Goal: Task Accomplishment & Management: Complete application form

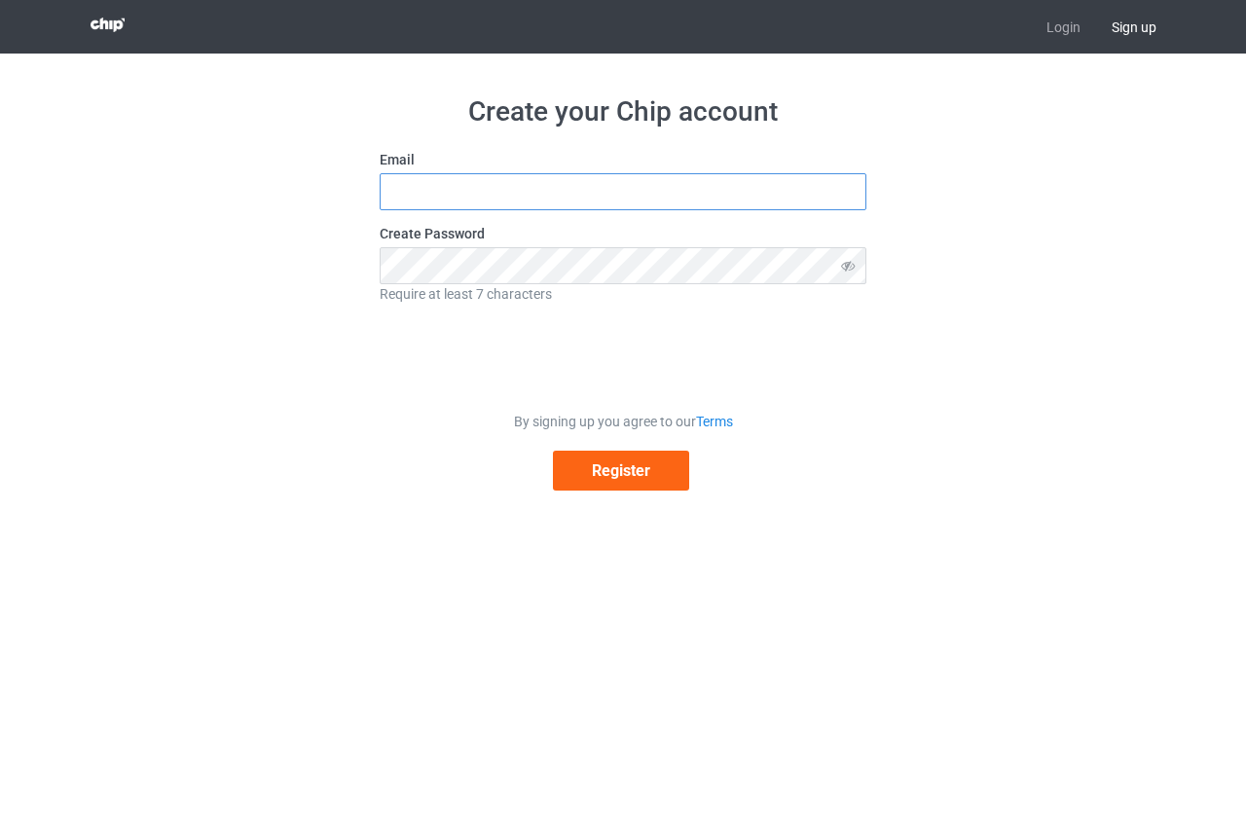
click at [575, 193] on input "text" at bounding box center [623, 191] width 487 height 37
type input "[EMAIL_ADDRESS][DOMAIN_NAME]"
click at [851, 272] on icon at bounding box center [849, 265] width 36 height 37
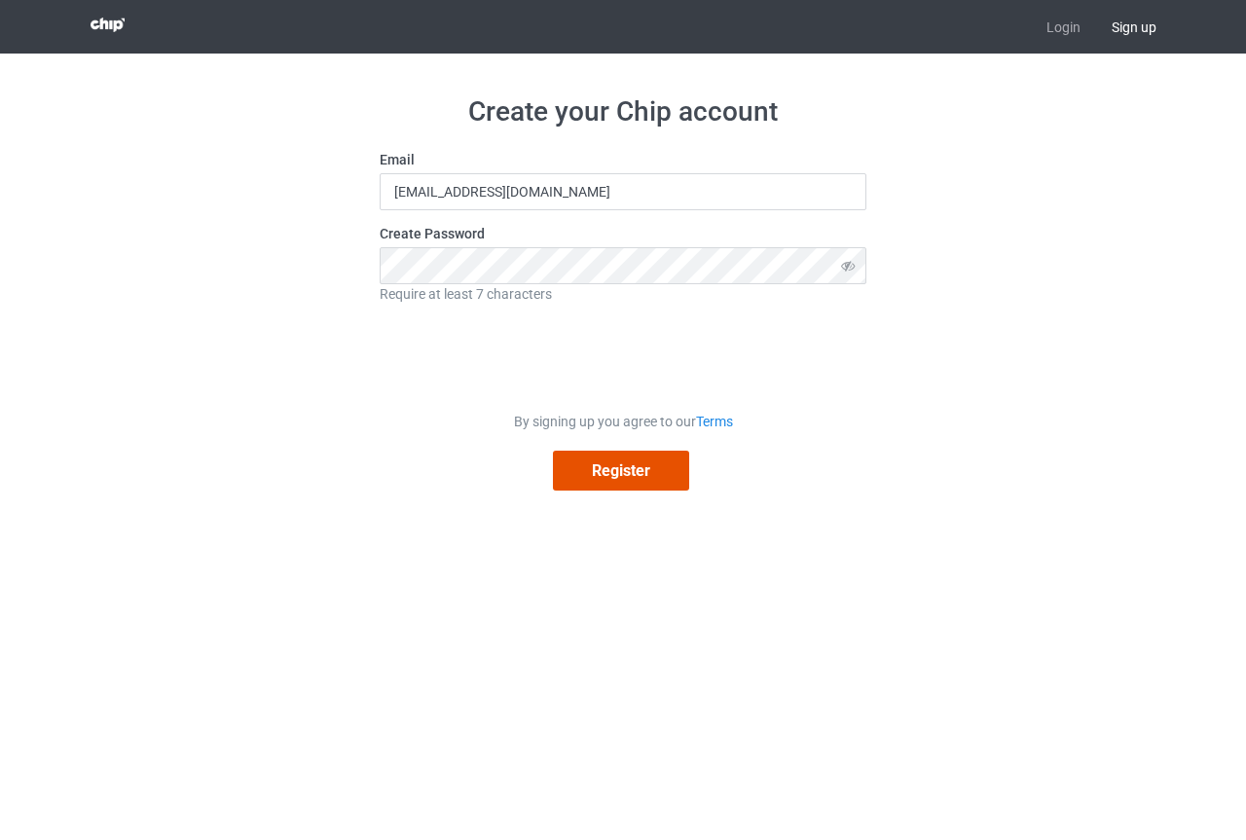
click at [634, 476] on button "Register" at bounding box center [621, 471] width 136 height 40
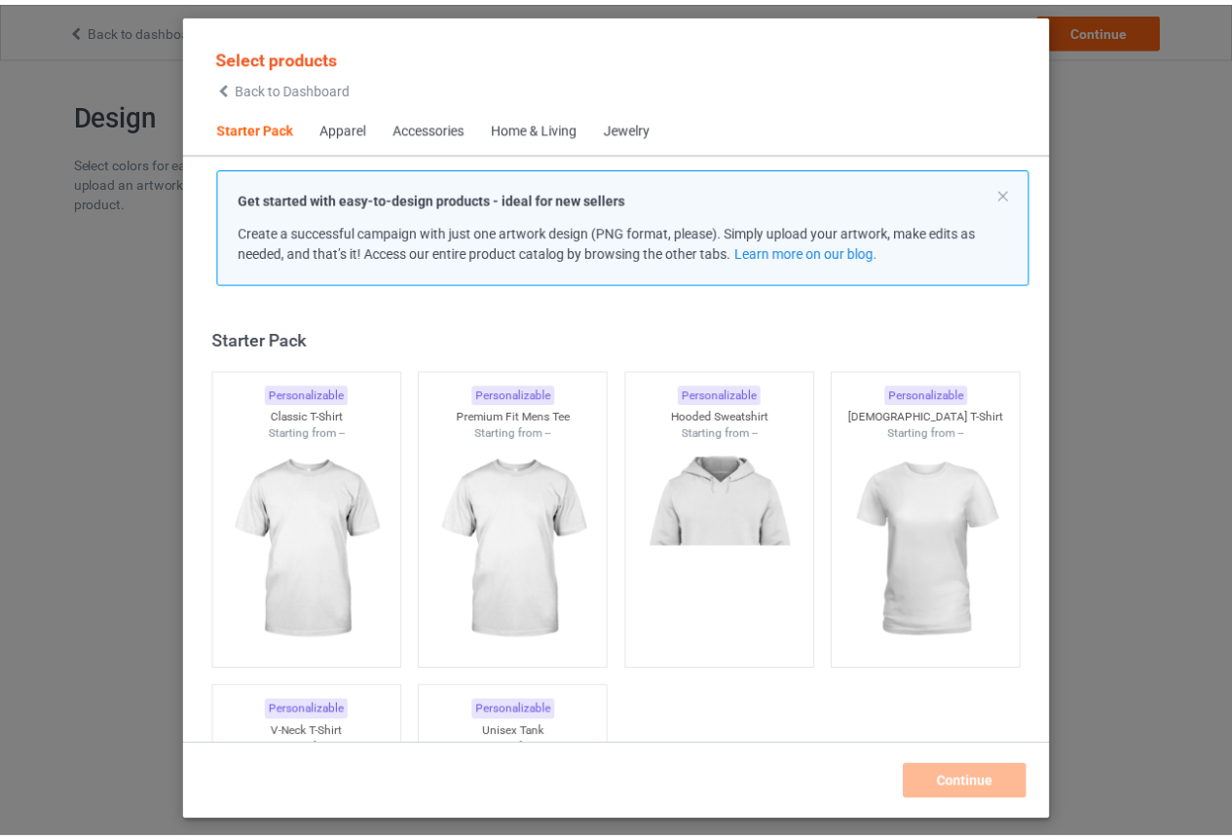
scroll to position [25, 0]
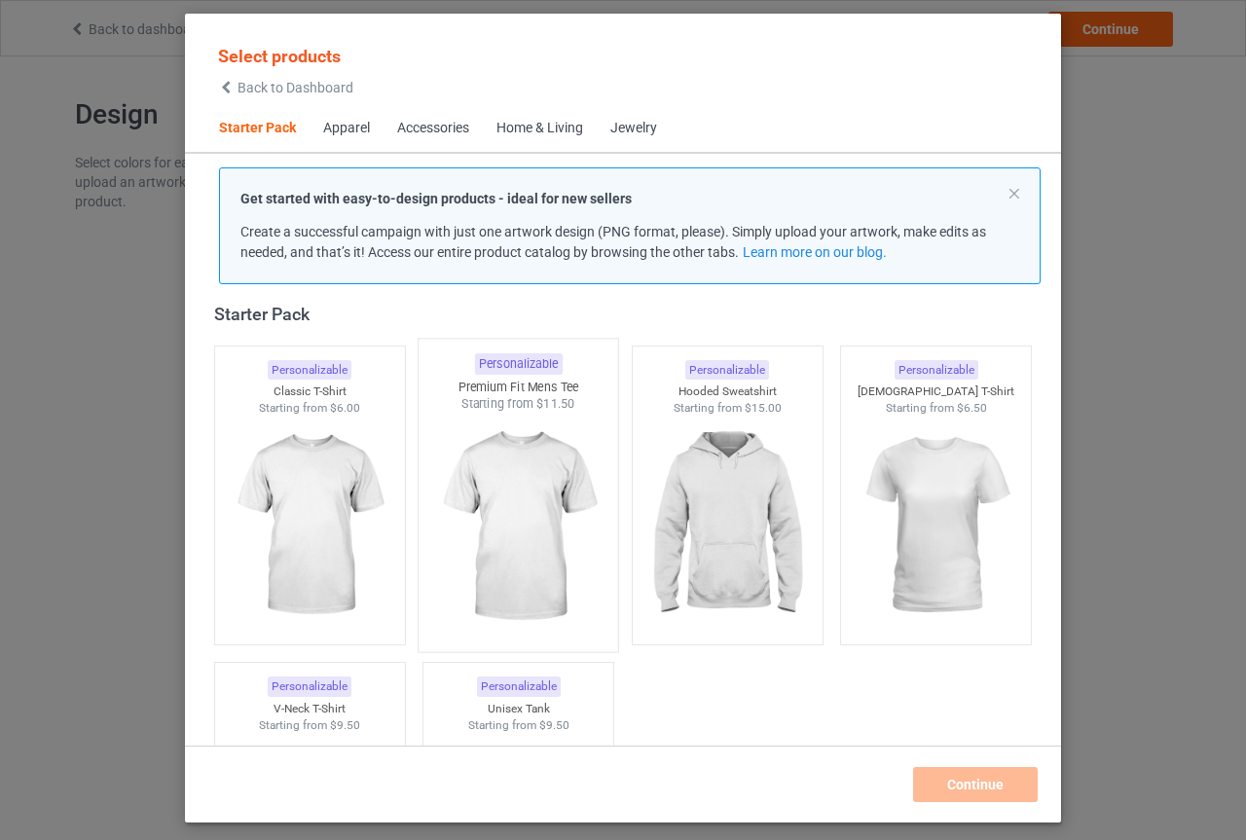
click at [494, 510] on img at bounding box center [518, 527] width 183 height 229
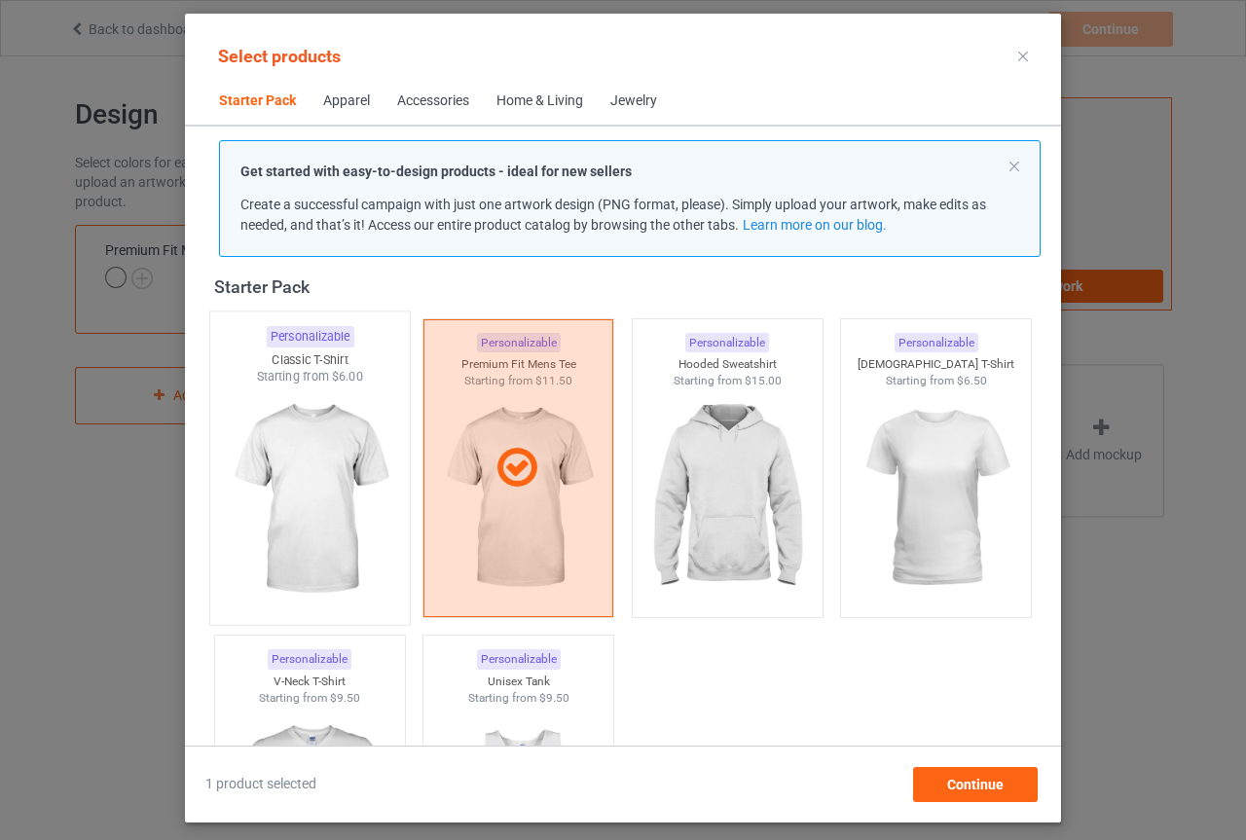
click at [339, 487] on img at bounding box center [309, 500] width 183 height 229
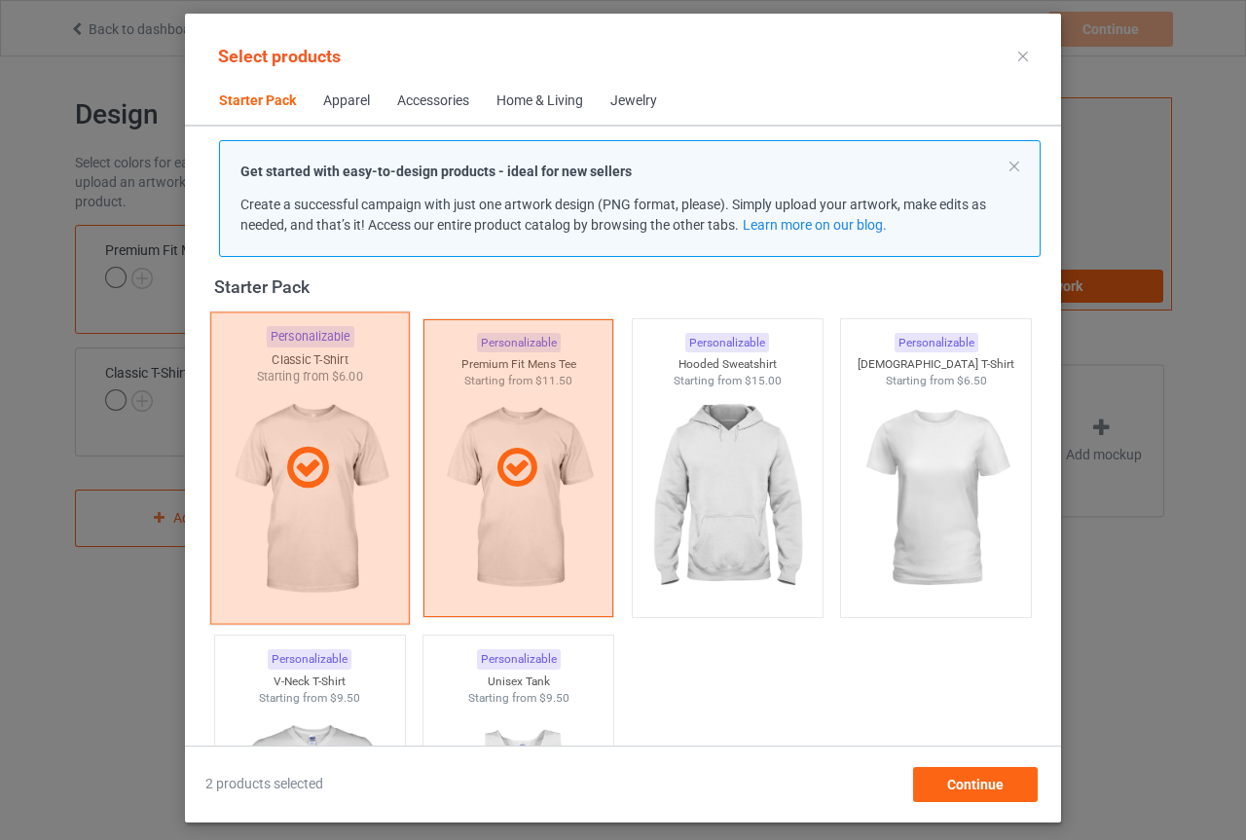
click at [305, 477] on icon at bounding box center [307, 468] width 57 height 49
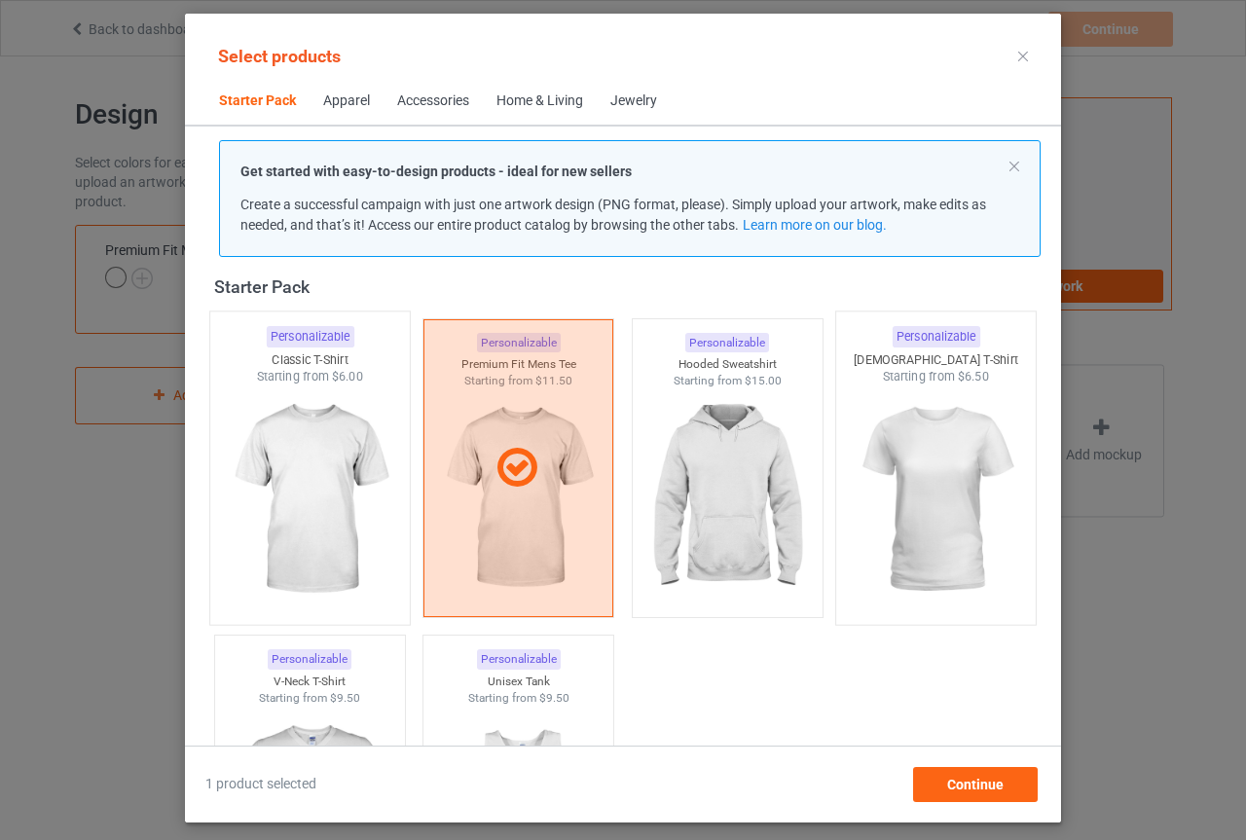
click at [928, 501] on img at bounding box center [936, 500] width 183 height 229
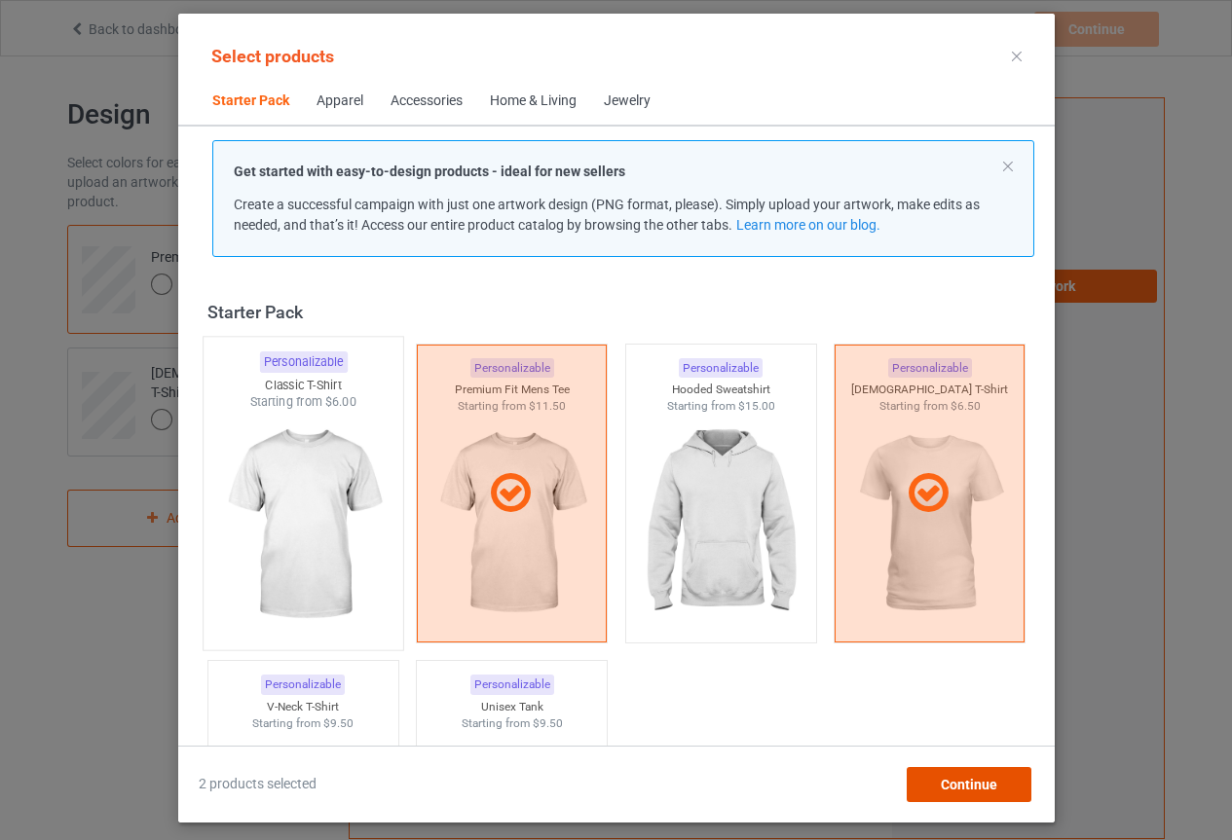
click at [967, 792] on span "Continue" at bounding box center [968, 785] width 56 height 16
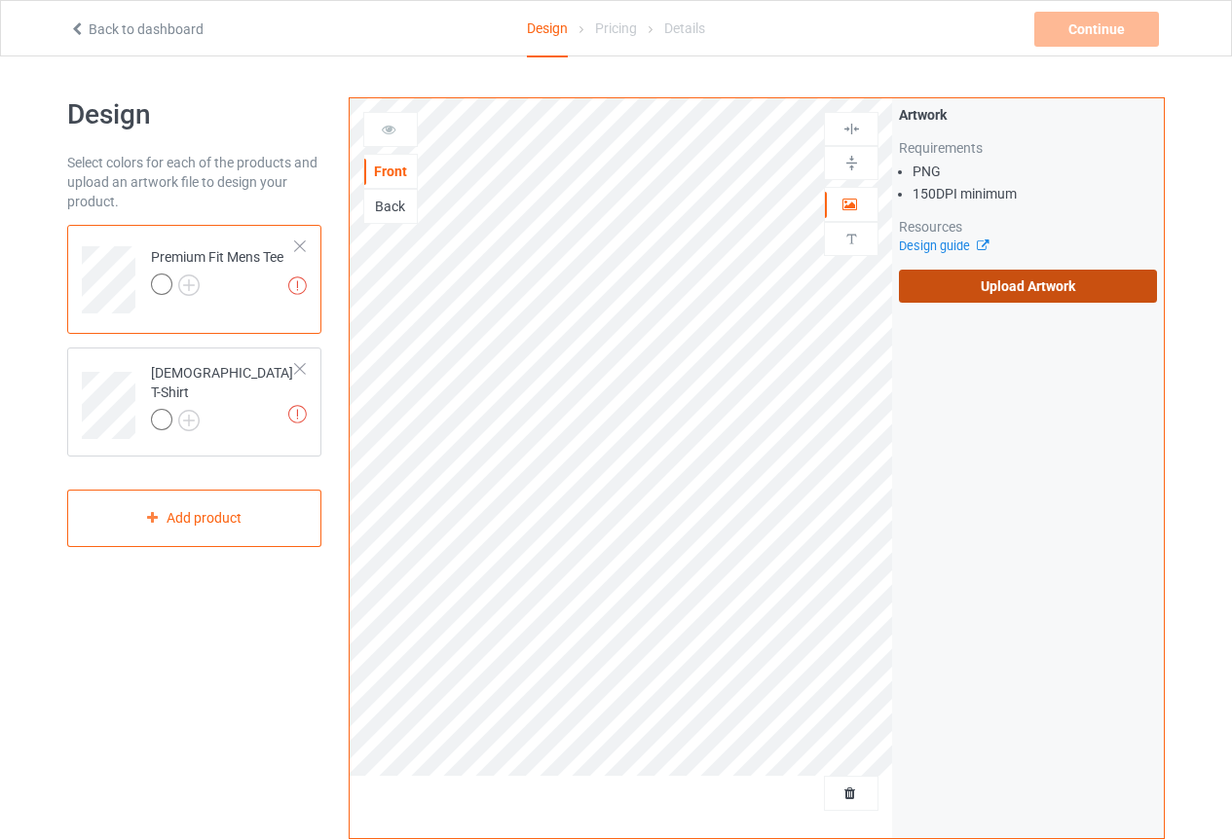
click at [967, 285] on label "Upload Artwork" at bounding box center [1028, 286] width 258 height 33
click at [0, 0] on input "Upload Artwork" at bounding box center [0, 0] width 0 height 0
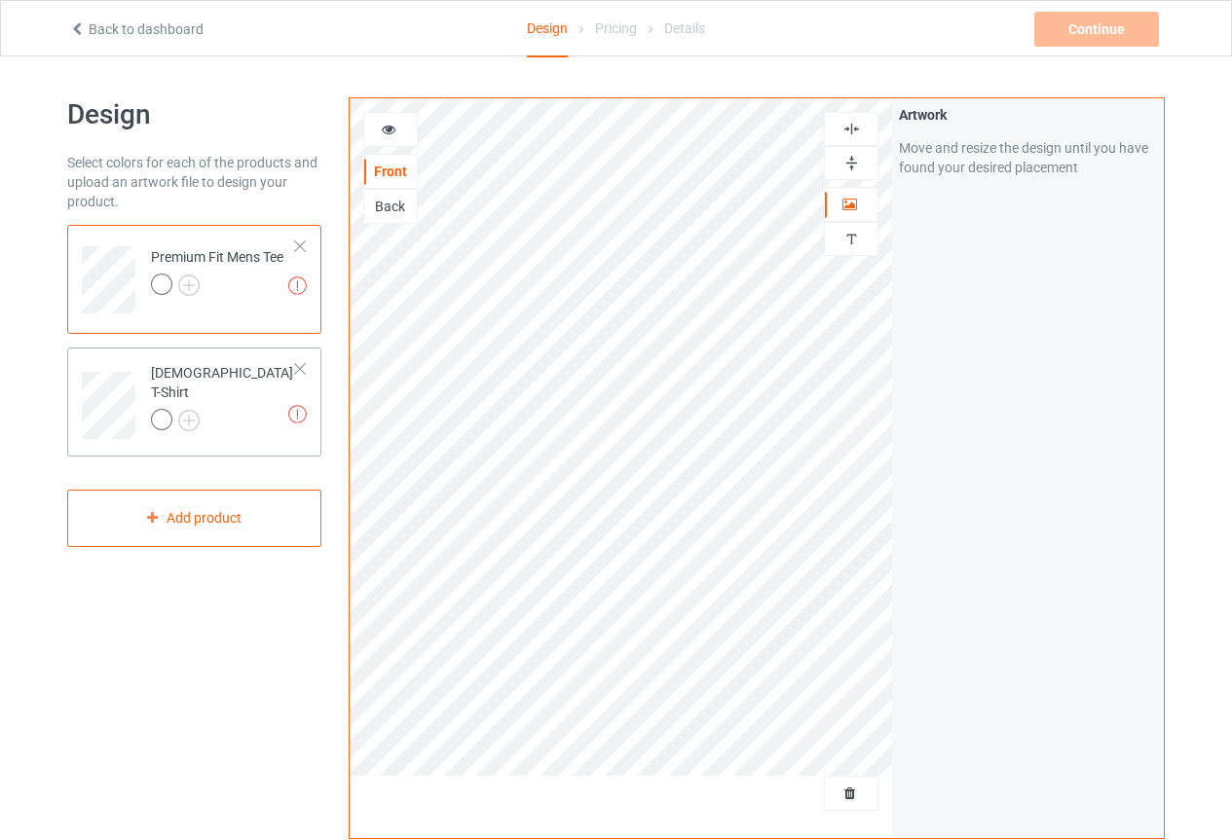
click at [210, 372] on div "[DEMOGRAPHIC_DATA] T-Shirt" at bounding box center [223, 396] width 145 height 66
click at [223, 265] on div "Premium Fit Mens Tee" at bounding box center [217, 270] width 132 height 47
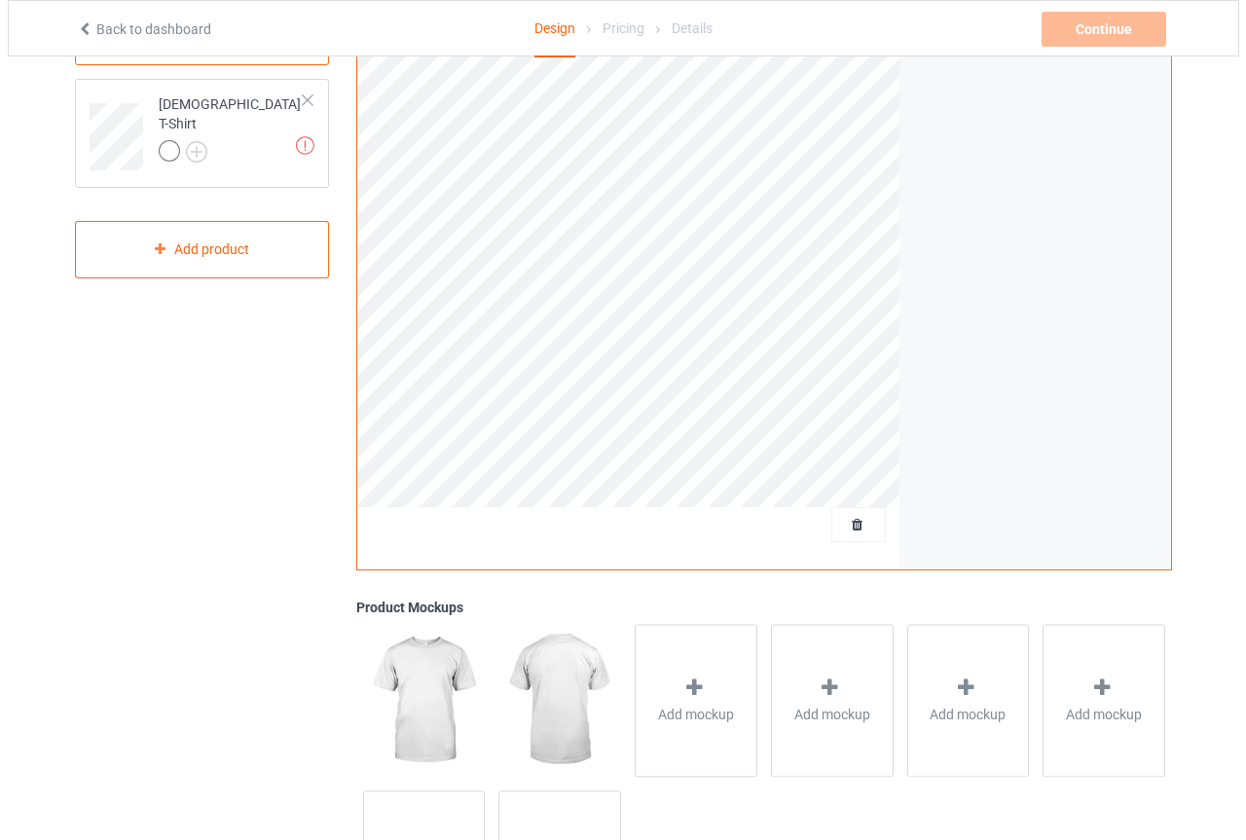
scroll to position [422, 0]
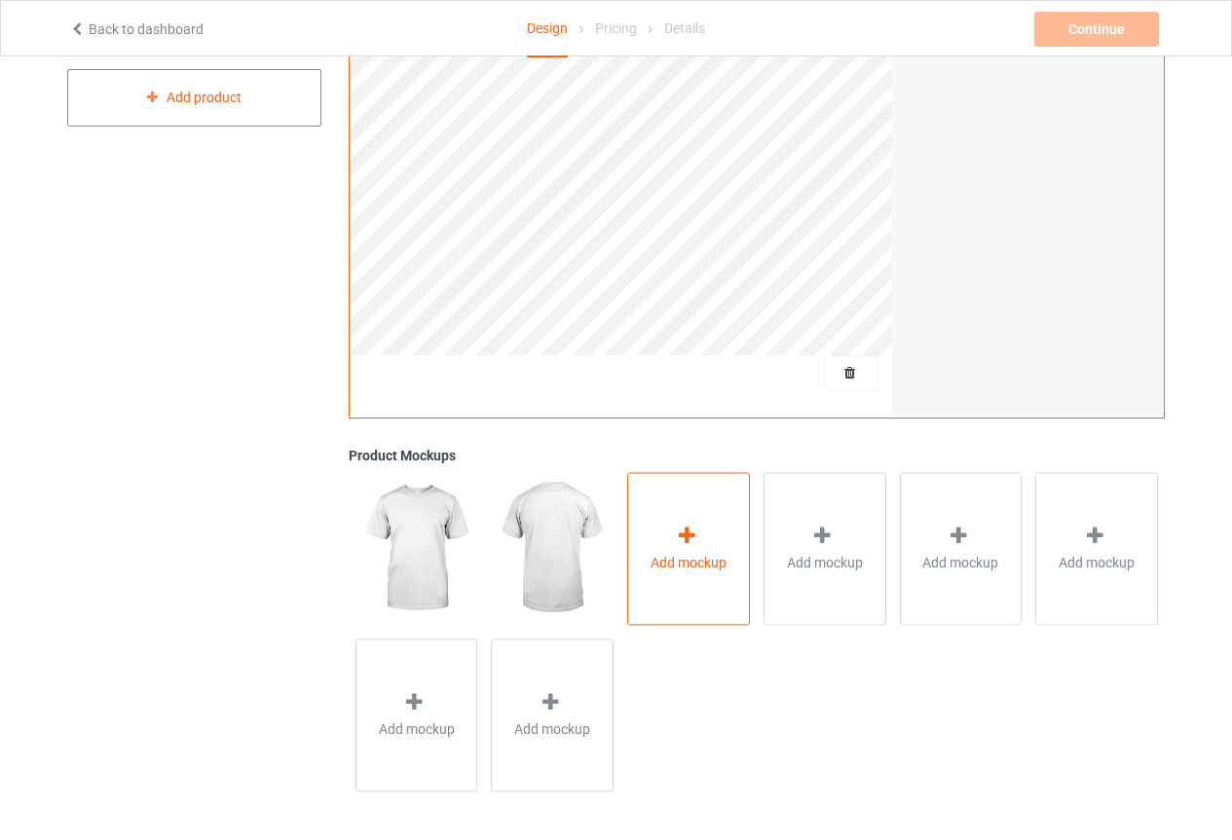
click at [728, 543] on div "Add mockup" at bounding box center [688, 548] width 123 height 153
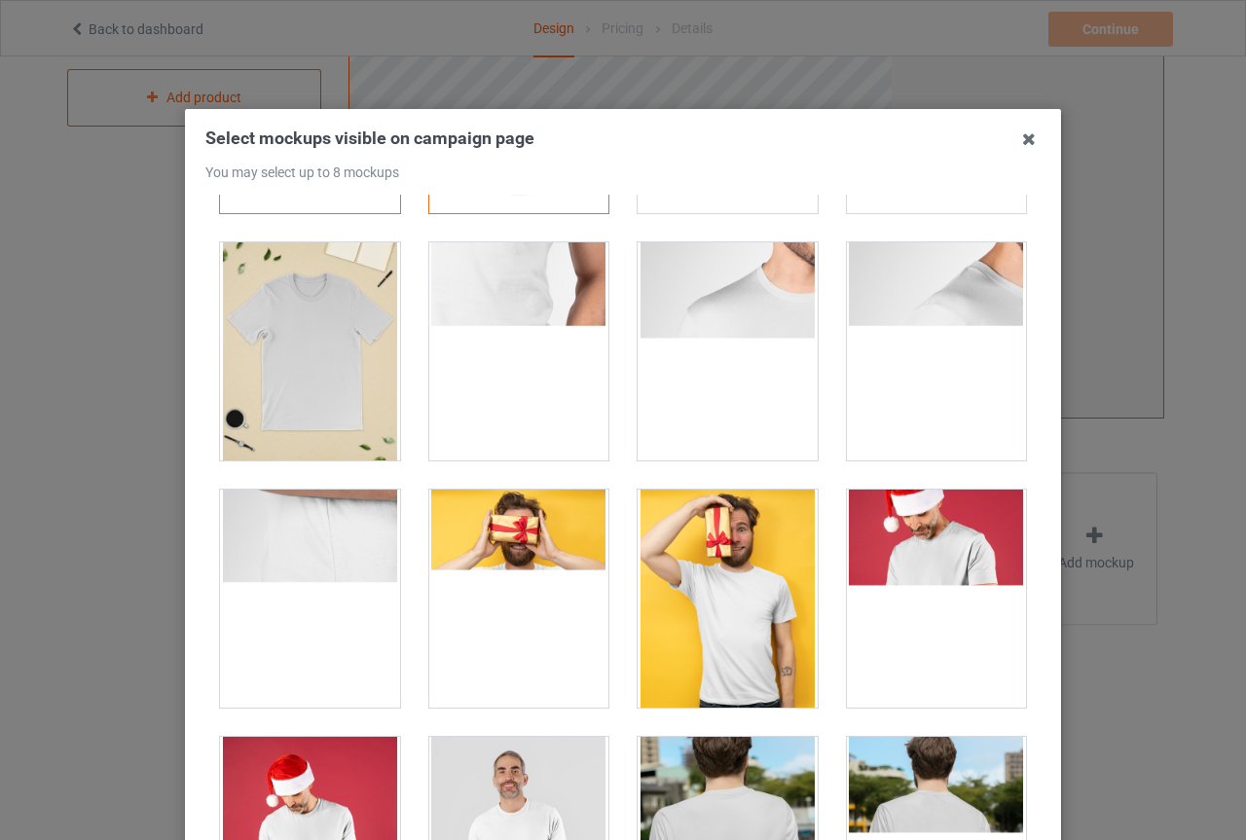
scroll to position [292, 0]
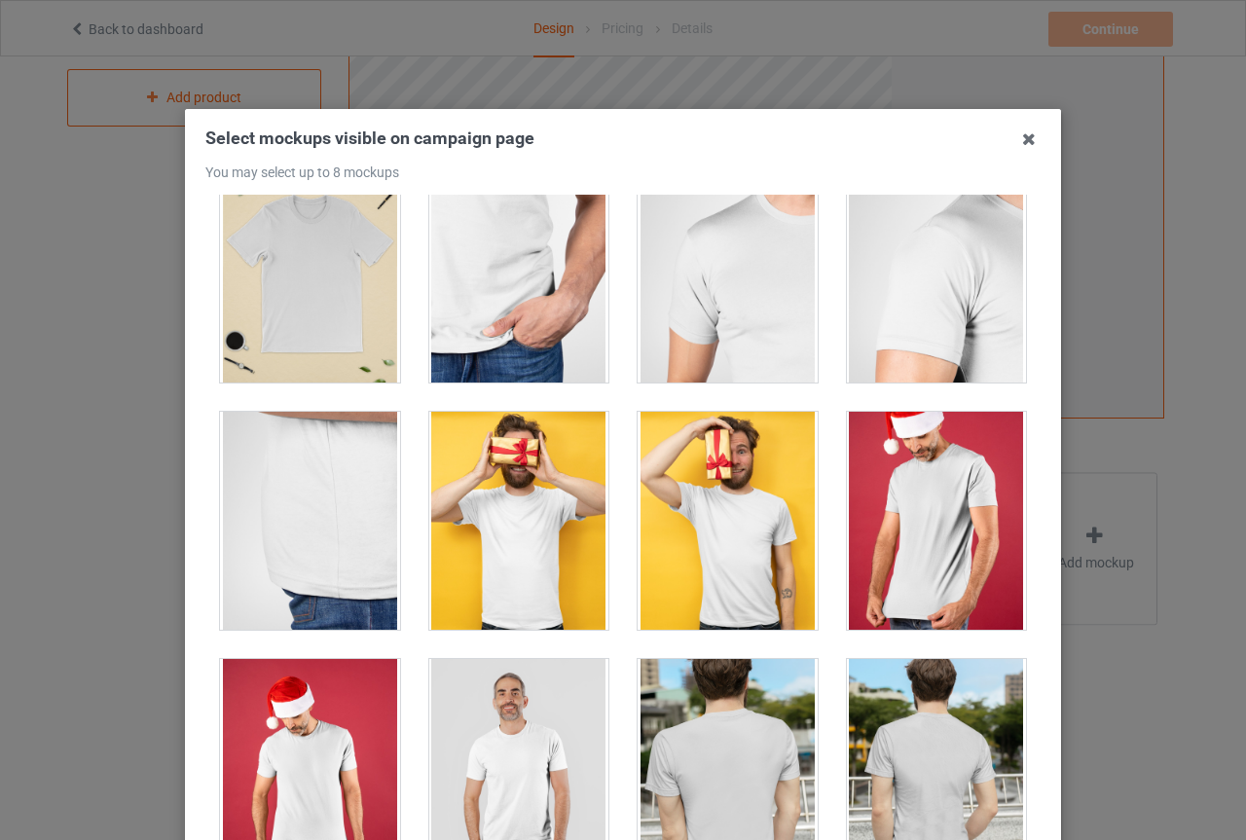
click at [954, 475] on div at bounding box center [937, 521] width 180 height 218
click at [539, 760] on div at bounding box center [519, 768] width 180 height 218
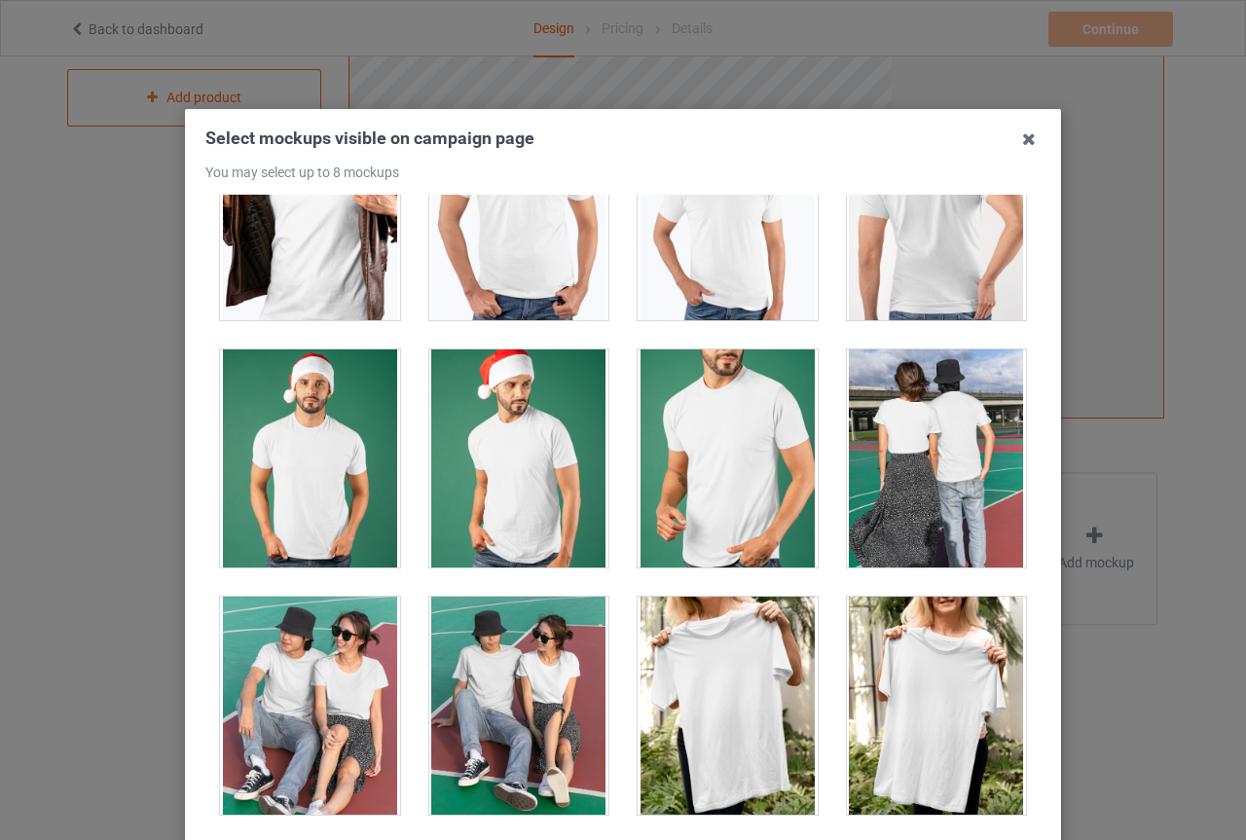
scroll to position [1363, 0]
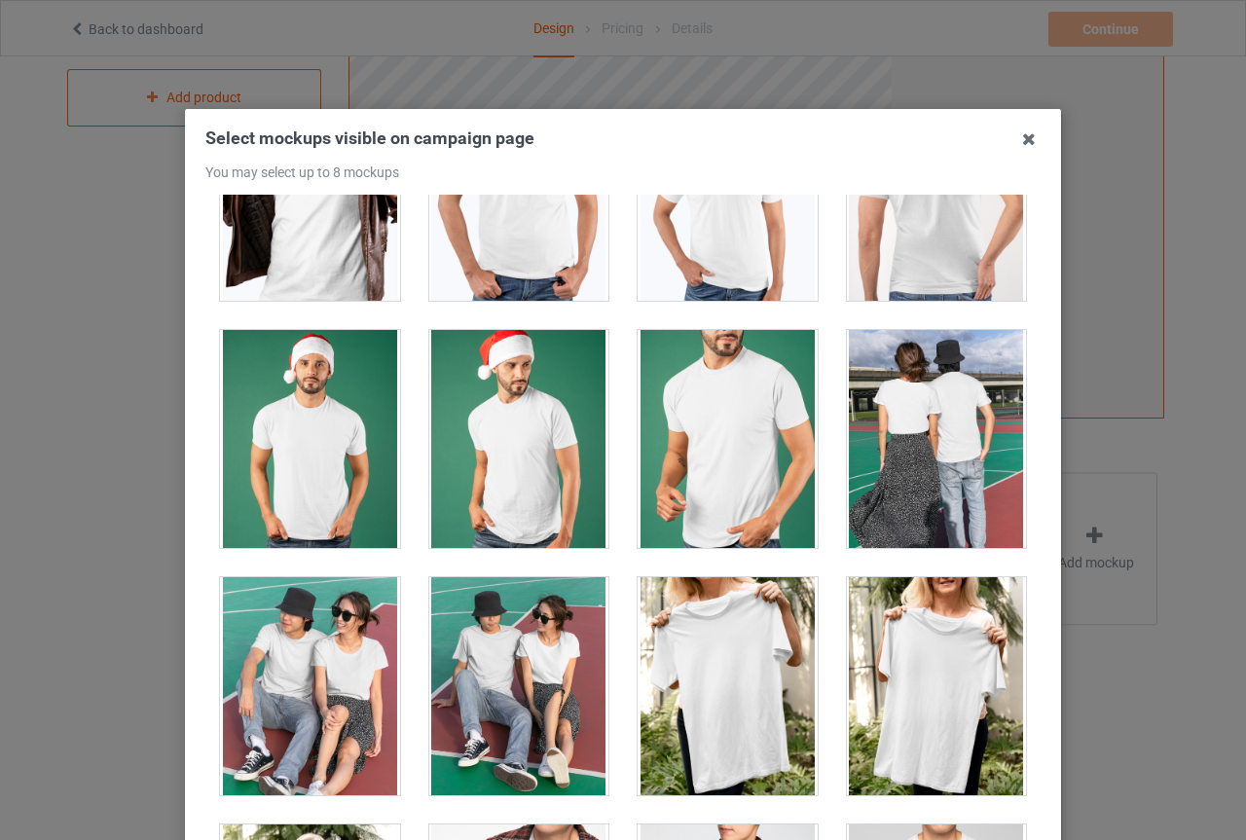
click at [701, 436] on div at bounding box center [728, 439] width 180 height 218
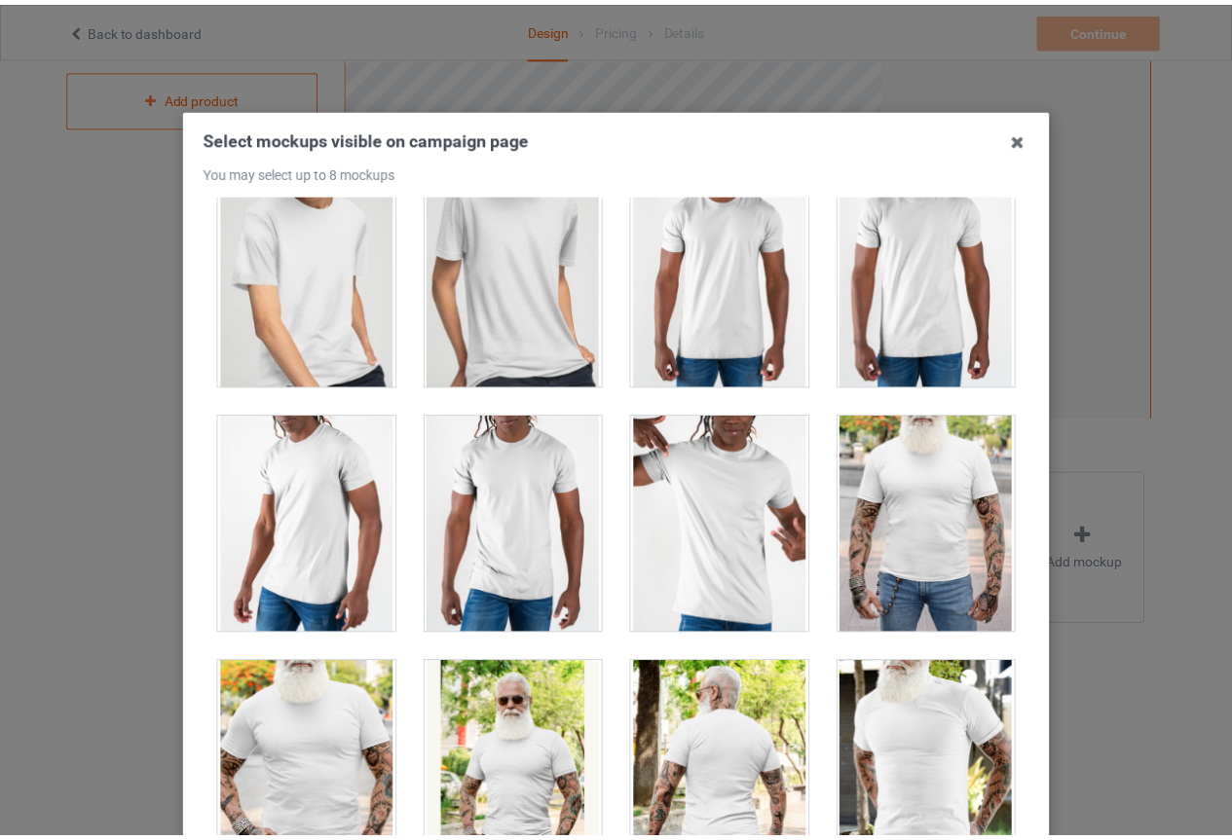
scroll to position [3408, 0]
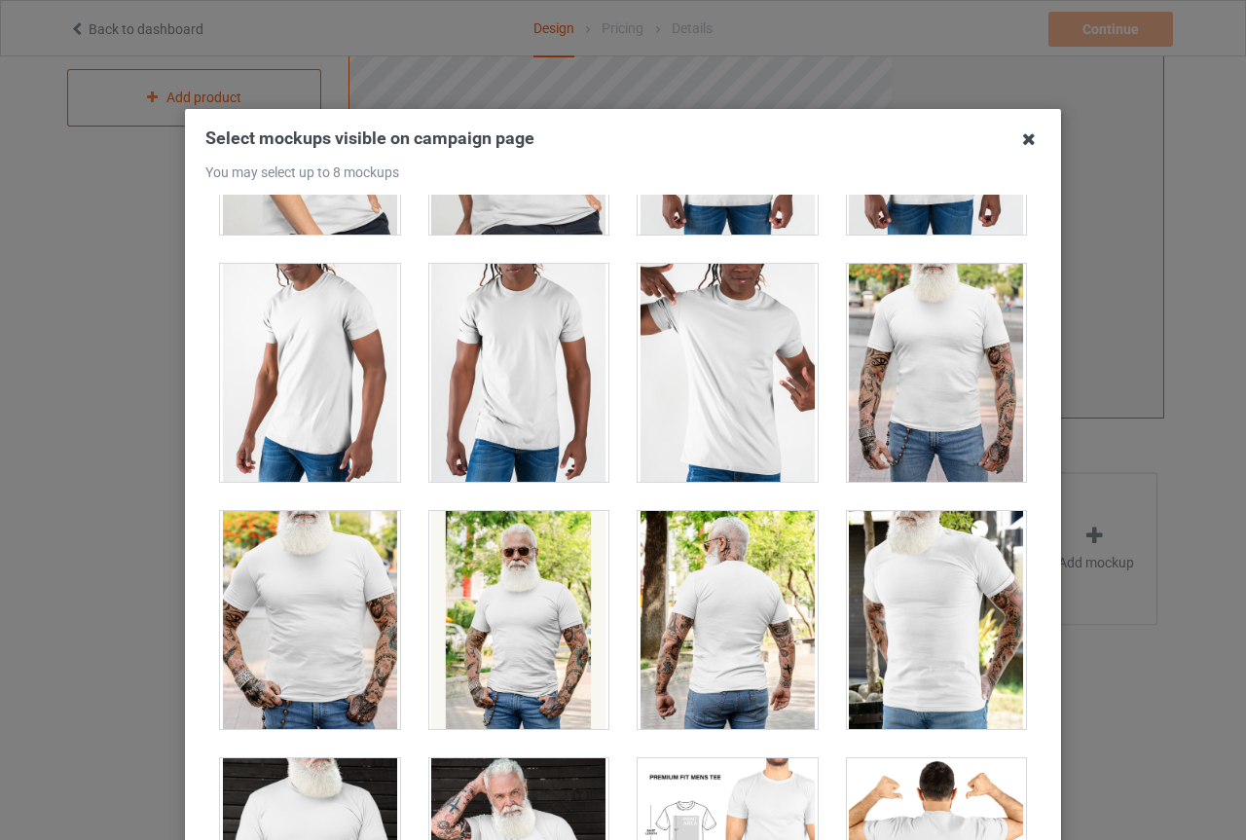
click at [1020, 136] on icon at bounding box center [1029, 139] width 31 height 31
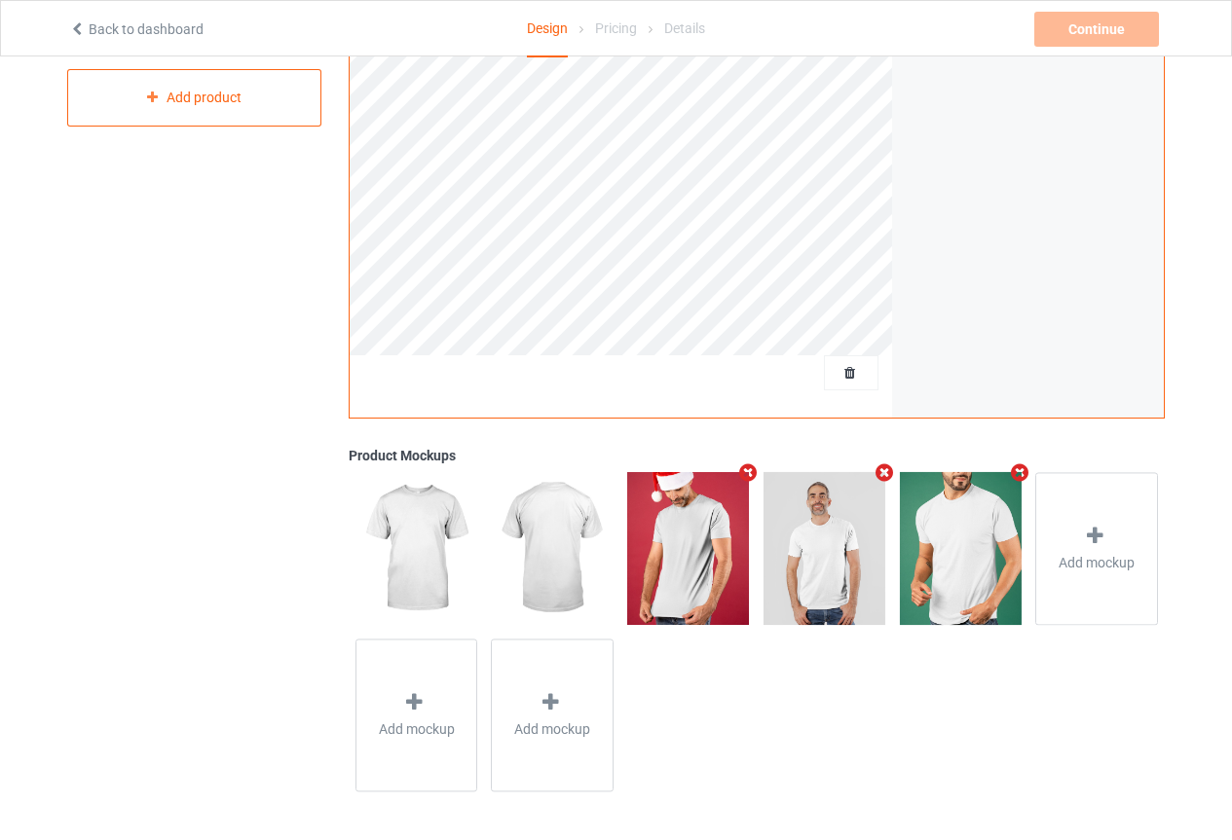
click at [714, 520] on img at bounding box center [688, 548] width 122 height 152
click at [722, 513] on img at bounding box center [688, 548] width 122 height 152
click at [830, 513] on img at bounding box center [824, 548] width 122 height 152
click at [975, 512] on img at bounding box center [961, 548] width 122 height 152
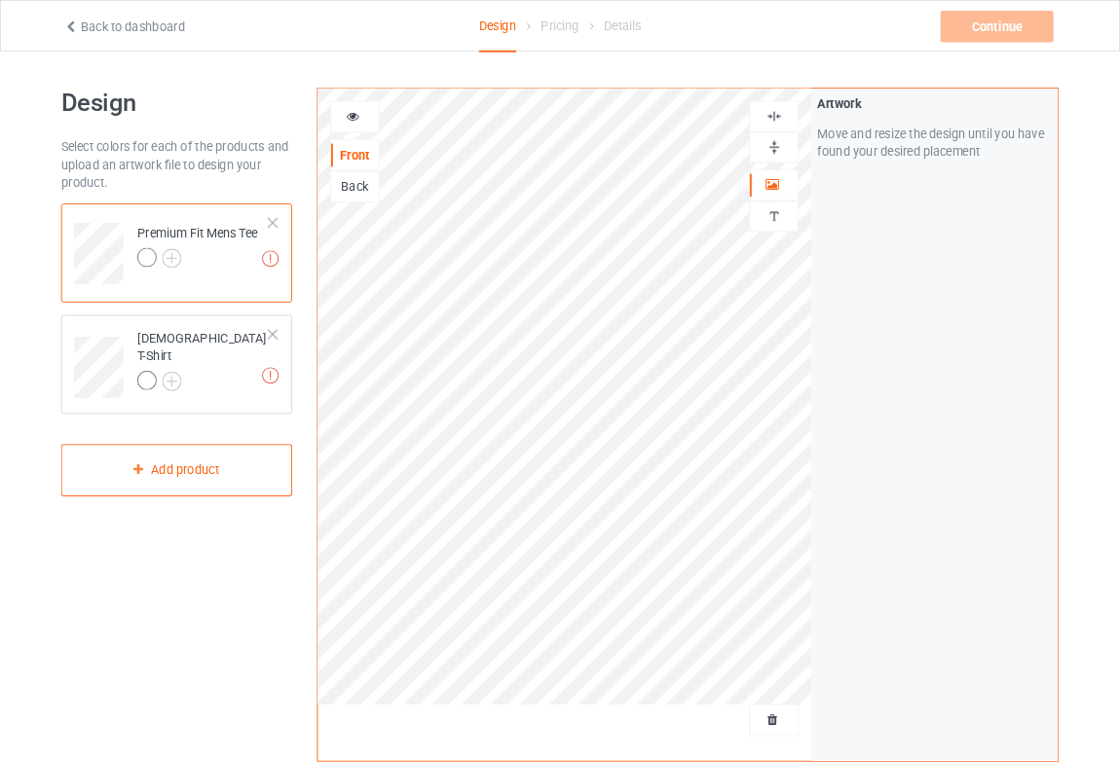
scroll to position [0, 0]
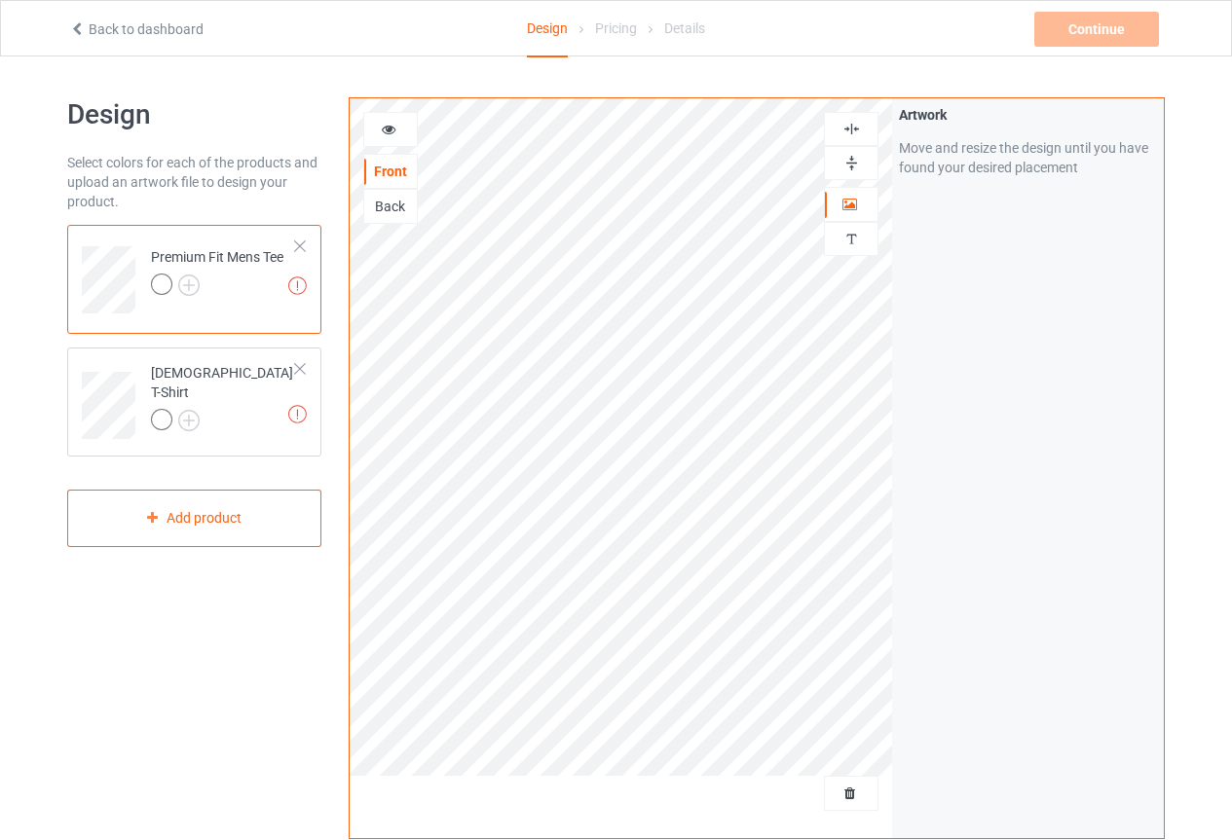
click at [391, 213] on div "Back" at bounding box center [390, 206] width 53 height 19
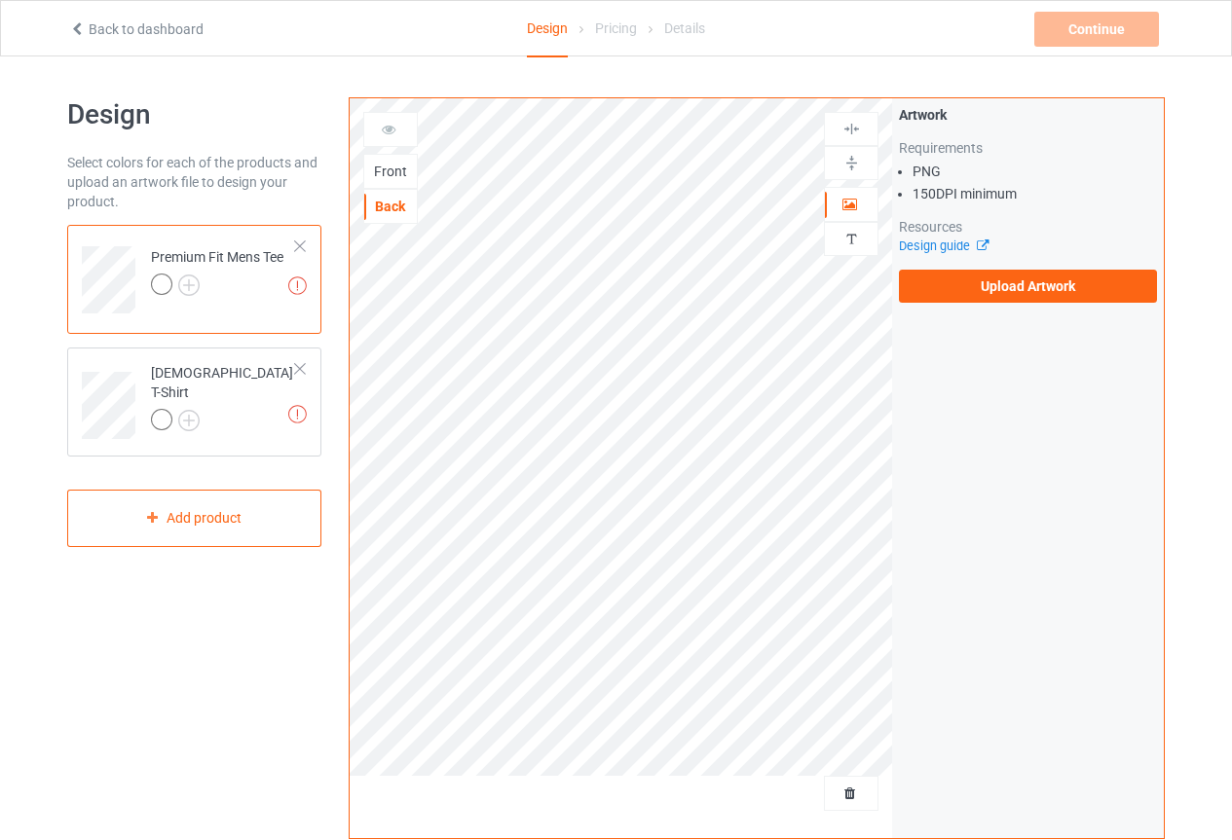
click at [386, 169] on div "Front" at bounding box center [390, 171] width 53 height 19
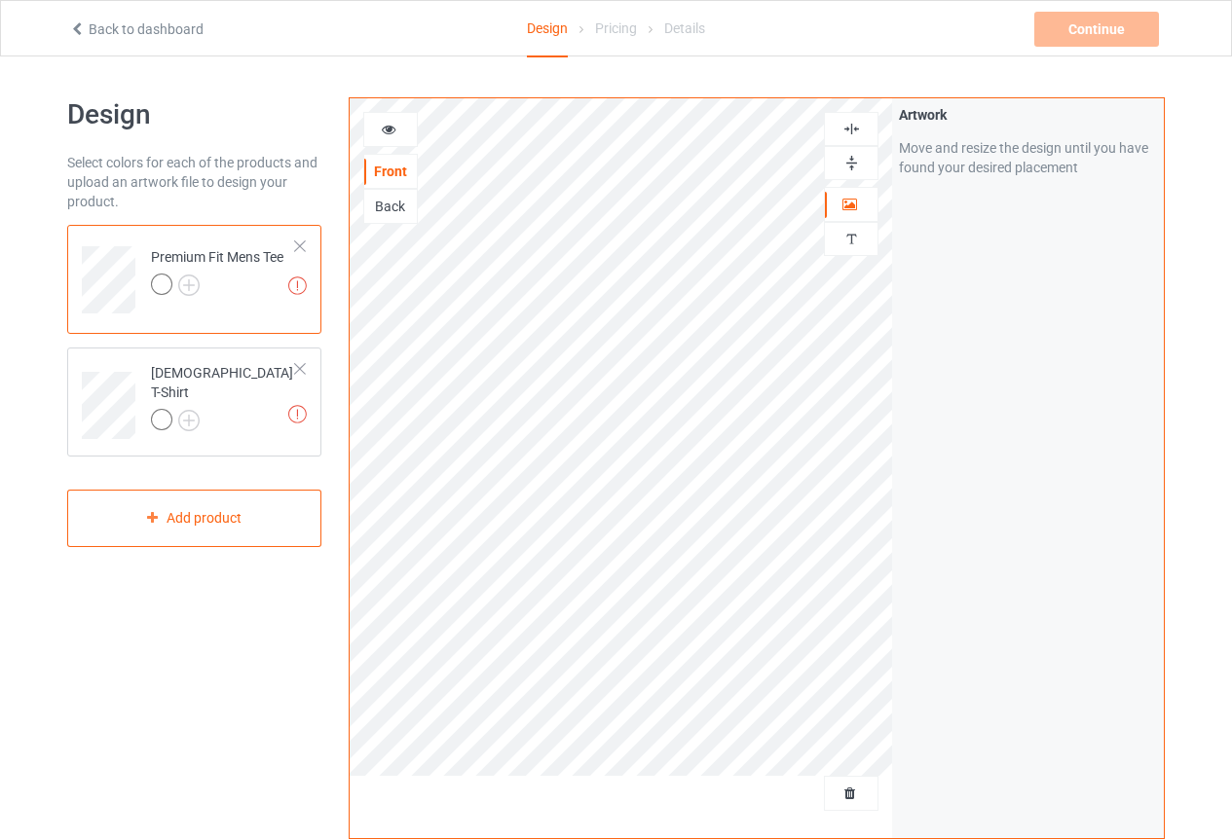
click at [947, 146] on div "Move and resize the design until you have found your desired placement" at bounding box center [1028, 157] width 258 height 39
click at [932, 134] on div "Artwork Move and resize the design until you have found your desired placement" at bounding box center [1028, 141] width 258 height 72
click at [933, 134] on div "Artwork Move and resize the design until you have found your desired placement" at bounding box center [1028, 141] width 258 height 72
click at [239, 291] on div at bounding box center [217, 287] width 132 height 27
click at [215, 394] on div "[DEMOGRAPHIC_DATA] T-Shirt" at bounding box center [223, 396] width 145 height 66
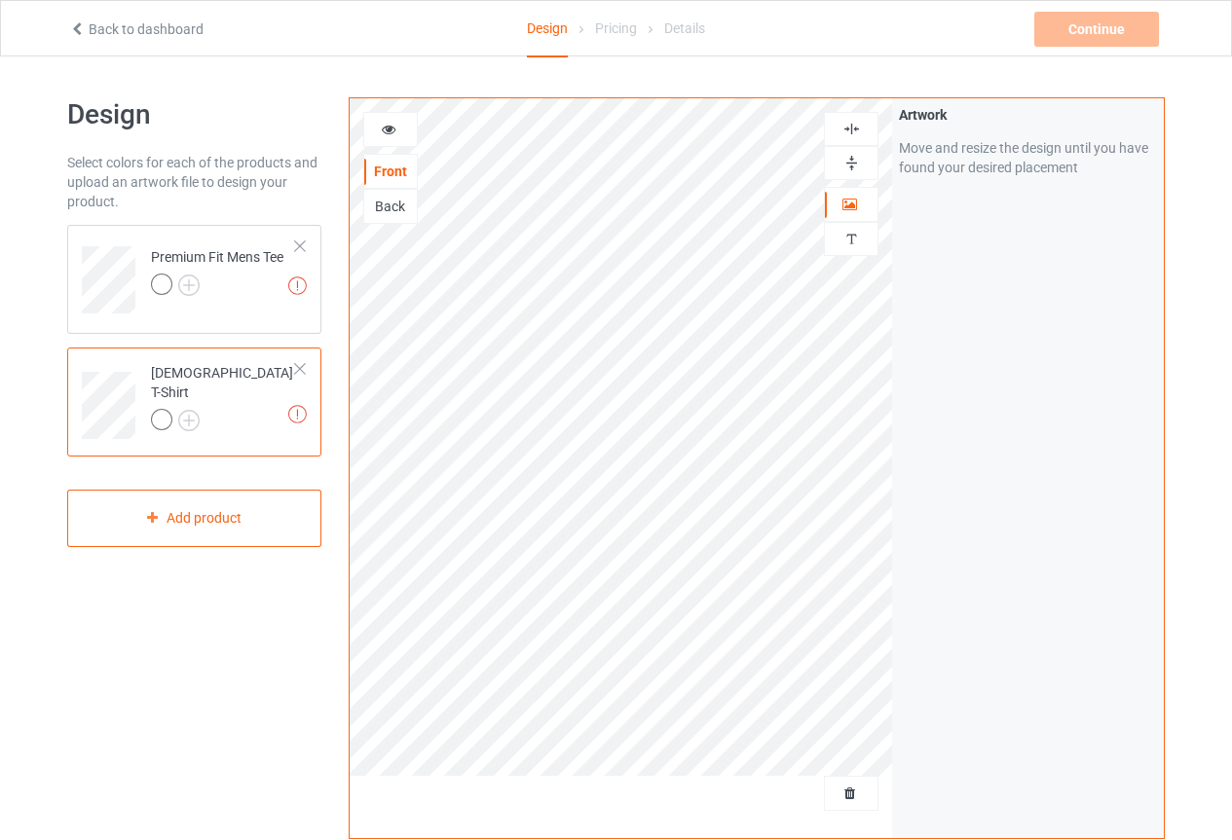
click at [615, 36] on div "Pricing" at bounding box center [616, 28] width 42 height 55
click at [390, 124] on icon at bounding box center [389, 127] width 17 height 14
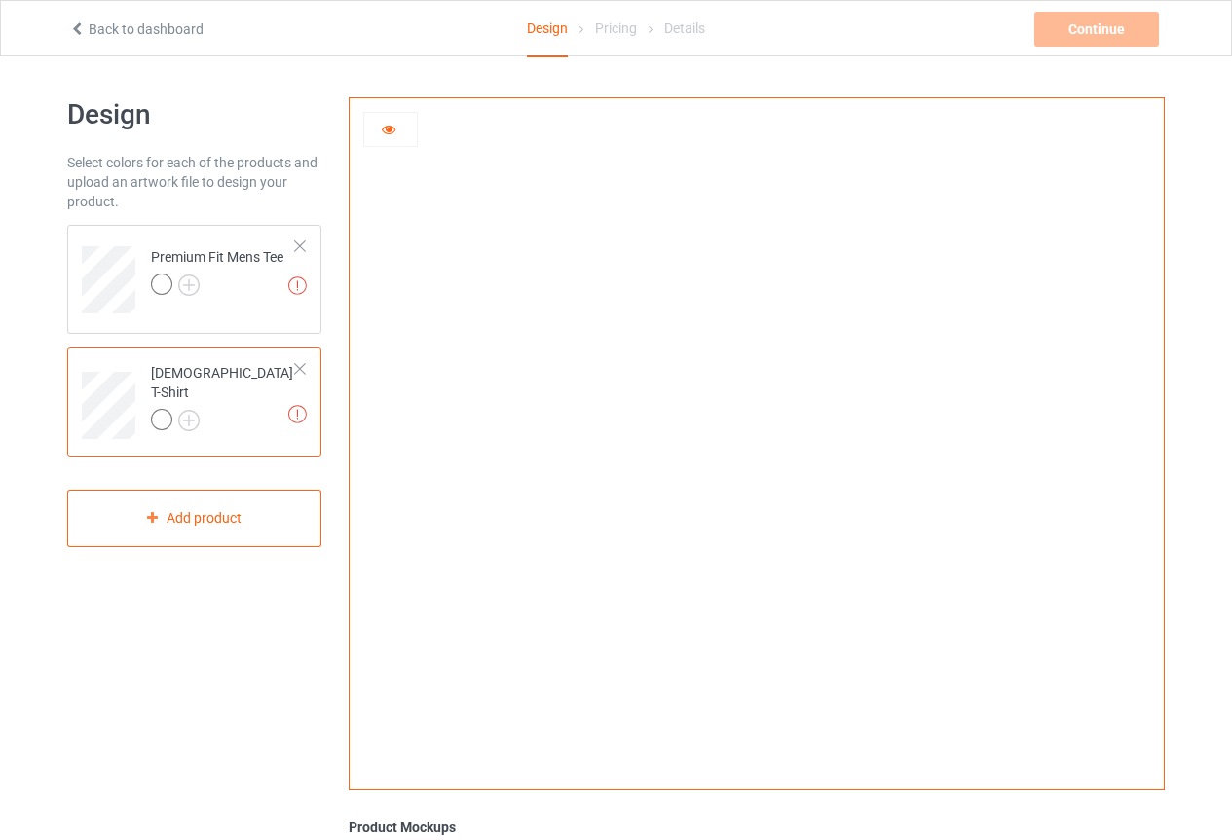
click at [757, 437] on img at bounding box center [757, 437] width 0 height 0
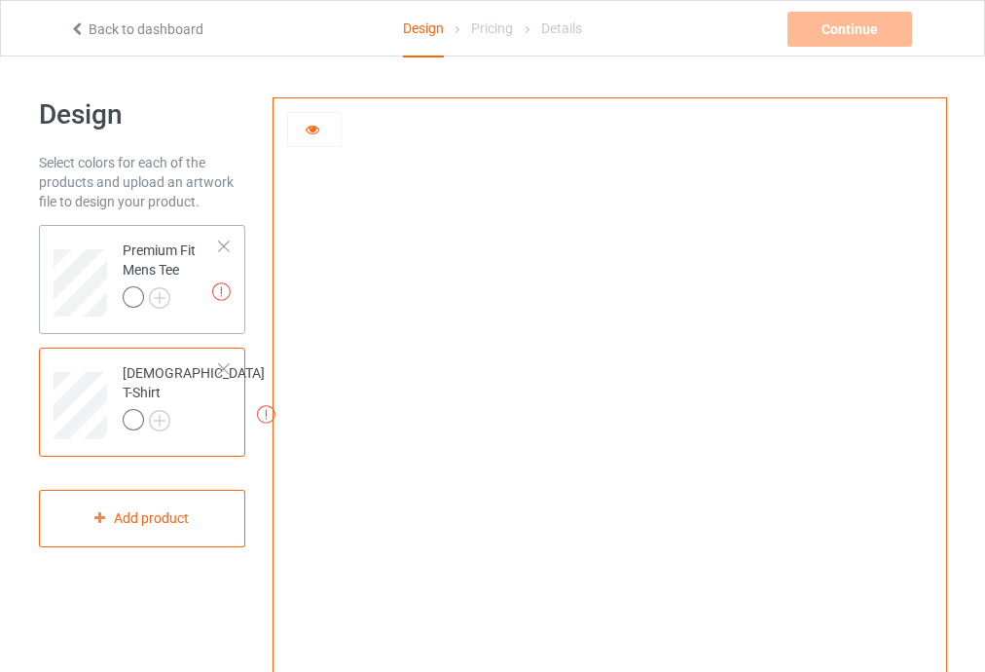
click at [171, 276] on div "Premium Fit Mens Tee" at bounding box center [171, 274] width 97 height 66
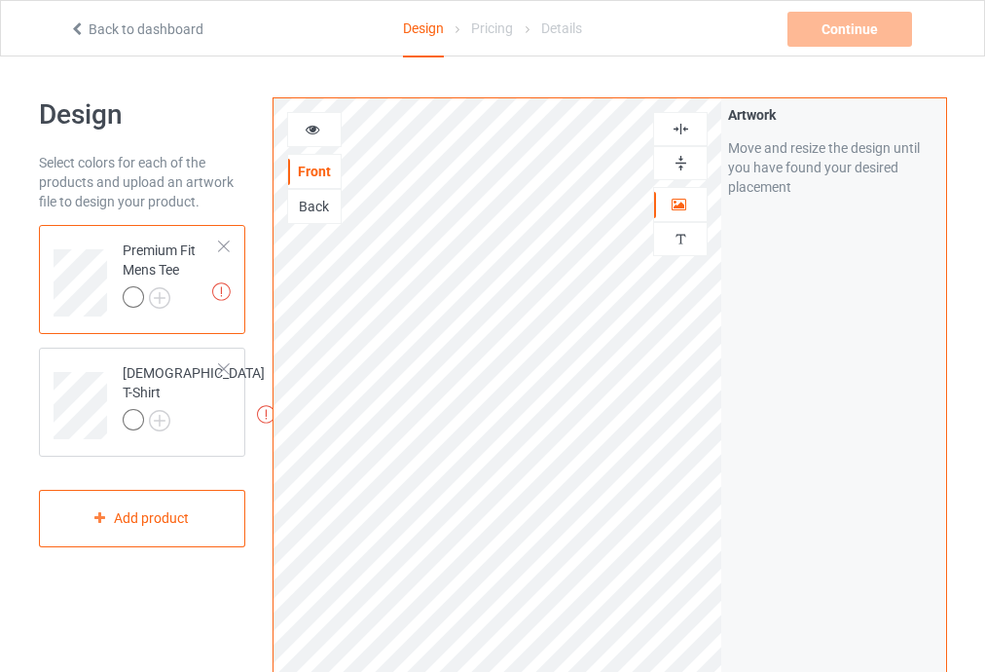
click at [303, 135] on div at bounding box center [314, 129] width 53 height 19
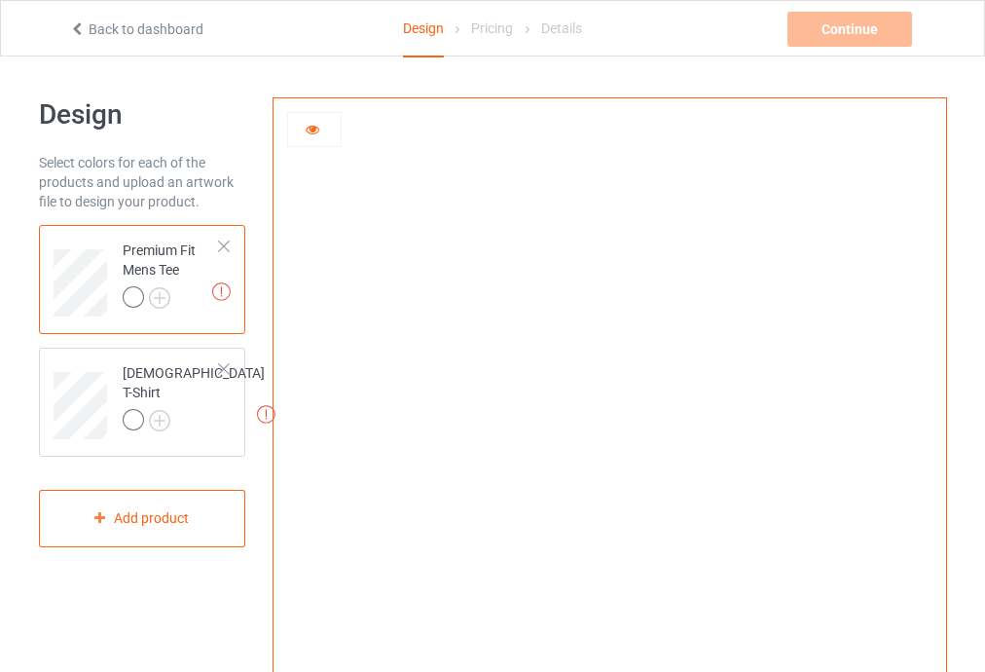
click at [610, 437] on img at bounding box center [610, 437] width 0 height 0
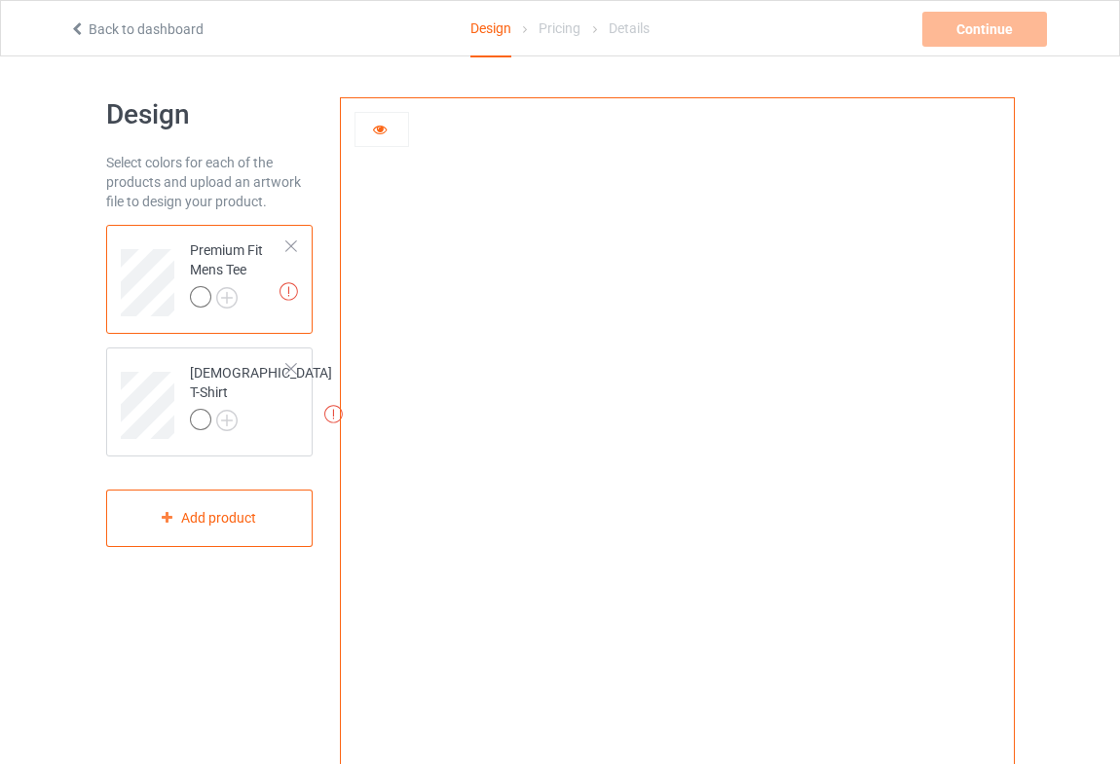
click at [677, 437] on img at bounding box center [677, 437] width 0 height 0
click at [372, 129] on icon at bounding box center [380, 127] width 17 height 14
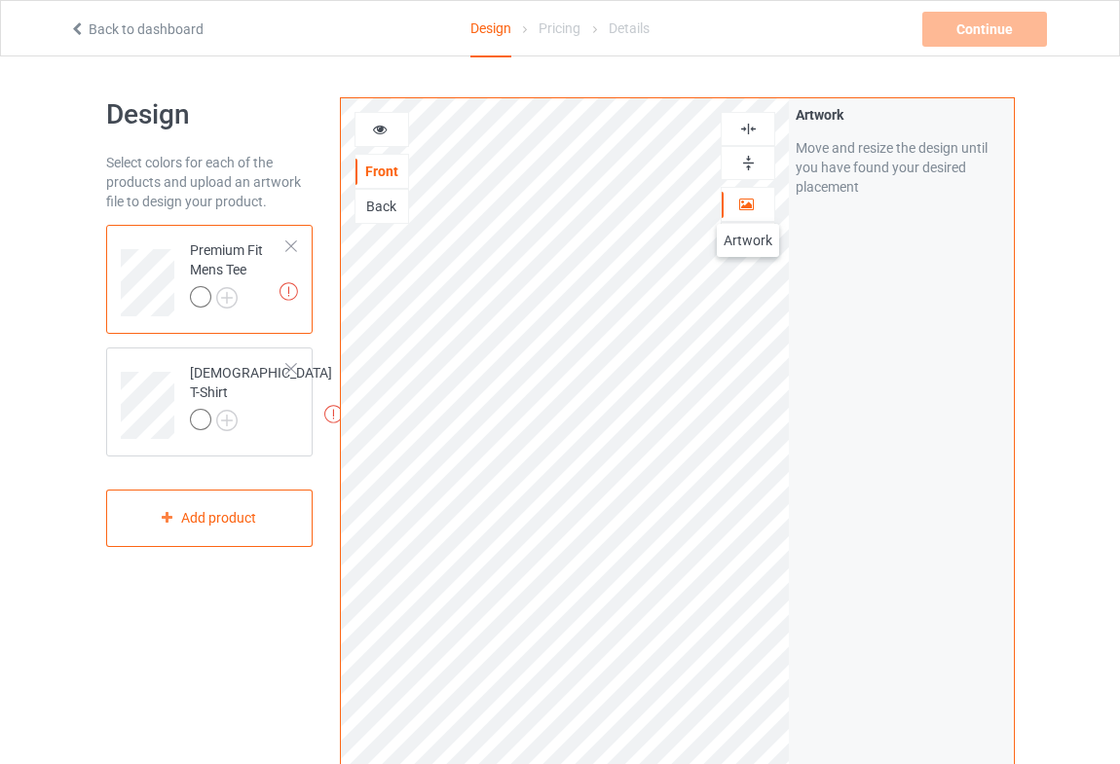
click at [748, 204] on icon at bounding box center [746, 202] width 17 height 14
click at [872, 149] on div "Move and resize the design until you have found your desired placement" at bounding box center [901, 167] width 210 height 58
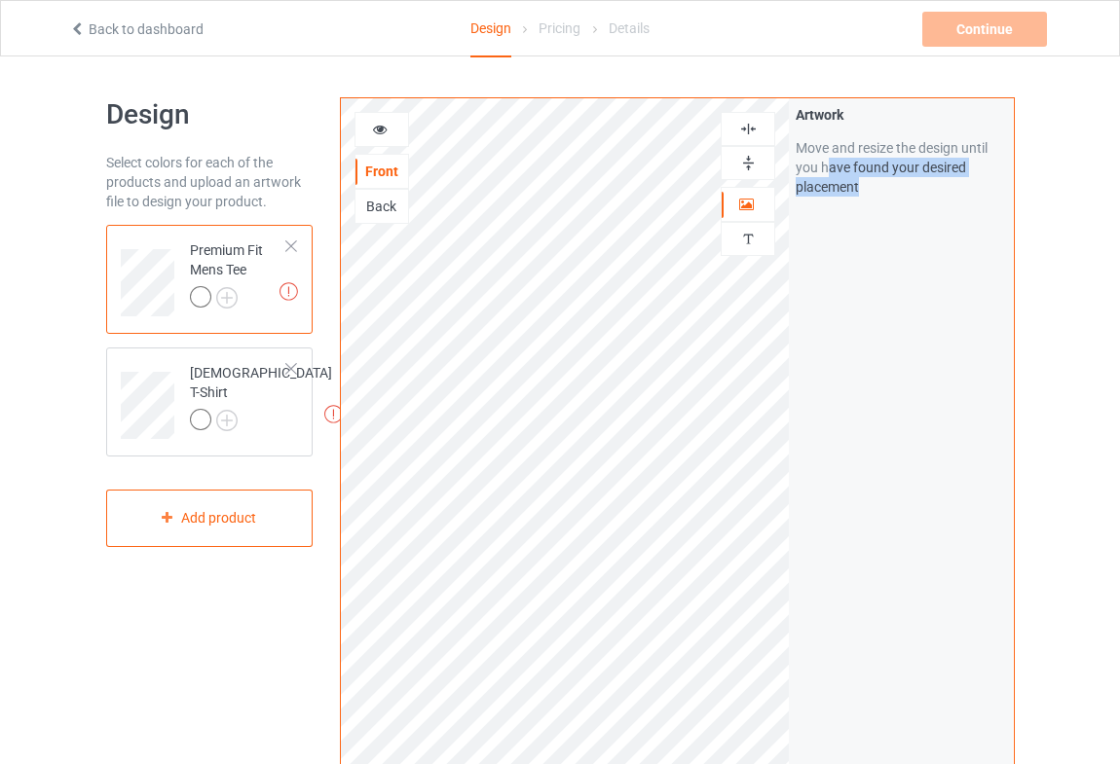
drag, startPoint x: 866, startPoint y: 188, endPoint x: 823, endPoint y: 166, distance: 48.3
click at [825, 167] on div "Move and resize the design until you have found your desired placement" at bounding box center [901, 167] width 210 height 58
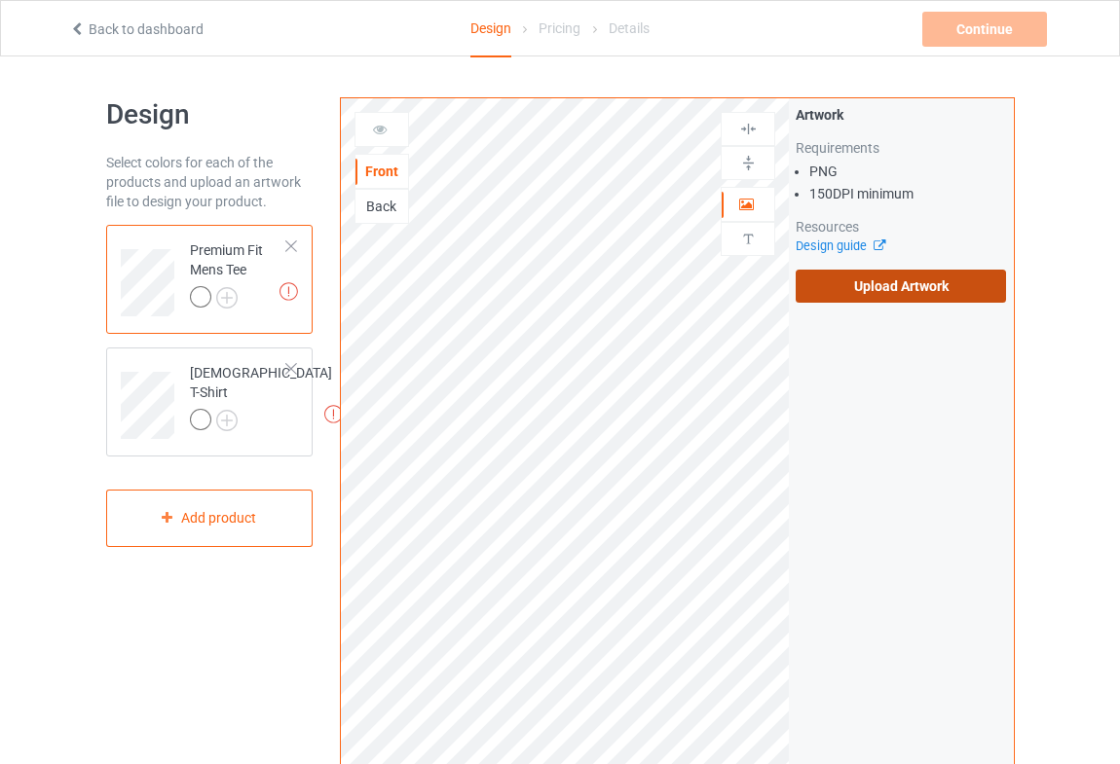
click at [869, 295] on label "Upload Artwork" at bounding box center [901, 286] width 210 height 33
click at [0, 0] on input "Upload Artwork" at bounding box center [0, 0] width 0 height 0
click at [906, 286] on label "Upload Artwork" at bounding box center [901, 286] width 210 height 33
click at [0, 0] on input "Upload Artwork" at bounding box center [0, 0] width 0 height 0
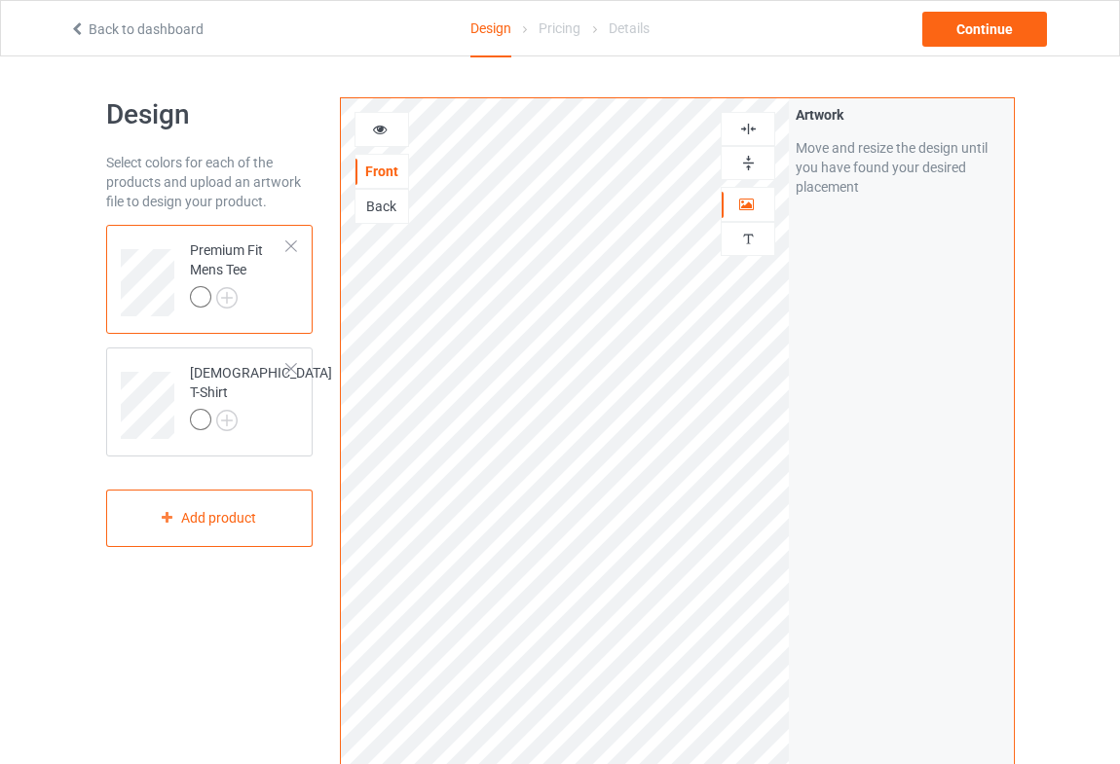
click at [385, 131] on icon at bounding box center [380, 127] width 17 height 14
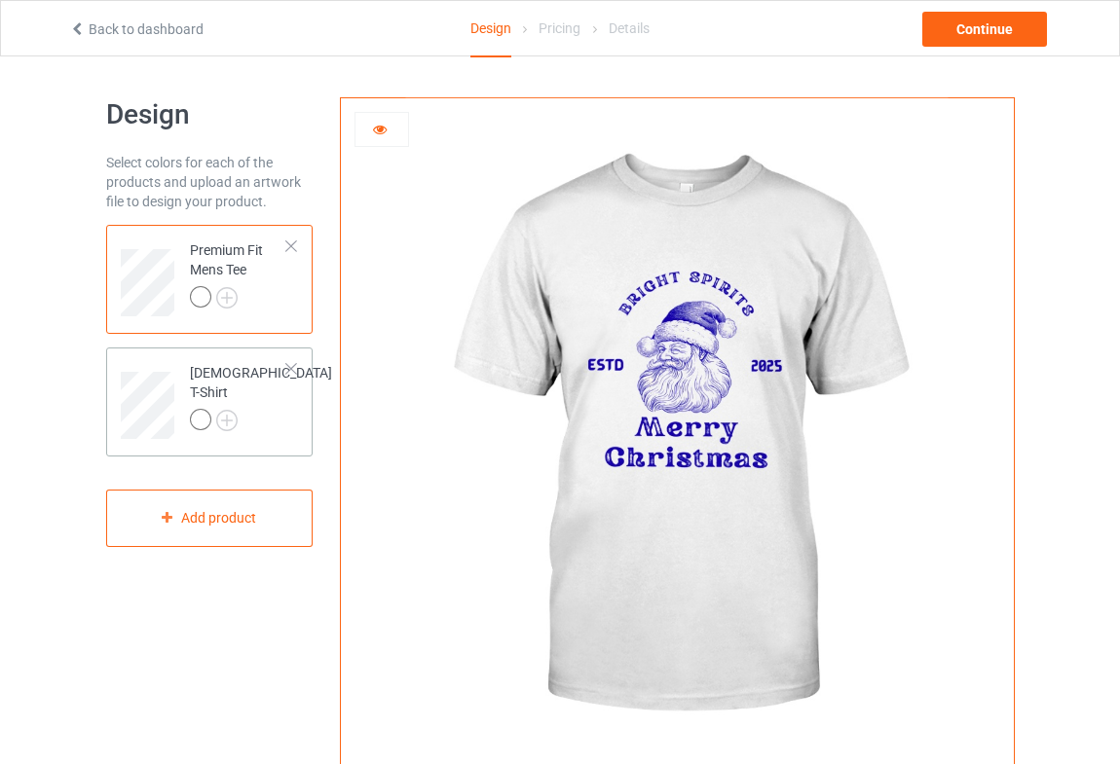
click at [204, 378] on div "[DEMOGRAPHIC_DATA] T-Shirt" at bounding box center [261, 396] width 142 height 66
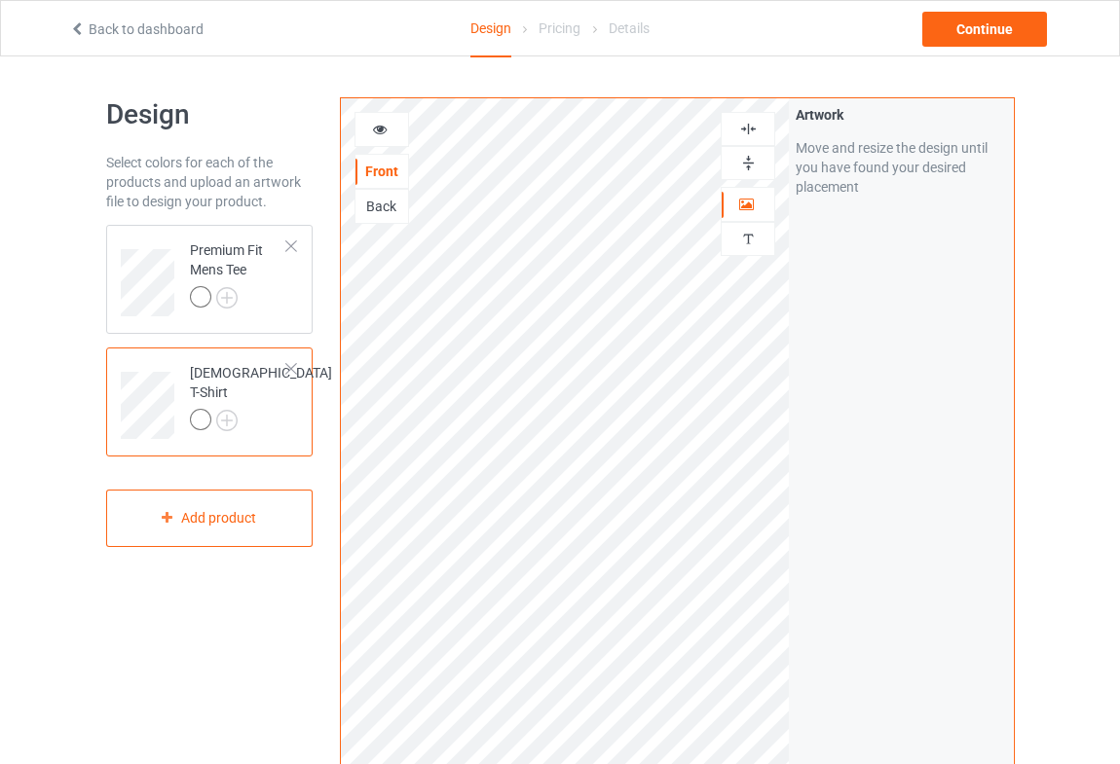
click at [386, 130] on icon at bounding box center [380, 127] width 17 height 14
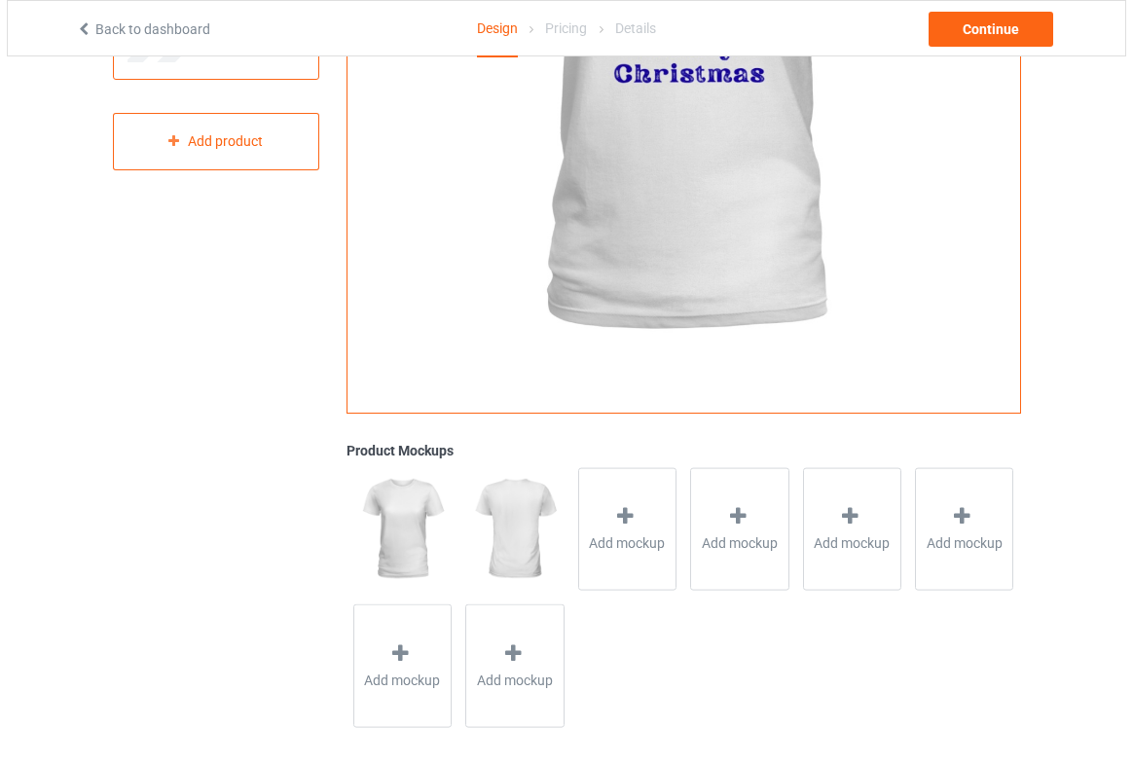
scroll to position [389, 0]
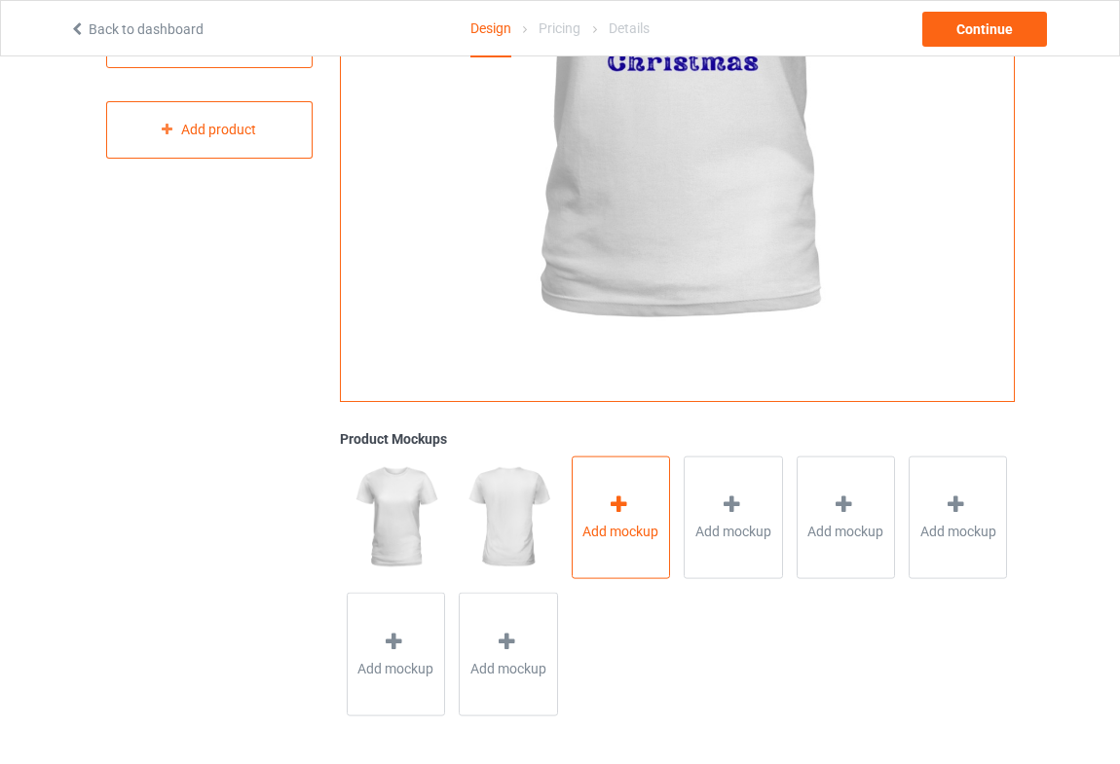
click at [647, 493] on div "Add mockup" at bounding box center [621, 518] width 98 height 124
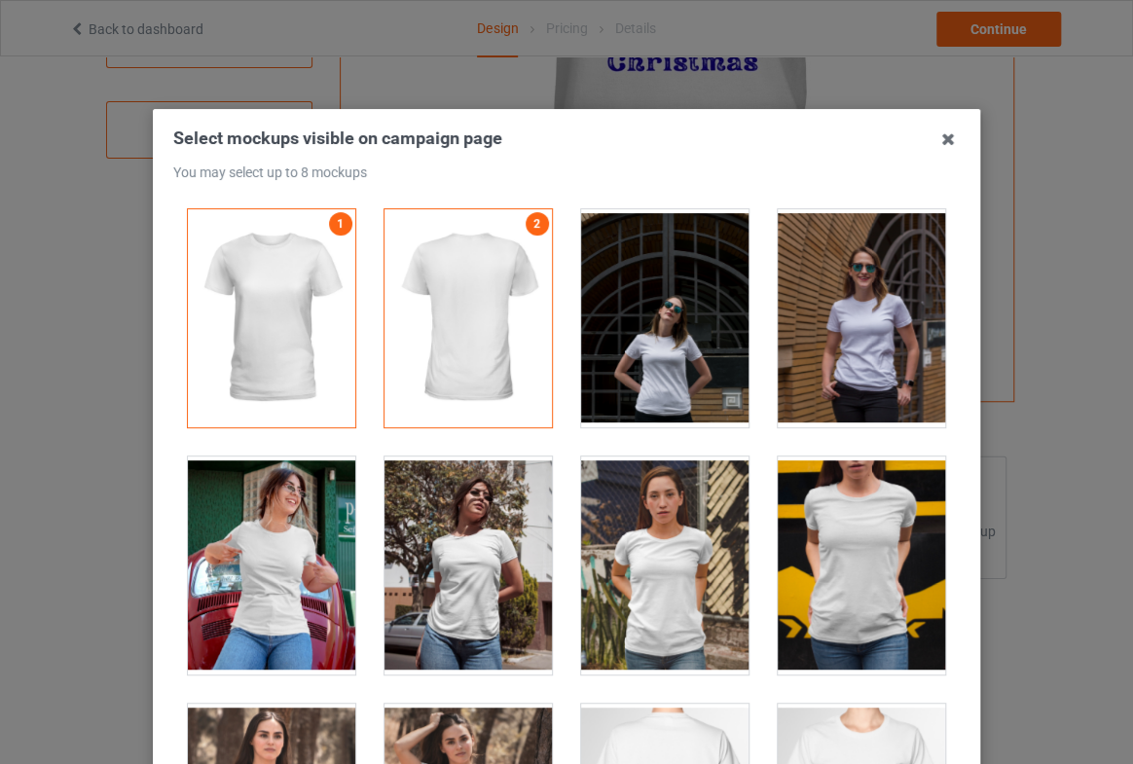
click at [873, 349] on div at bounding box center [861, 318] width 167 height 218
click at [292, 565] on div at bounding box center [271, 566] width 167 height 218
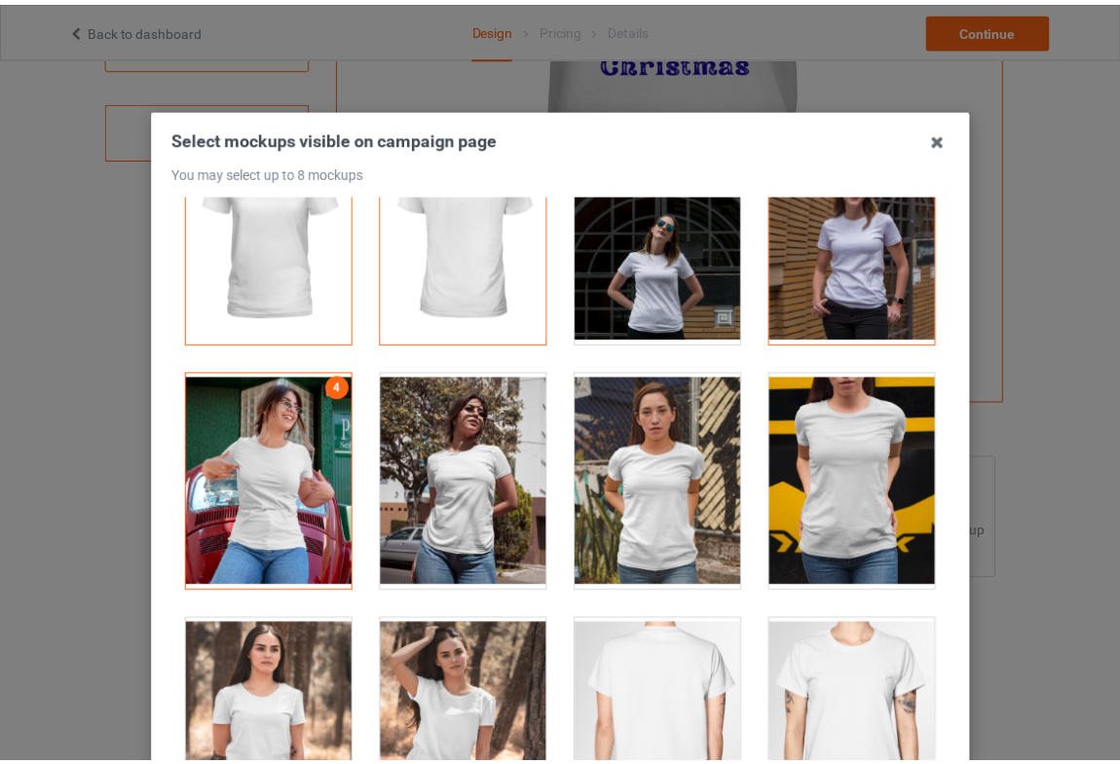
scroll to position [265, 0]
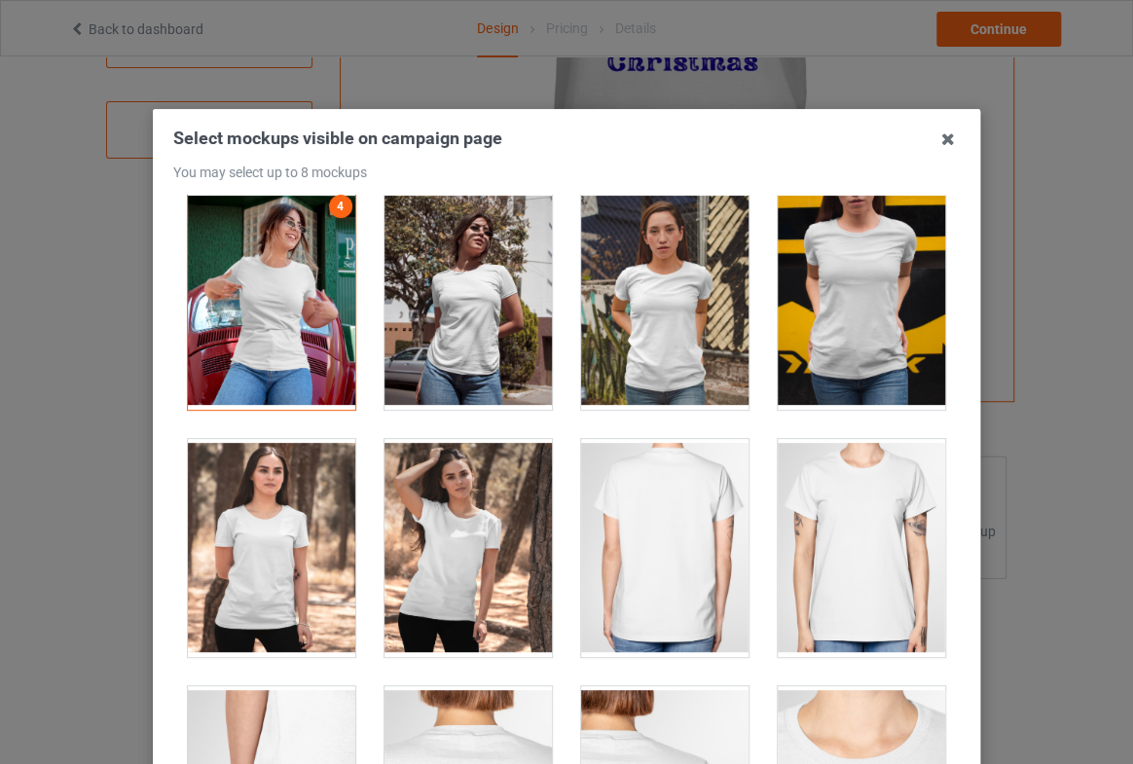
click at [223, 532] on div at bounding box center [271, 548] width 167 height 218
click at [936, 134] on icon at bounding box center [948, 139] width 31 height 31
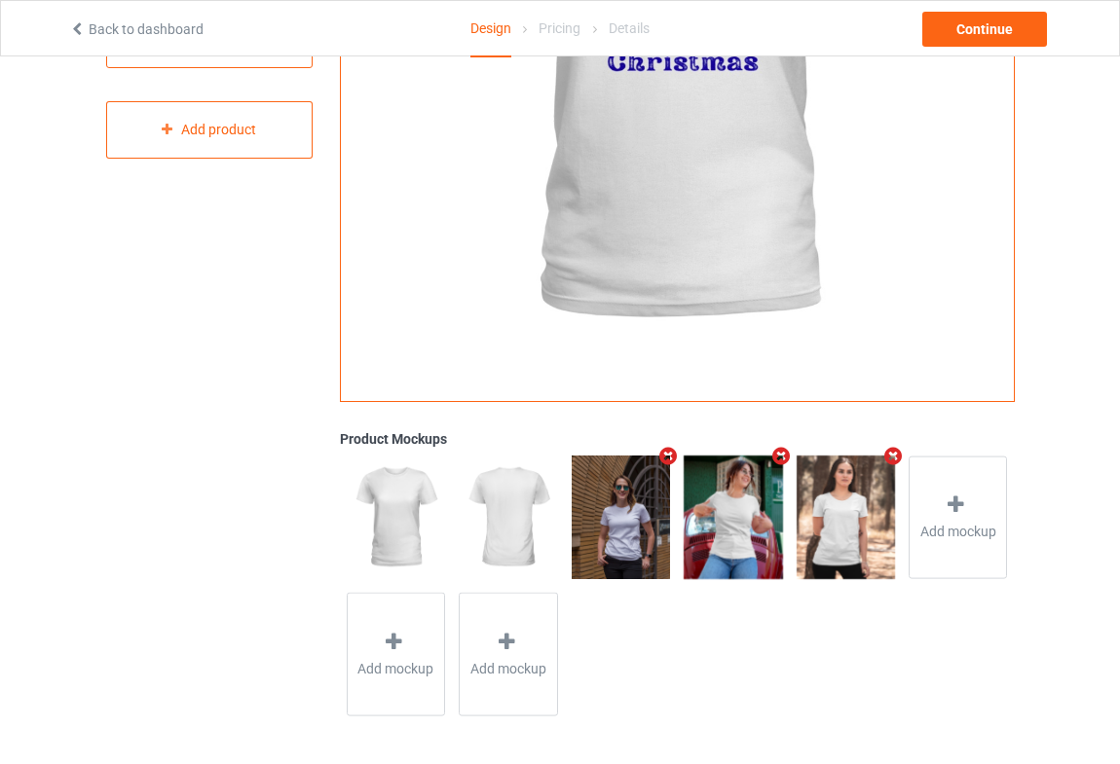
click at [640, 517] on img at bounding box center [621, 518] width 98 height 124
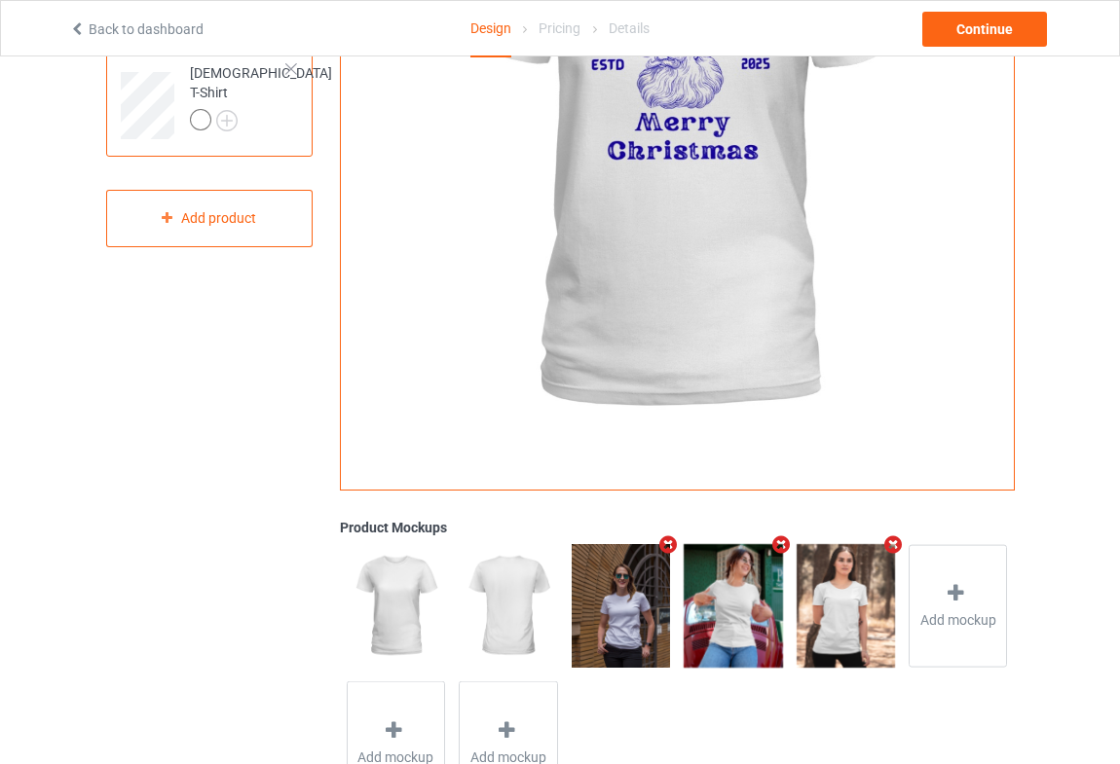
scroll to position [389, 0]
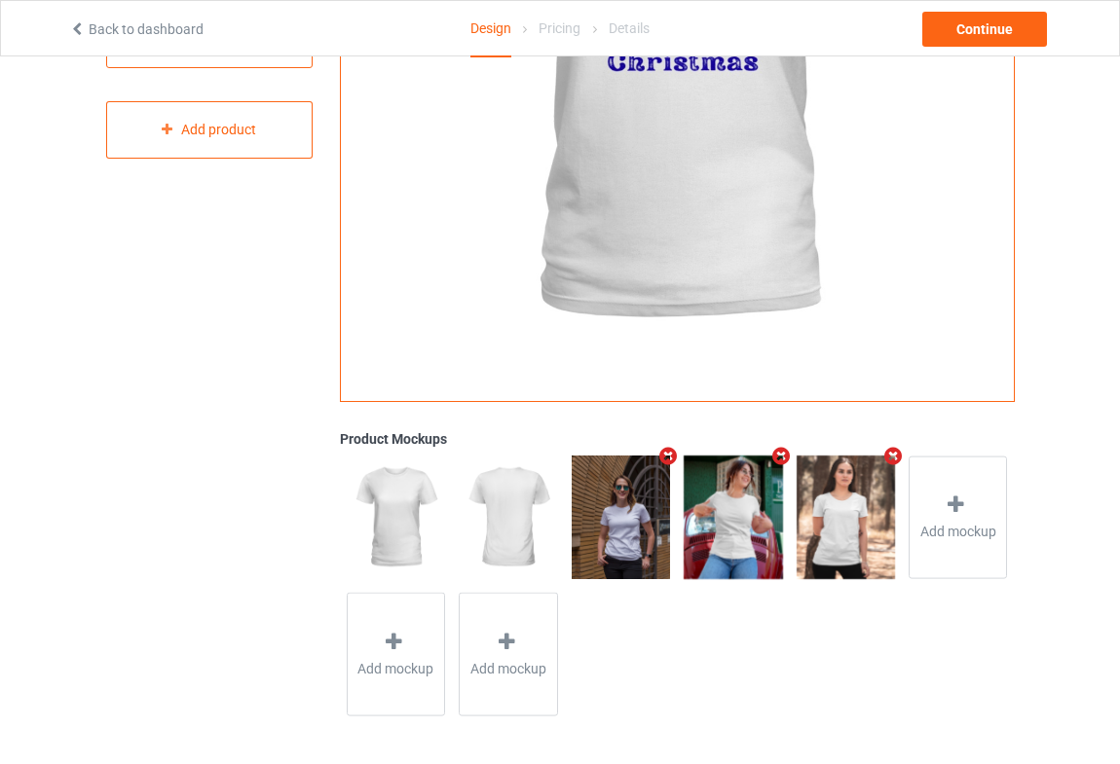
click at [612, 490] on img at bounding box center [621, 518] width 98 height 124
click at [716, 497] on img at bounding box center [733, 518] width 98 height 124
click at [739, 500] on img at bounding box center [733, 518] width 98 height 124
click at [835, 492] on img at bounding box center [846, 518] width 98 height 124
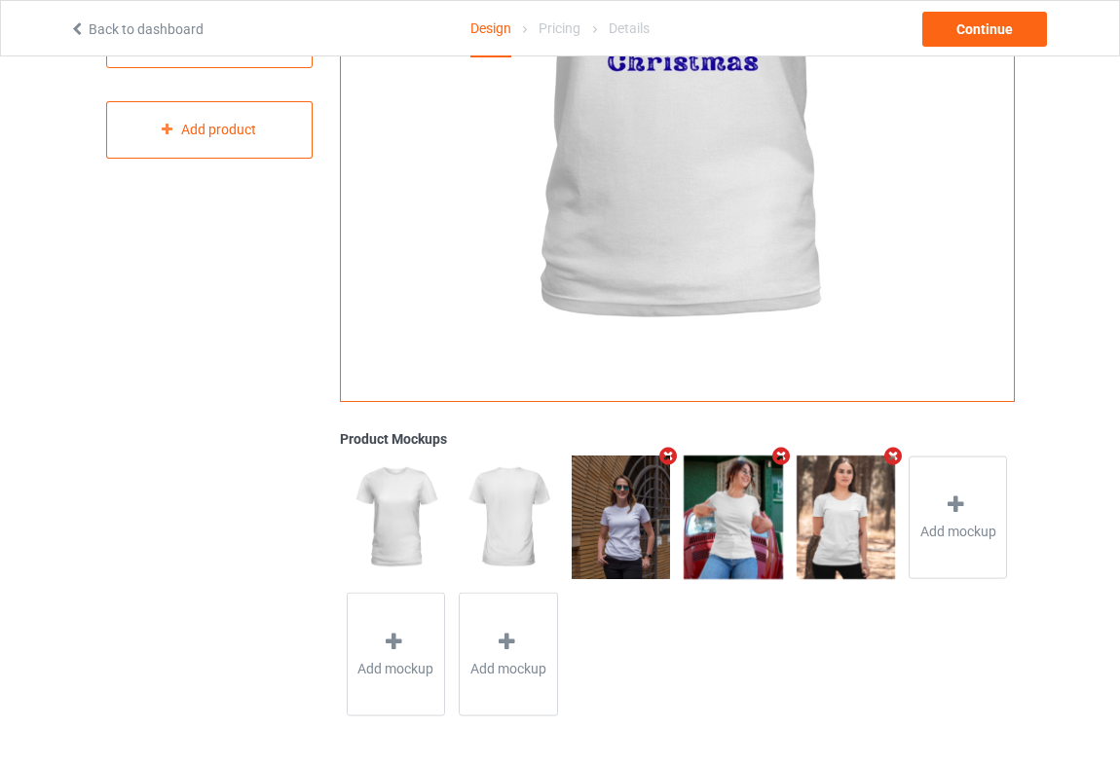
click at [835, 492] on img at bounding box center [846, 518] width 98 height 124
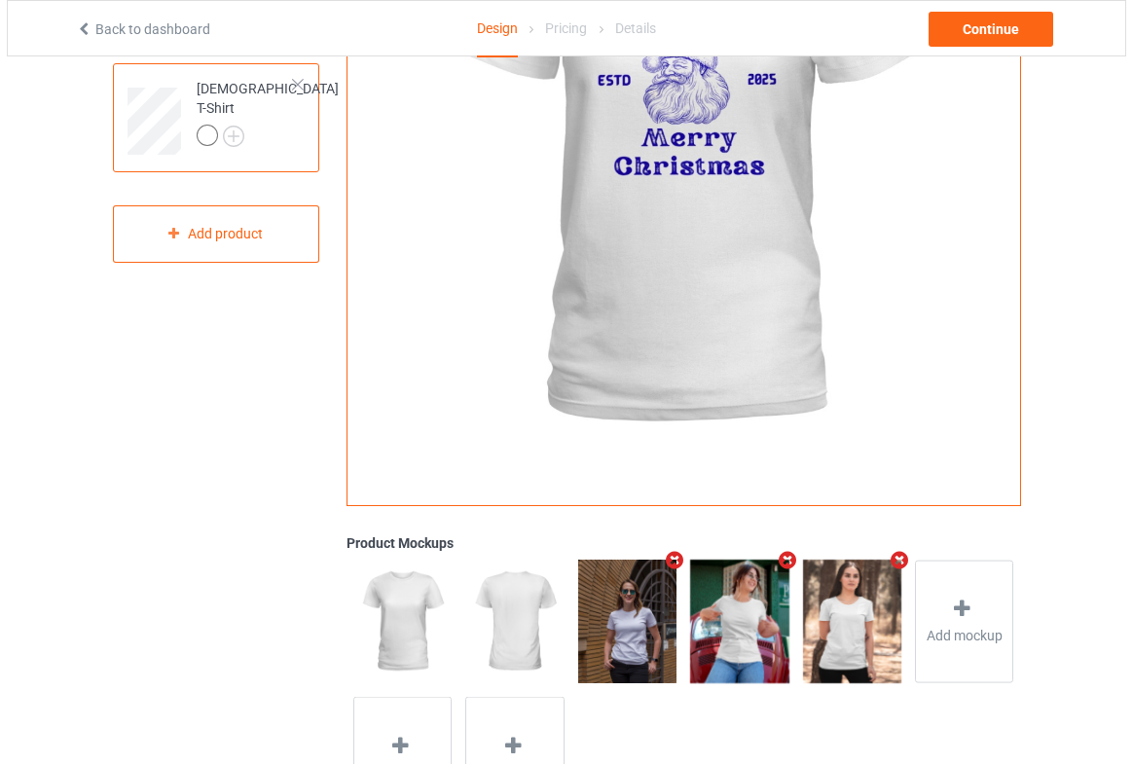
scroll to position [123, 0]
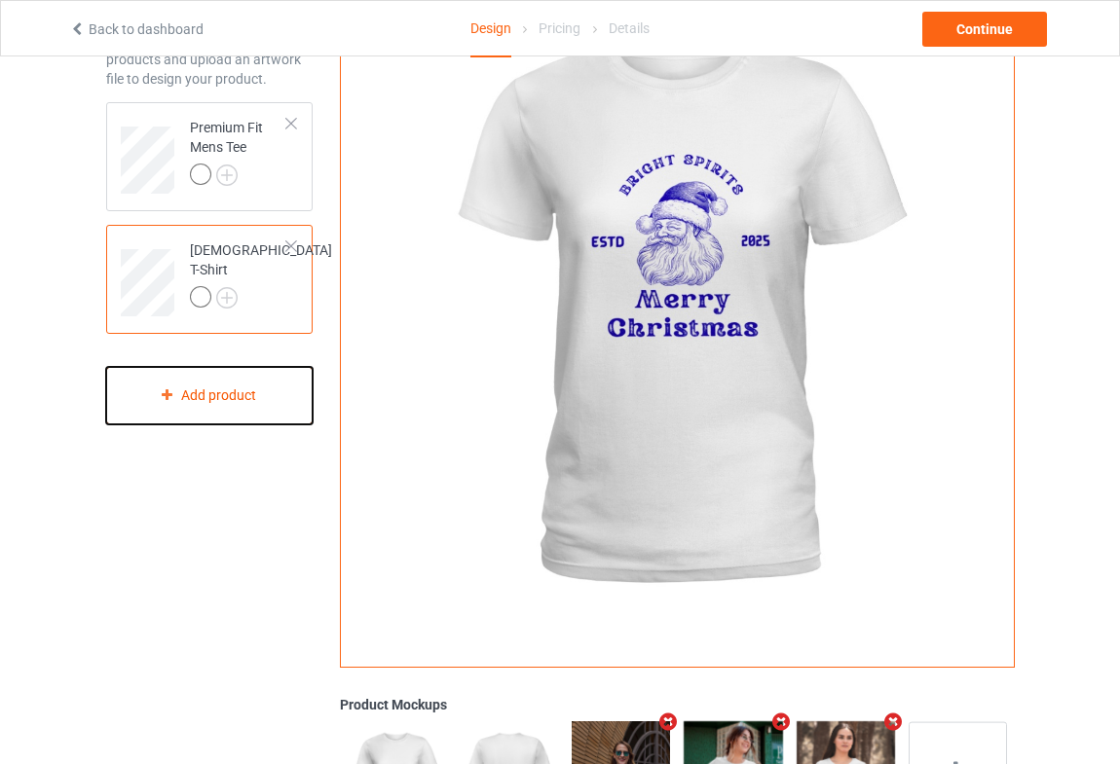
click at [213, 395] on div "Add product" at bounding box center [209, 395] width 206 height 57
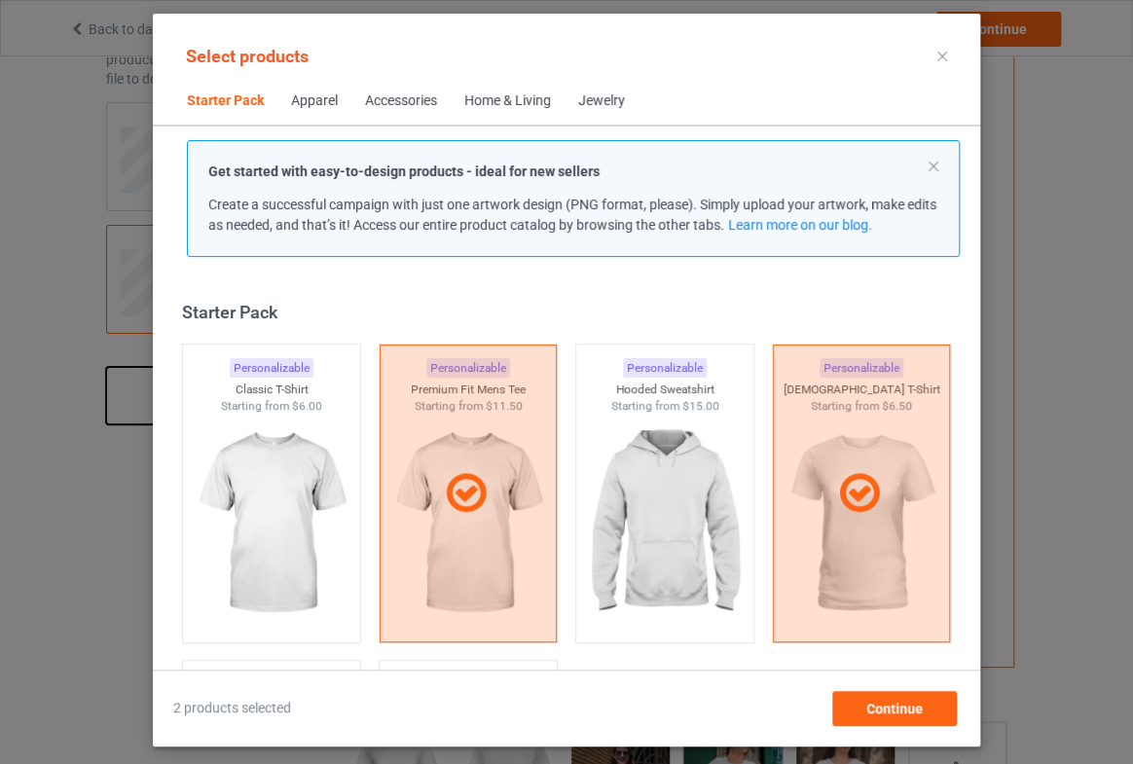
scroll to position [24, 0]
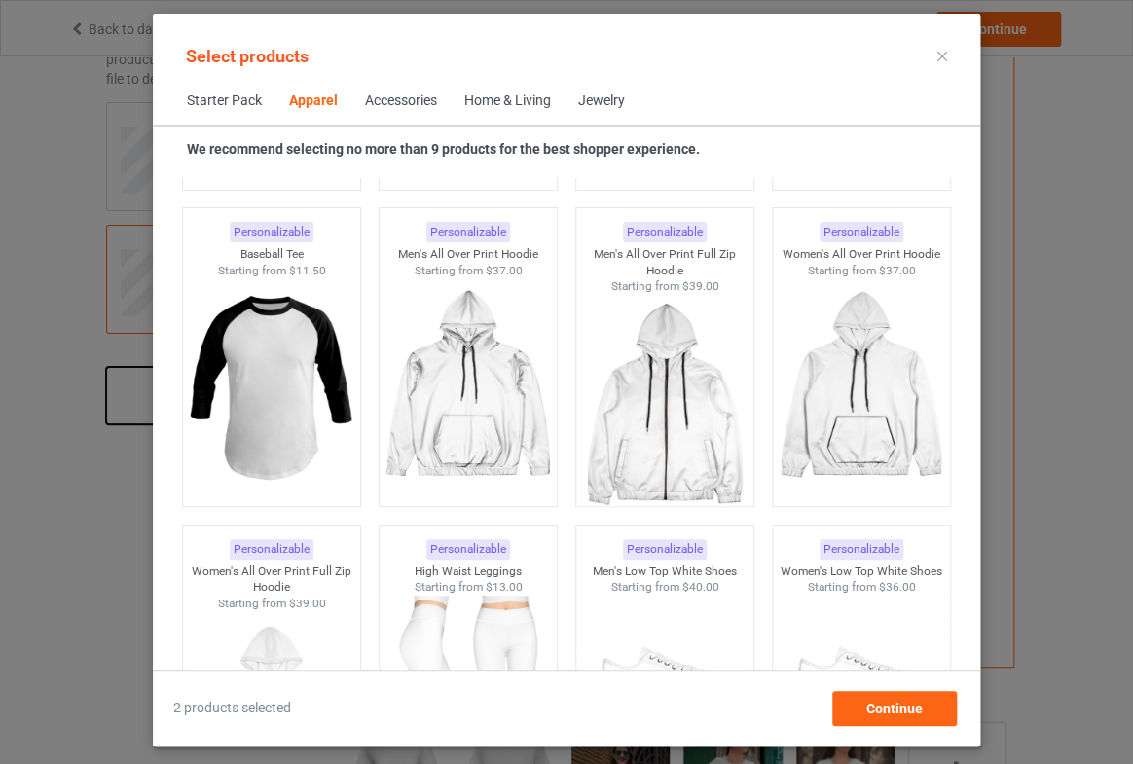
scroll to position [1706, 0]
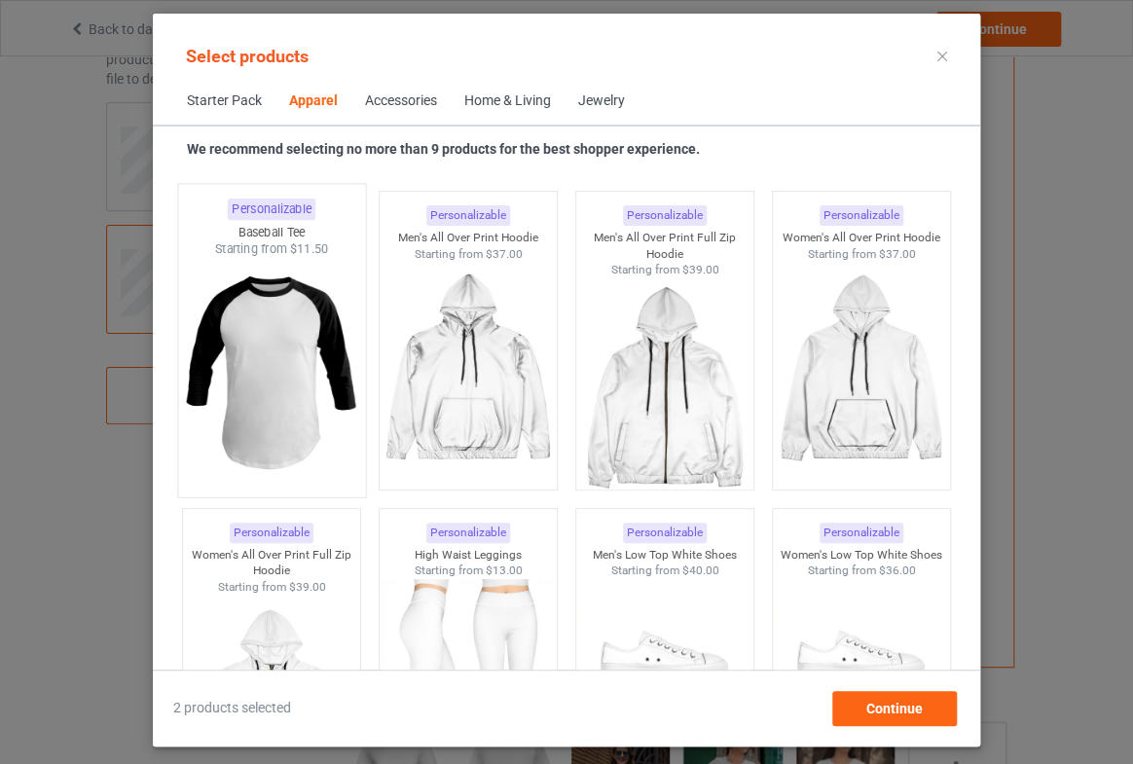
click at [305, 391] on img at bounding box center [271, 372] width 183 height 229
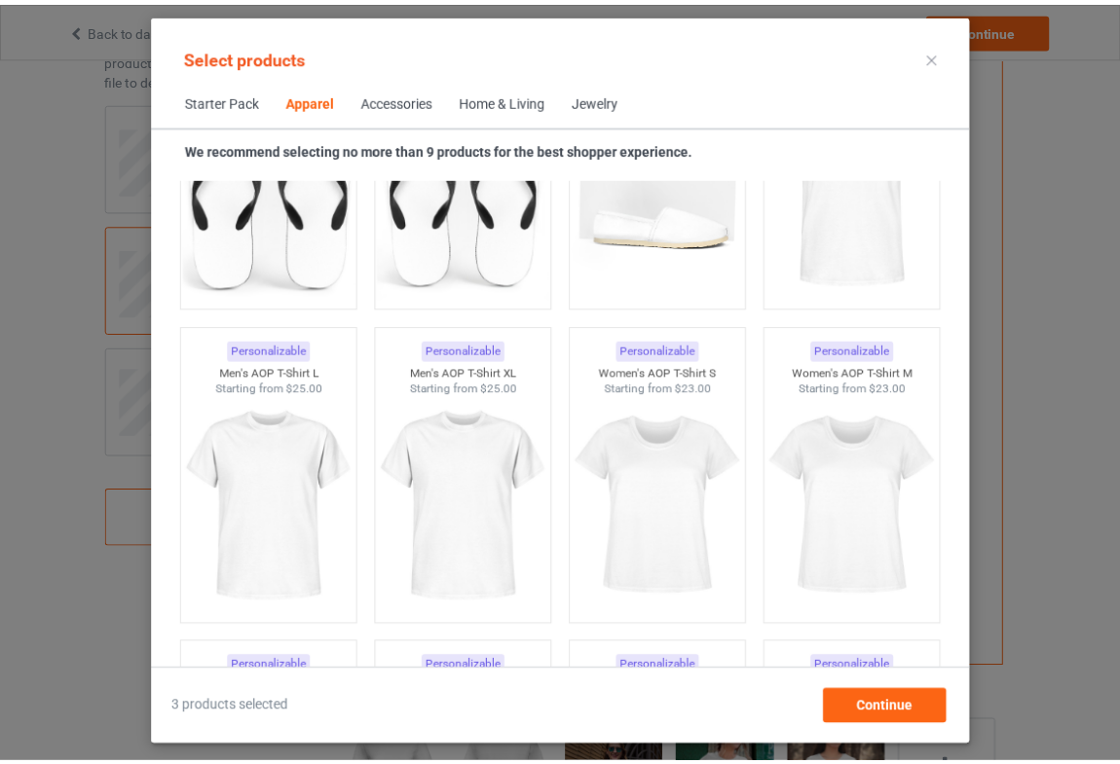
scroll to position [3211, 0]
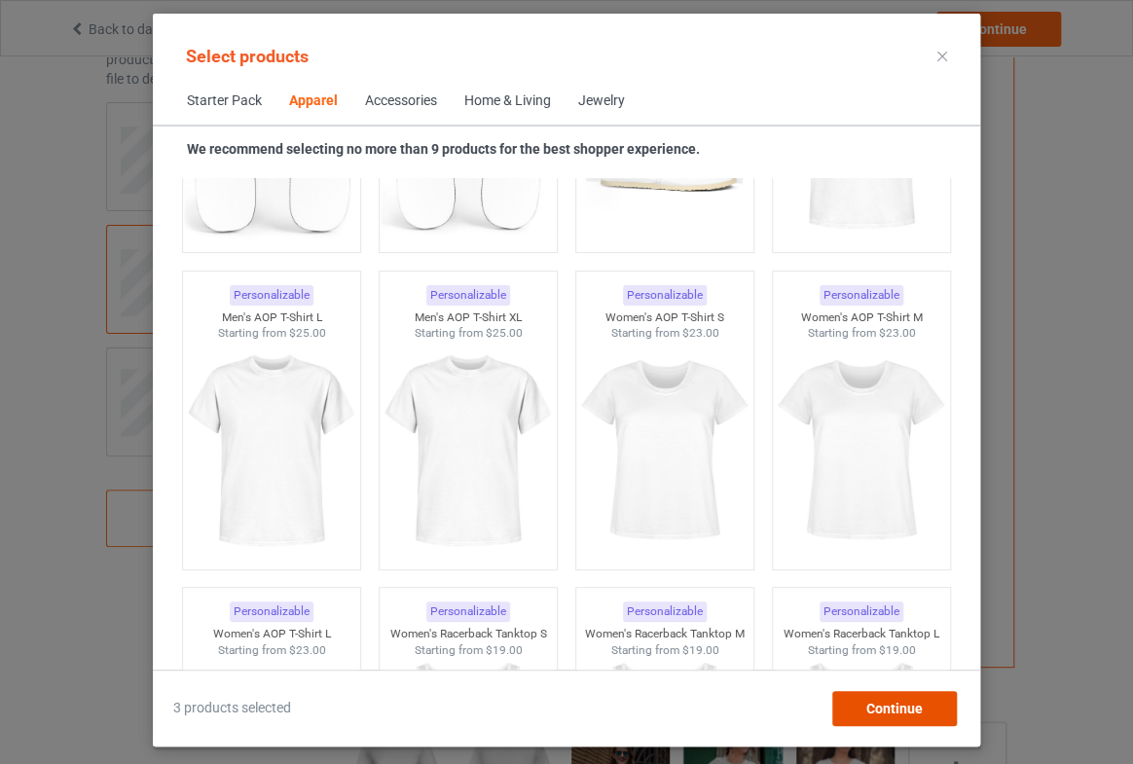
click at [878, 701] on span "Continue" at bounding box center [895, 709] width 56 height 16
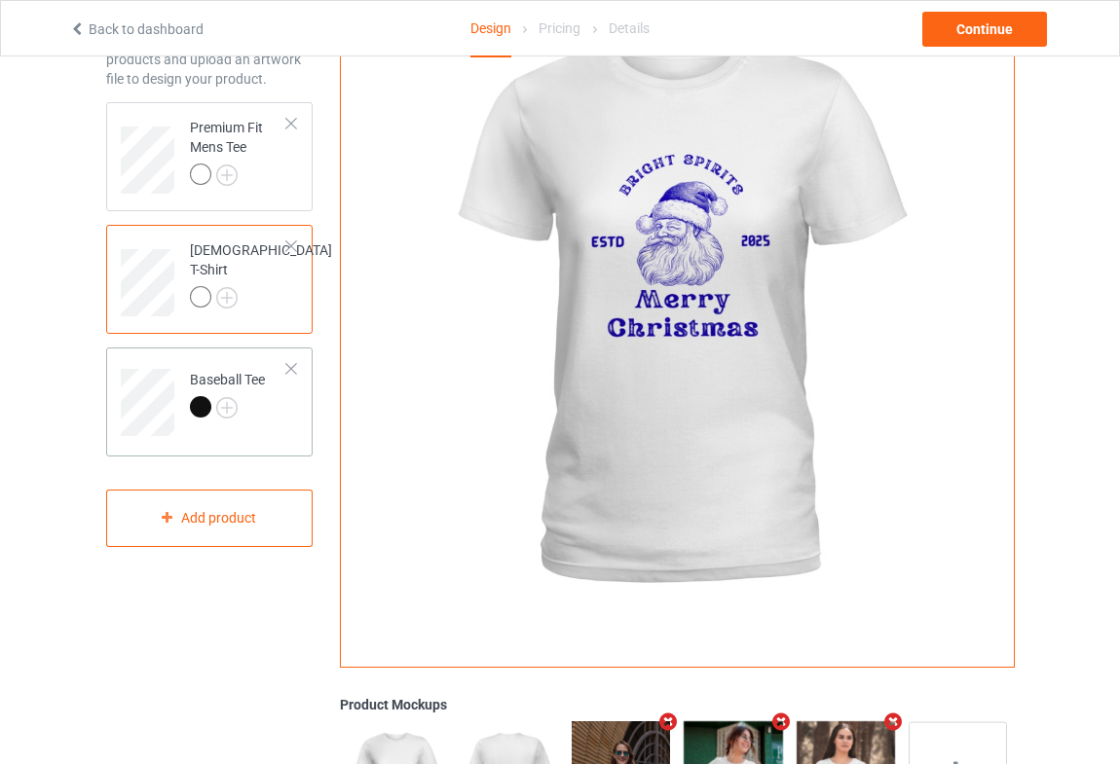
click at [208, 375] on div "Baseball Tee" at bounding box center [227, 393] width 75 height 47
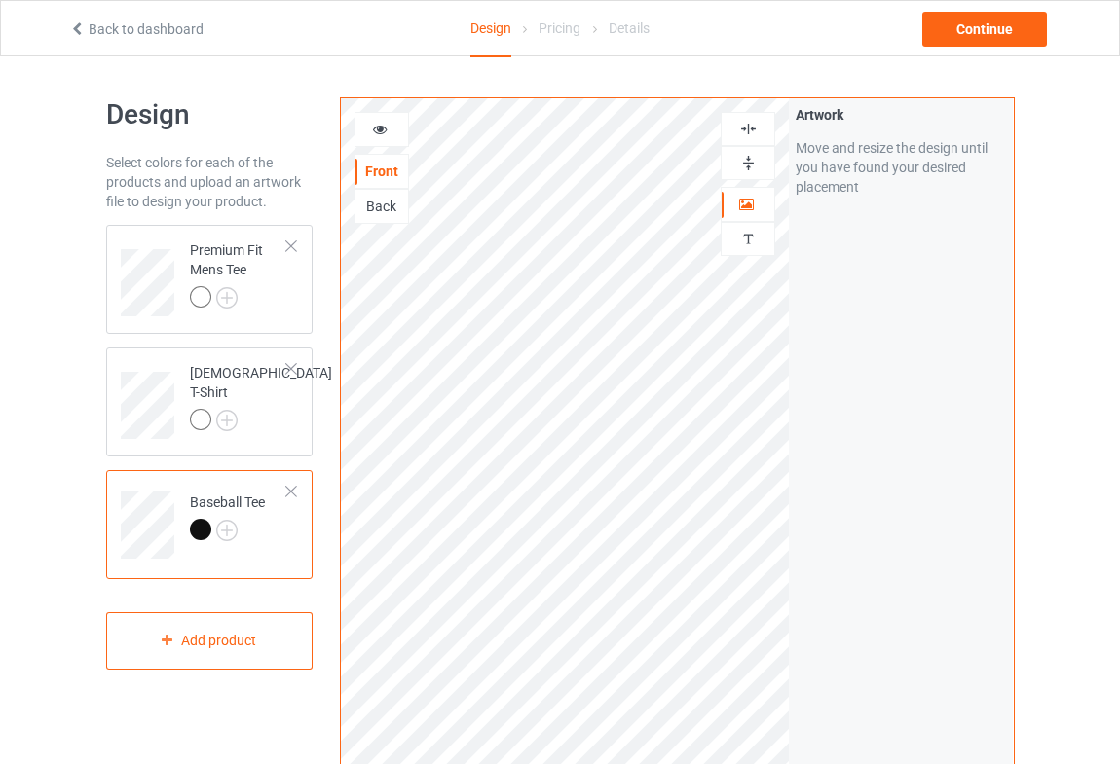
click at [388, 122] on div at bounding box center [381, 129] width 53 height 19
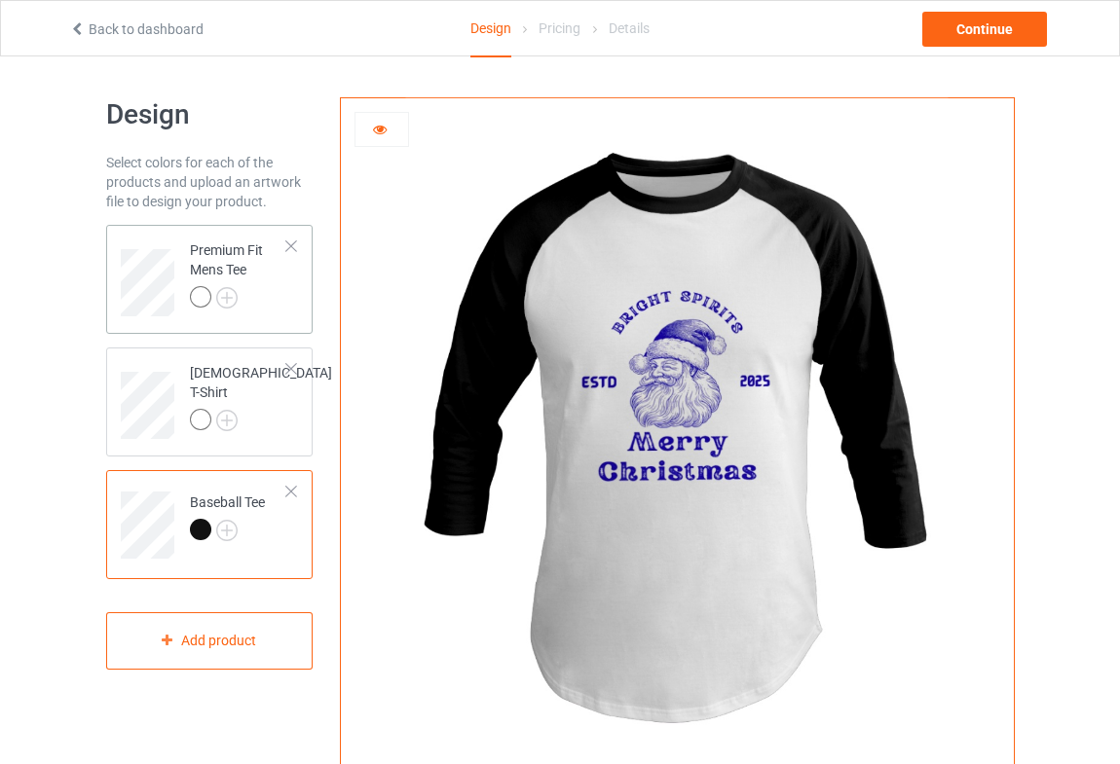
click at [206, 245] on div "Premium Fit Mens Tee" at bounding box center [238, 274] width 97 height 66
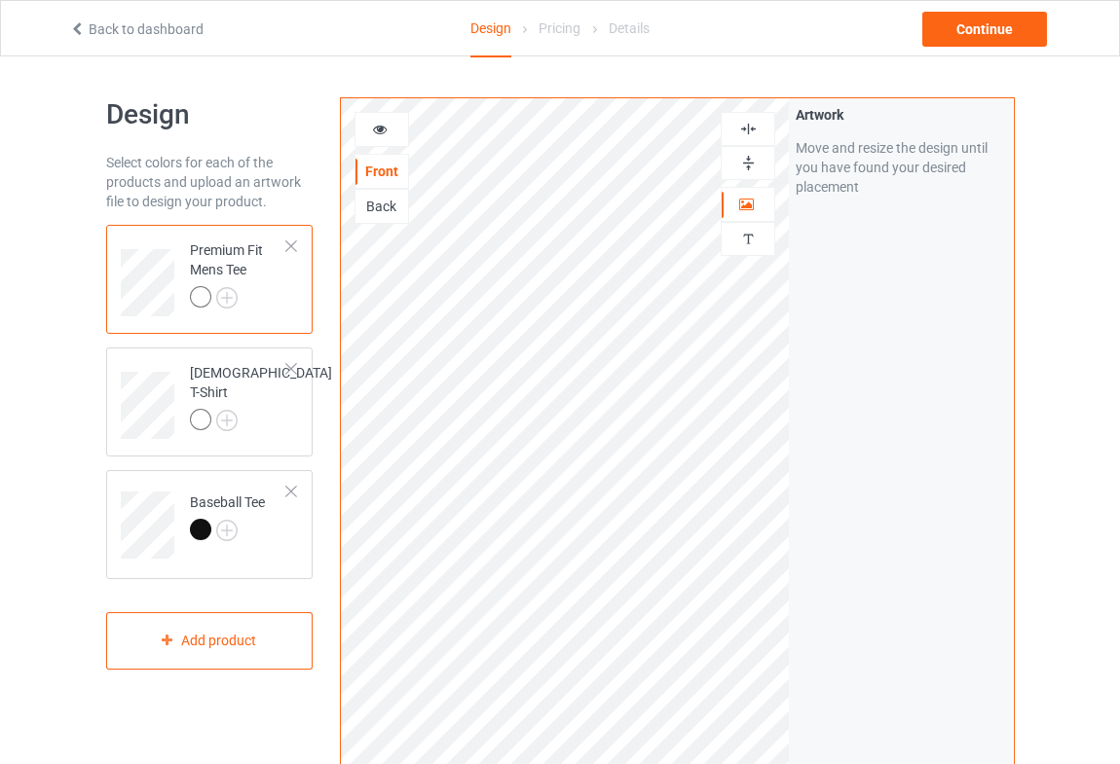
click at [789, 431] on div "Artwork Move and resize the design until you have found your desired placement" at bounding box center [901, 468] width 224 height 740
click at [951, 33] on div "Continue" at bounding box center [984, 29] width 125 height 35
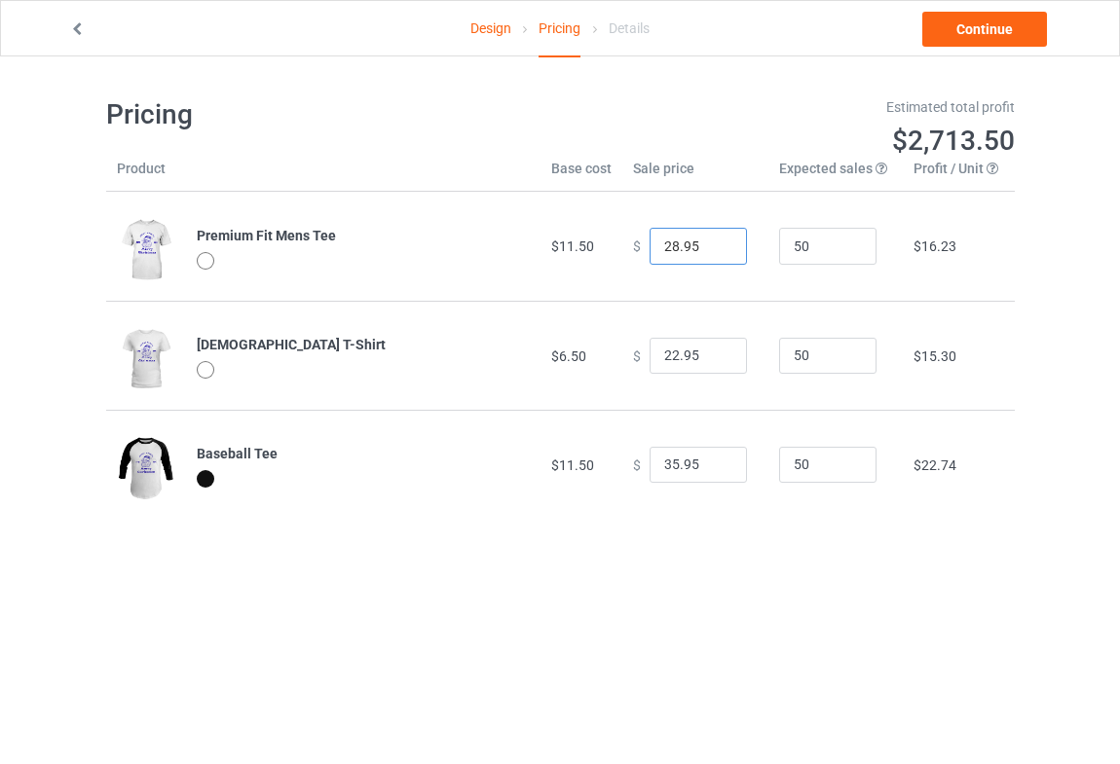
click at [668, 242] on input "28.95" at bounding box center [697, 246] width 97 height 37
type input "22.95"
click at [666, 353] on input "22.95" at bounding box center [697, 356] width 97 height 37
type input "20.95"
click at [667, 463] on input "35.95" at bounding box center [697, 465] width 97 height 37
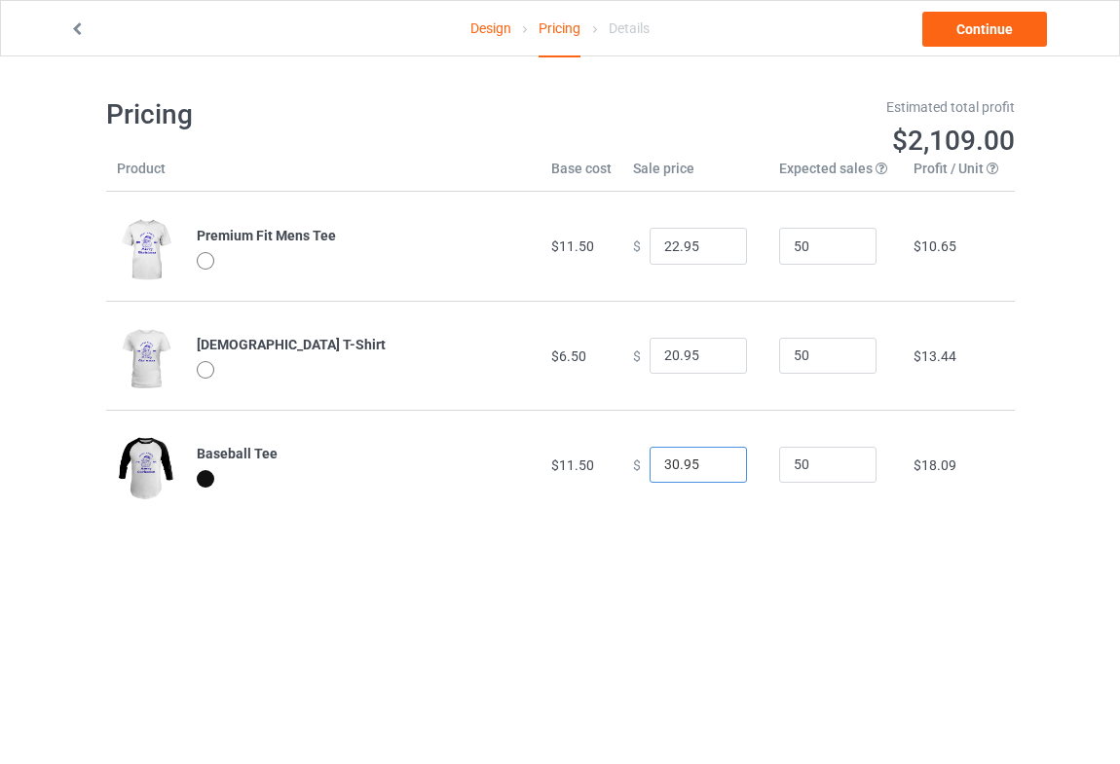
type input "30.95"
click at [204, 259] on div at bounding box center [206, 261] width 18 height 18
click at [291, 244] on td "Premium Fit Mens Tee" at bounding box center [363, 246] width 355 height 109
click at [285, 357] on td "[DEMOGRAPHIC_DATA] T-Shirt" at bounding box center [363, 355] width 355 height 109
click at [289, 462] on div "Baseball Tee" at bounding box center [364, 453] width 334 height 19
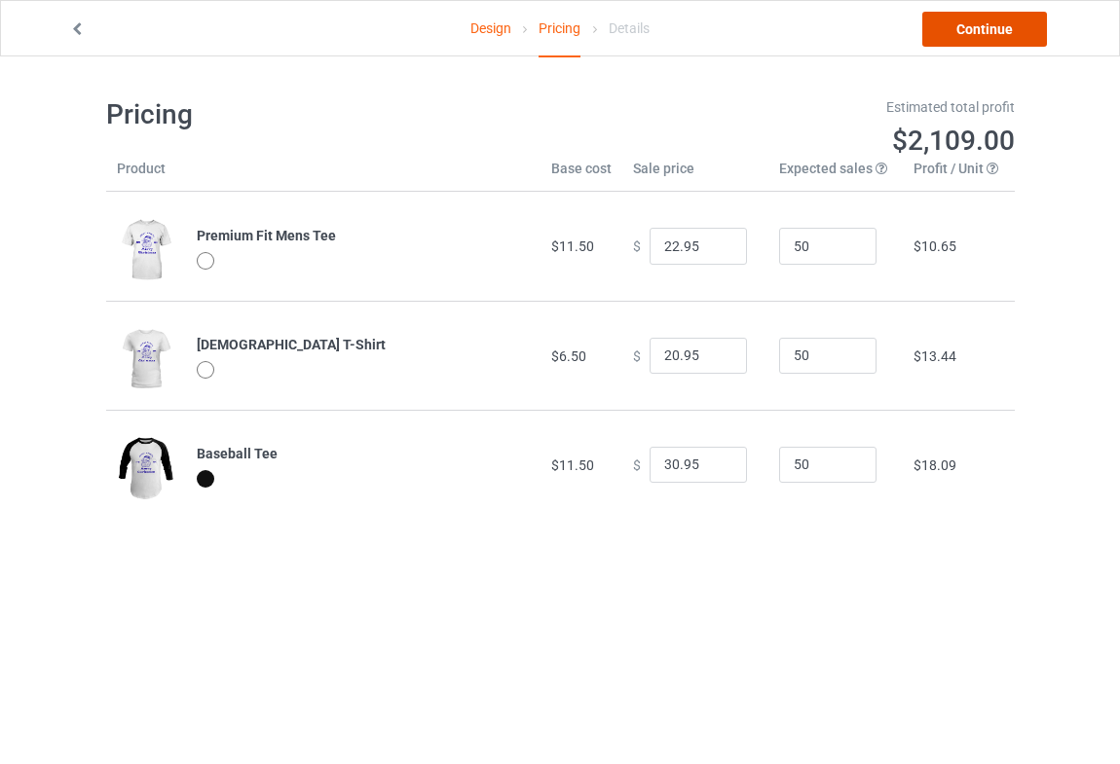
click at [960, 36] on link "Continue" at bounding box center [984, 29] width 125 height 35
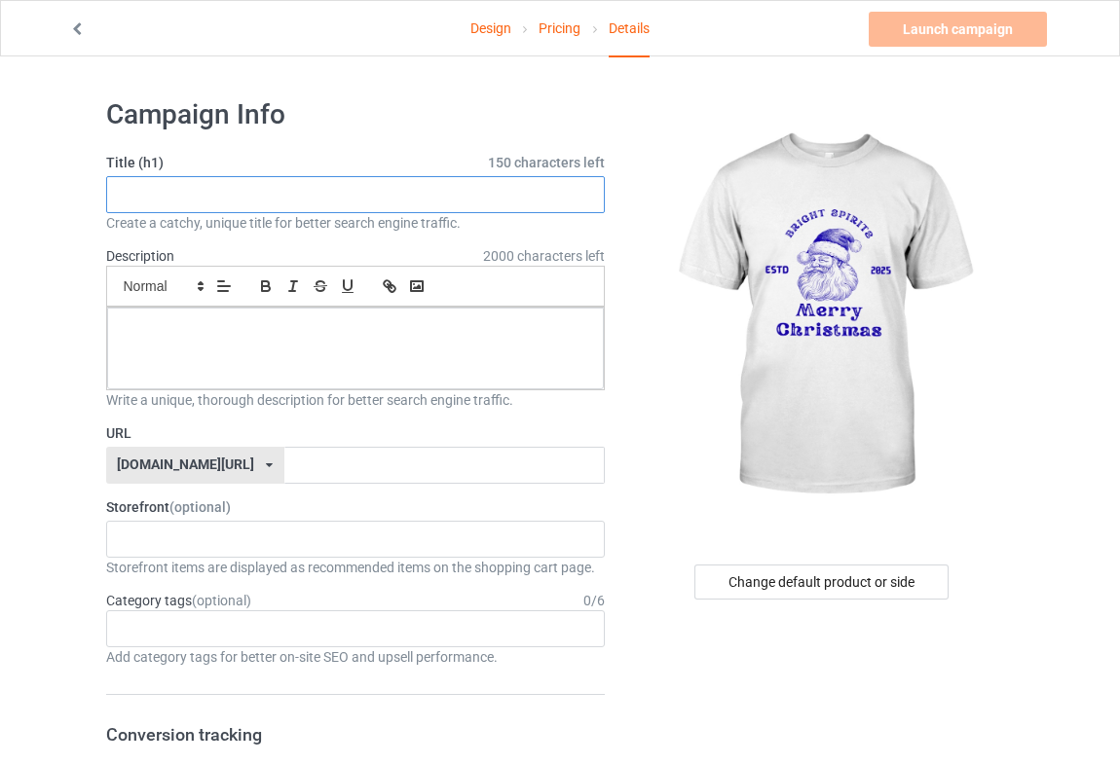
click at [218, 204] on input "text" at bounding box center [356, 194] width 500 height 37
click at [337, 195] on input "text" at bounding box center [356, 194] width 500 height 37
paste input "merry christmas 2025"
click at [132, 196] on input "merry christmas 2025" at bounding box center [356, 194] width 500 height 37
click at [166, 195] on input "Merry christmas 2025" at bounding box center [356, 194] width 500 height 37
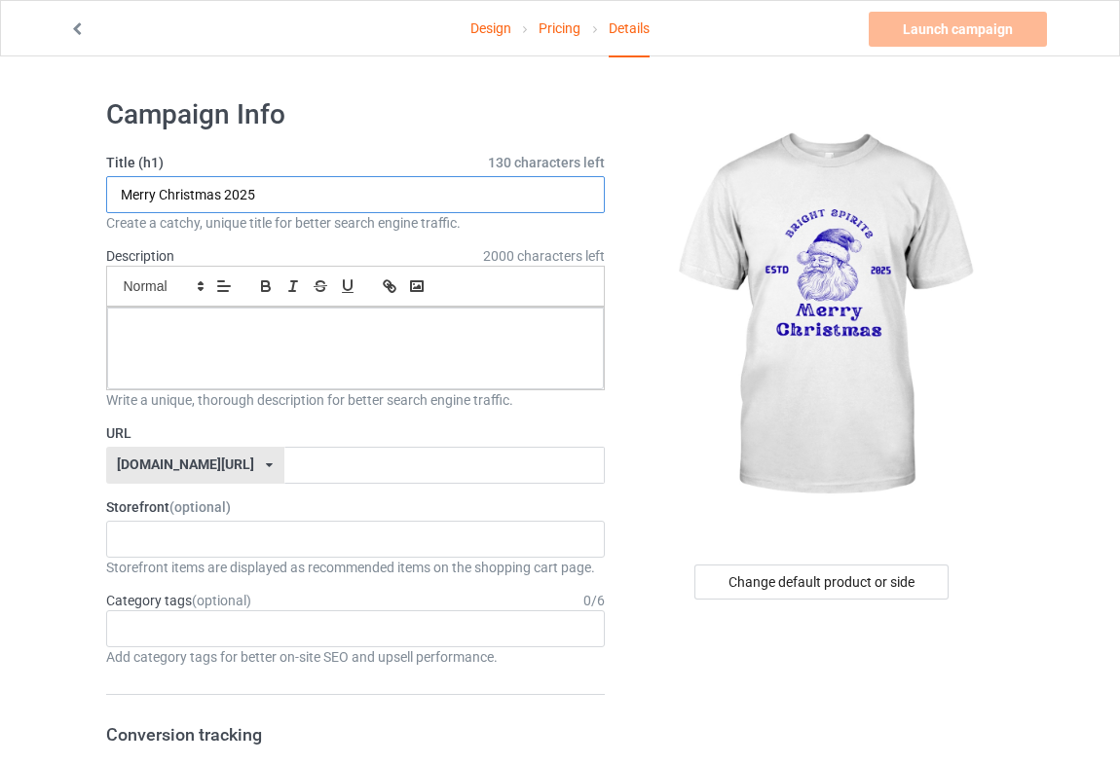
type input "Merry Christmas 2025"
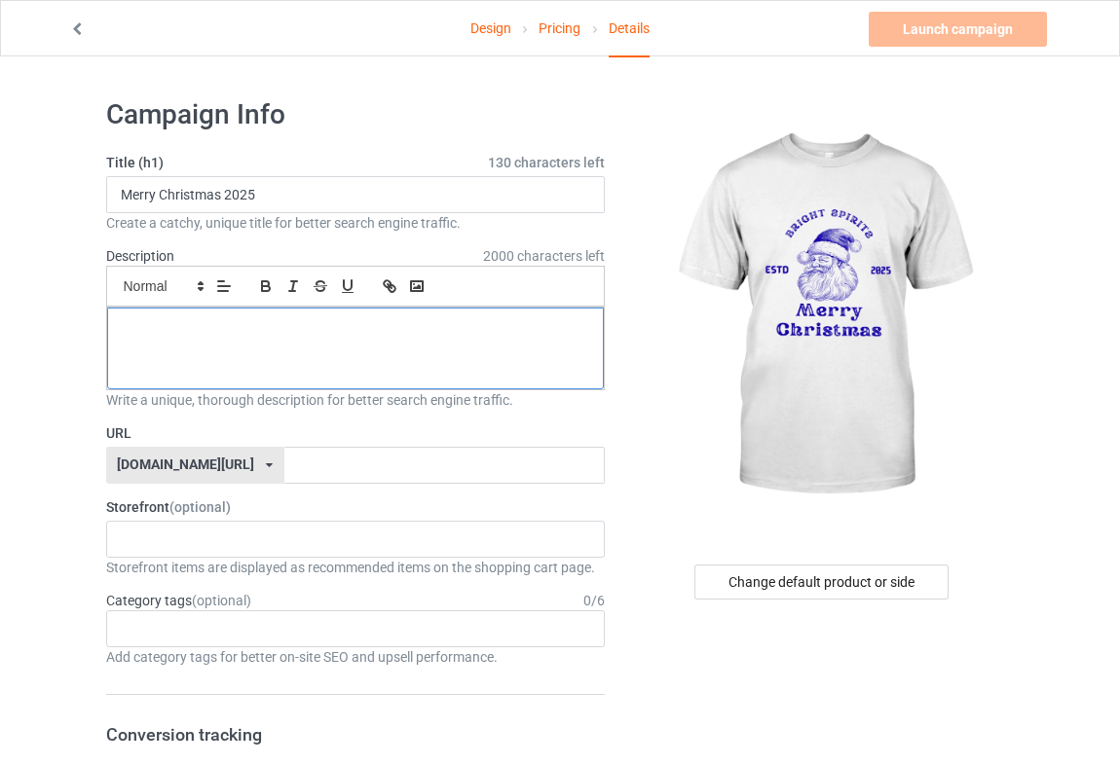
click at [241, 349] on div at bounding box center [356, 349] width 498 height 82
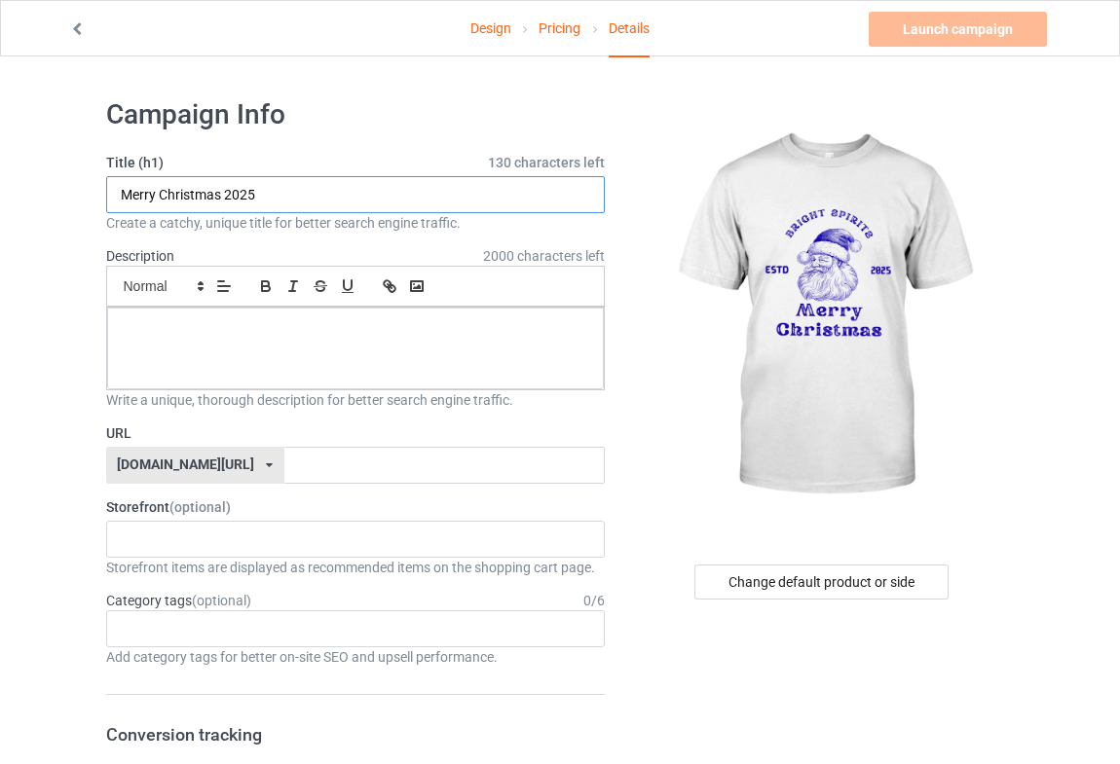
click at [265, 195] on input "Merry Christmas 2025" at bounding box center [356, 194] width 500 height 37
drag, startPoint x: 265, startPoint y: 191, endPoint x: 121, endPoint y: 186, distance: 144.2
click at [121, 186] on input "Merry Christmas 2025" at bounding box center [356, 194] width 500 height 37
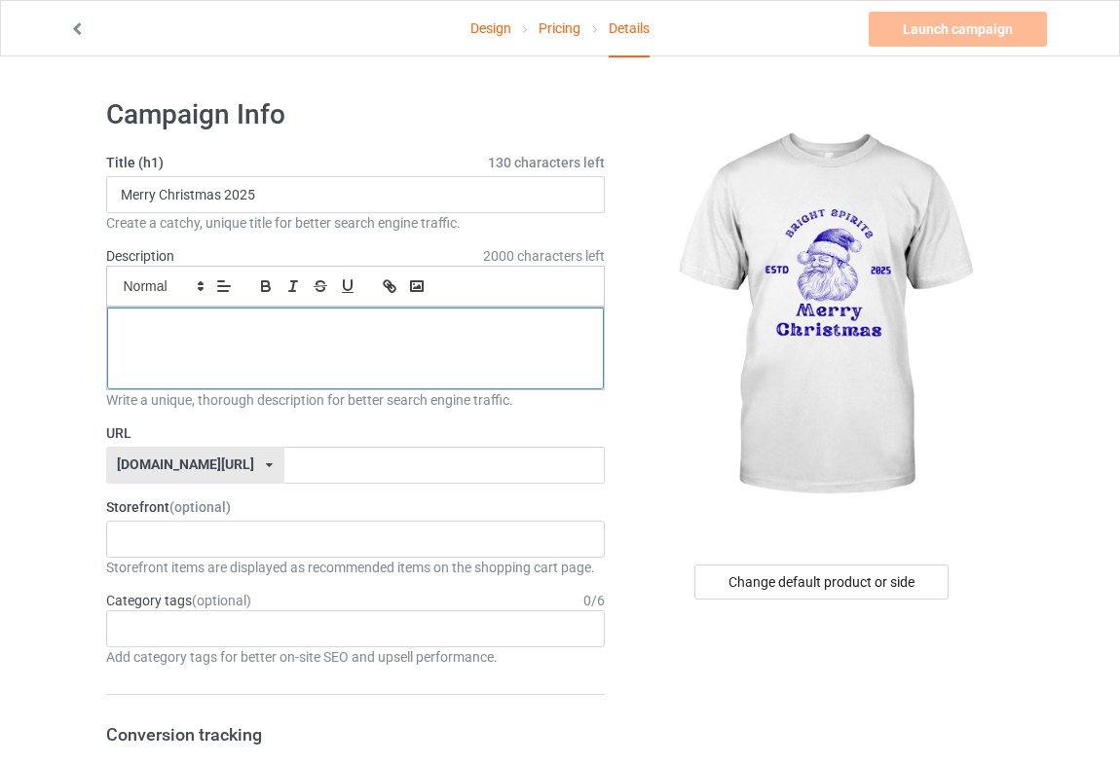
click at [256, 323] on p at bounding box center [356, 329] width 466 height 19
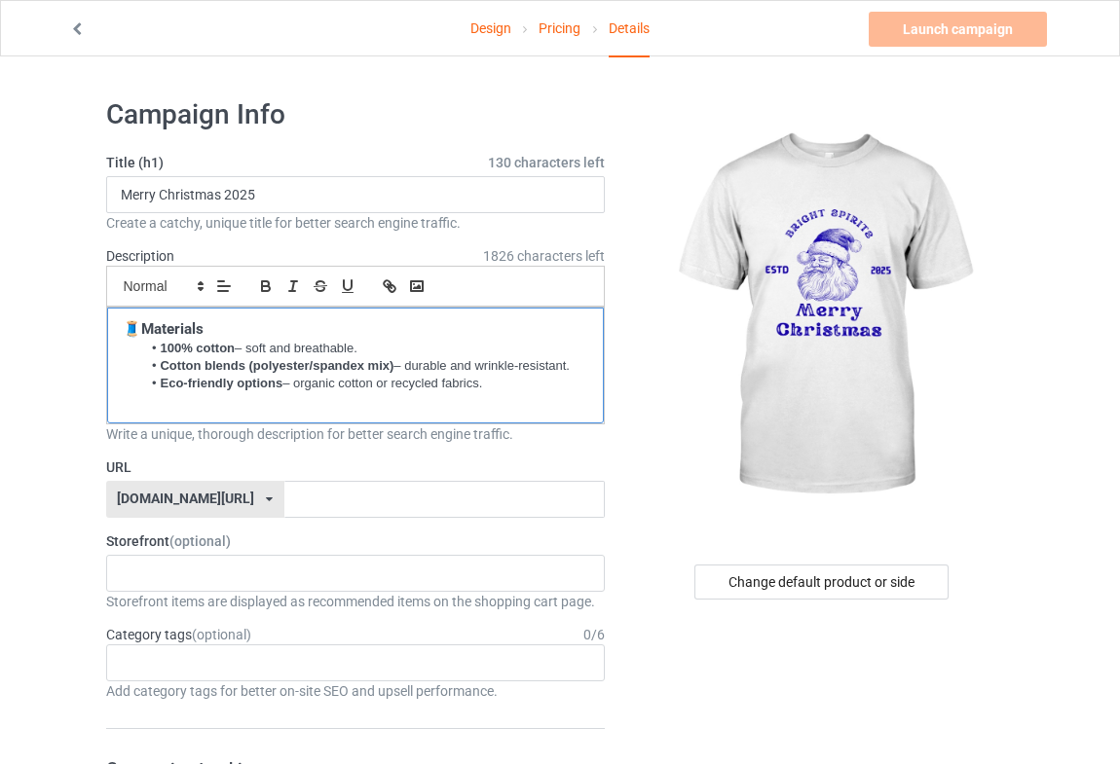
click at [182, 397] on p at bounding box center [356, 402] width 466 height 19
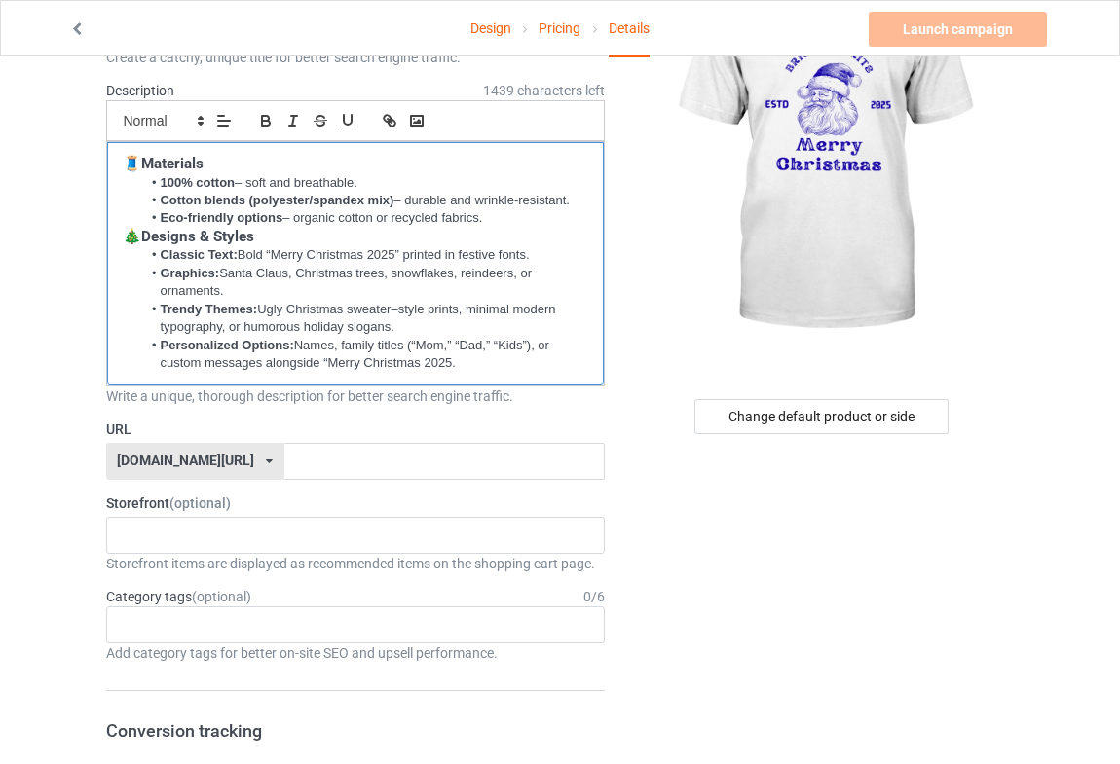
scroll to position [176, 0]
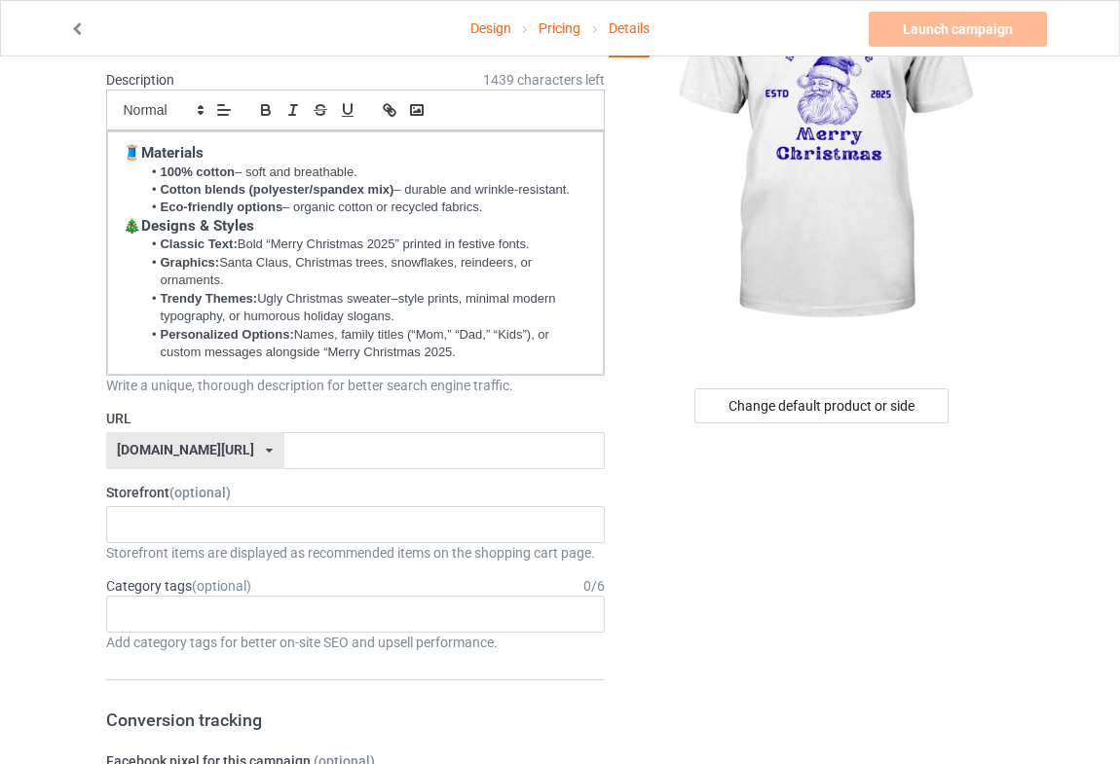
click at [266, 452] on icon at bounding box center [269, 451] width 7 height 12
click at [284, 448] on input "text" at bounding box center [444, 450] width 320 height 37
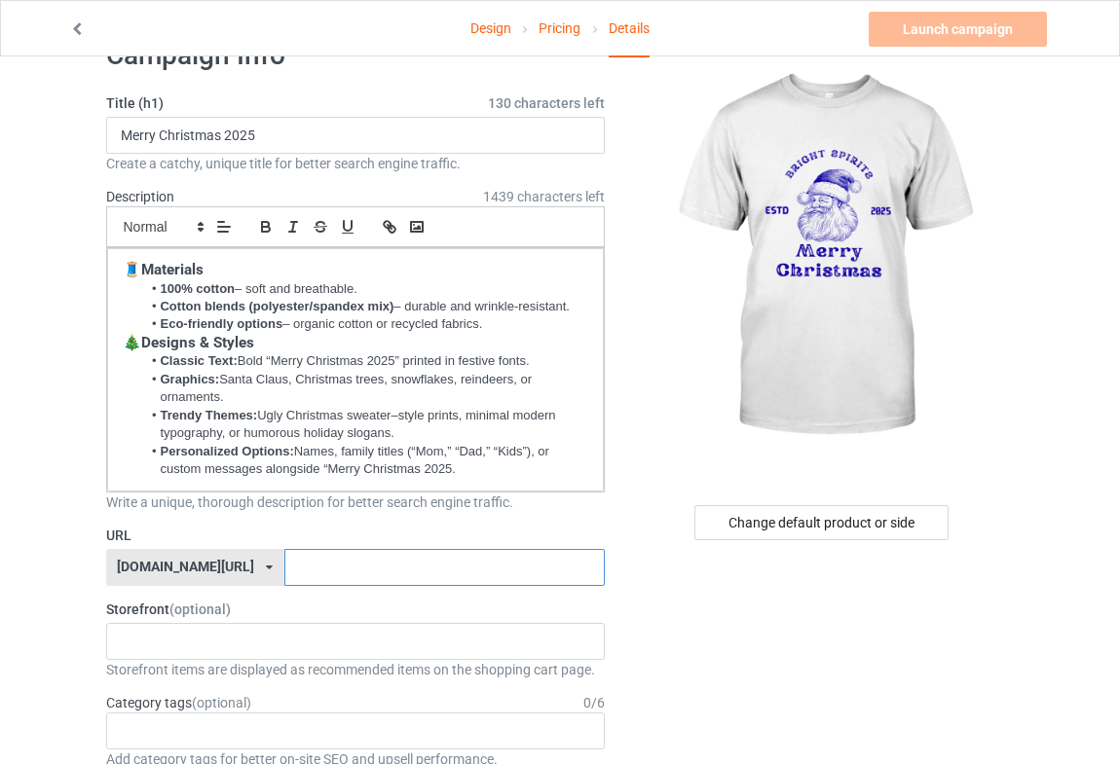
scroll to position [0, 0]
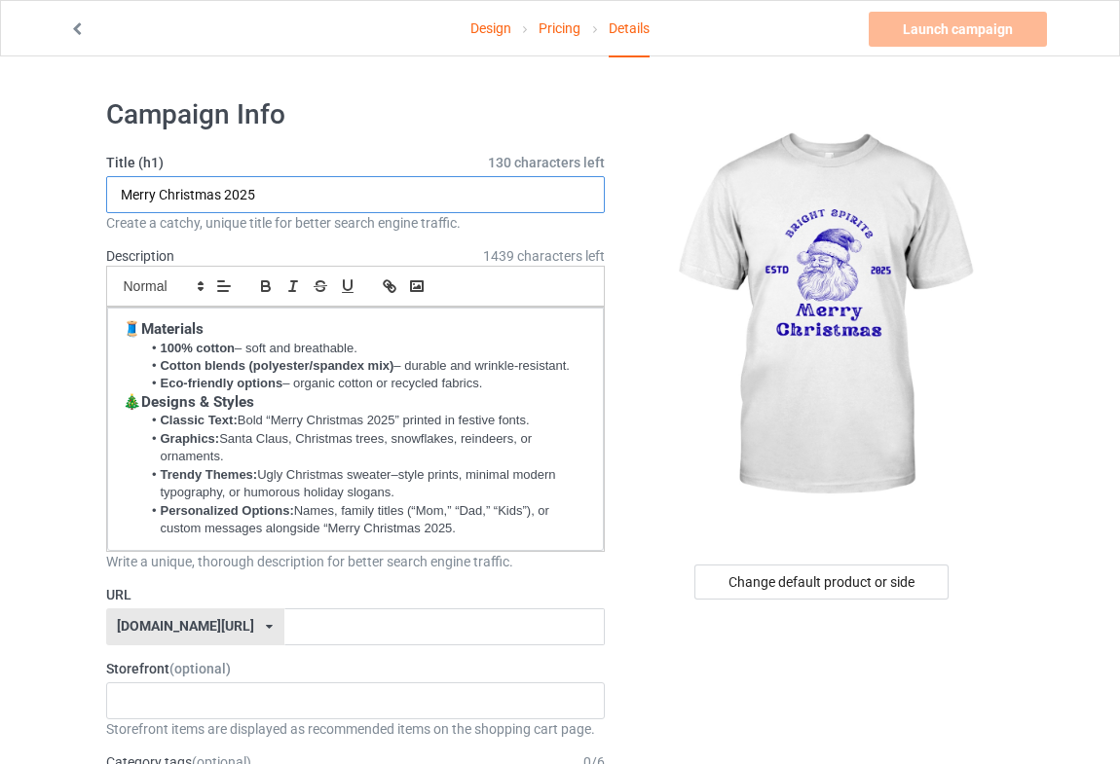
drag, startPoint x: 274, startPoint y: 197, endPoint x: 122, endPoint y: 192, distance: 152.0
click at [122, 192] on input "Merry Christmas 2025" at bounding box center [356, 194] width 500 height 37
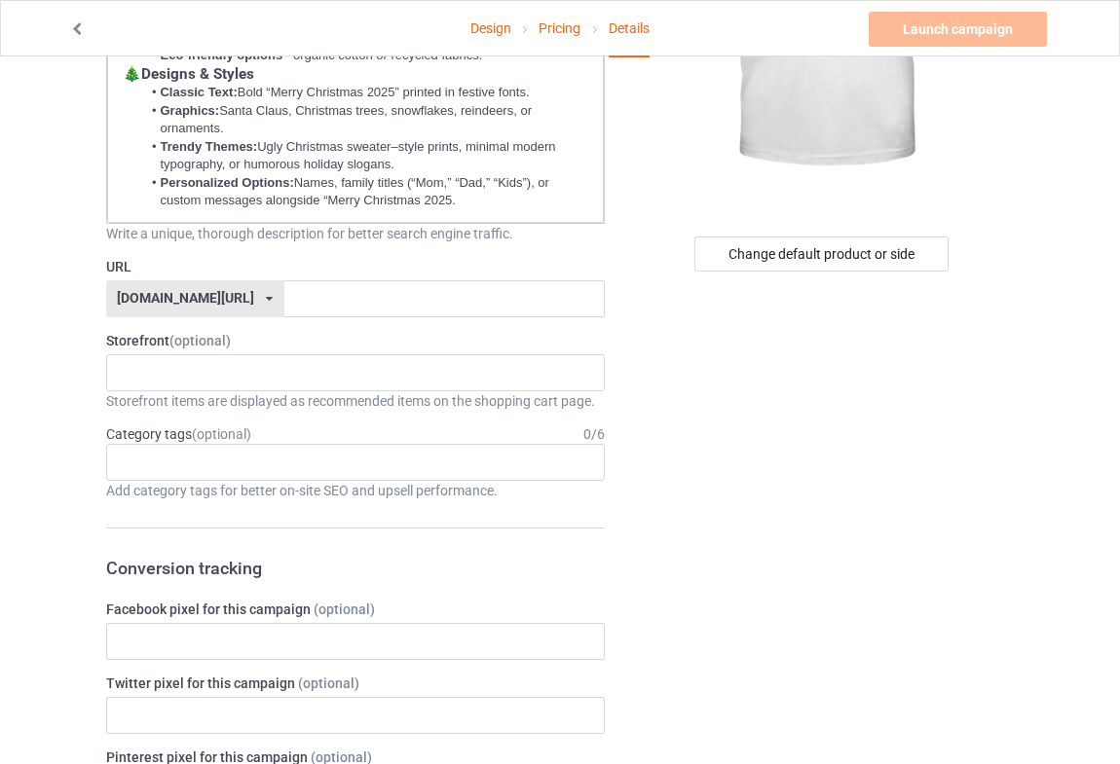
scroll to position [353, 0]
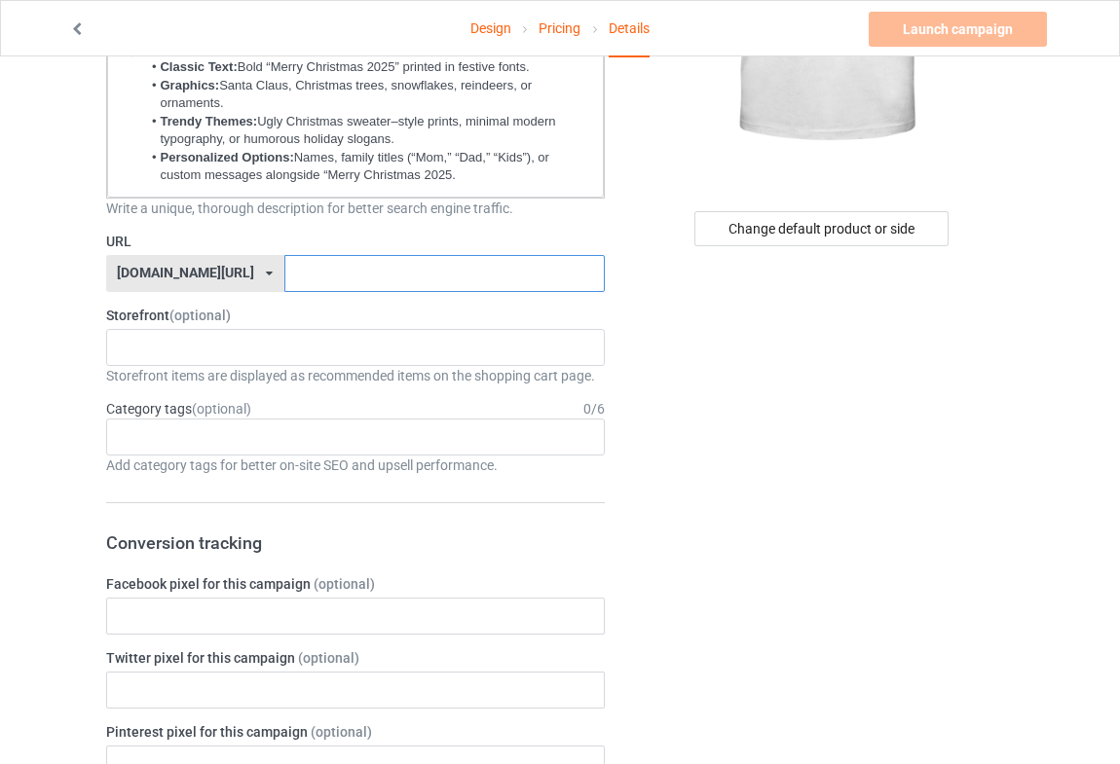
click at [295, 278] on input "text" at bounding box center [444, 273] width 320 height 37
paste input "Merry Christmas 2025"
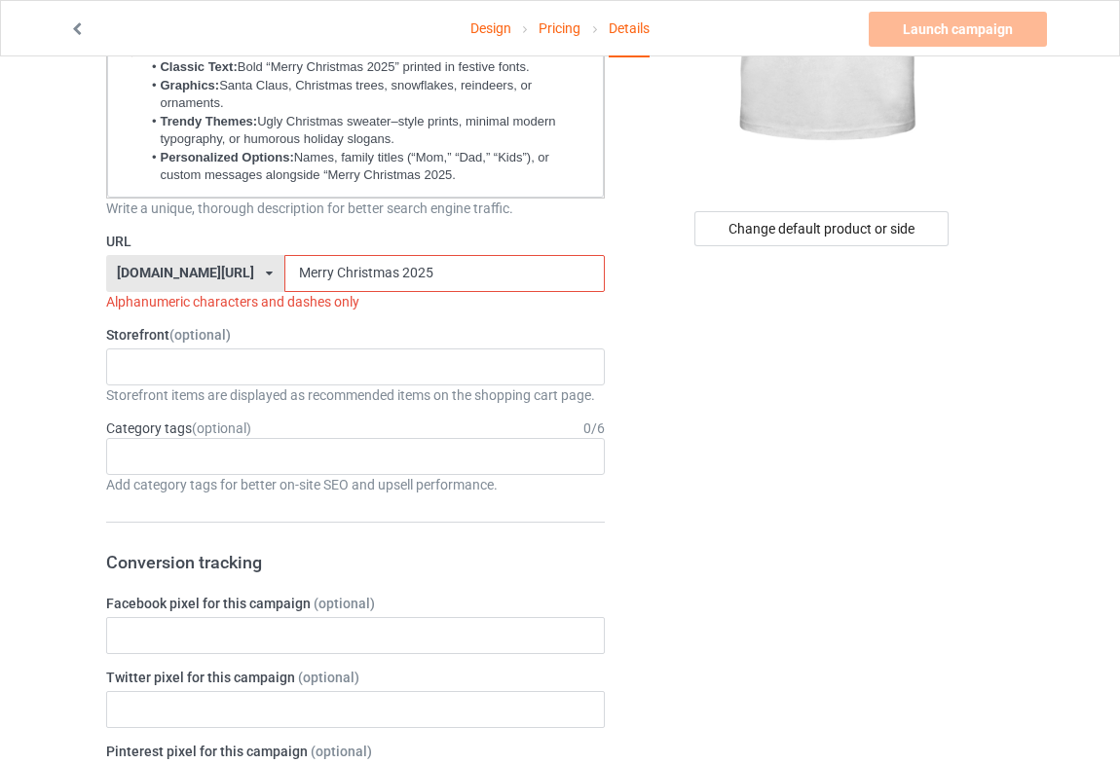
click at [284, 268] on input "Merry Christmas 2025" at bounding box center [444, 273] width 320 height 37
click at [346, 269] on input "MerryChristmas 2025" at bounding box center [444, 273] width 320 height 37
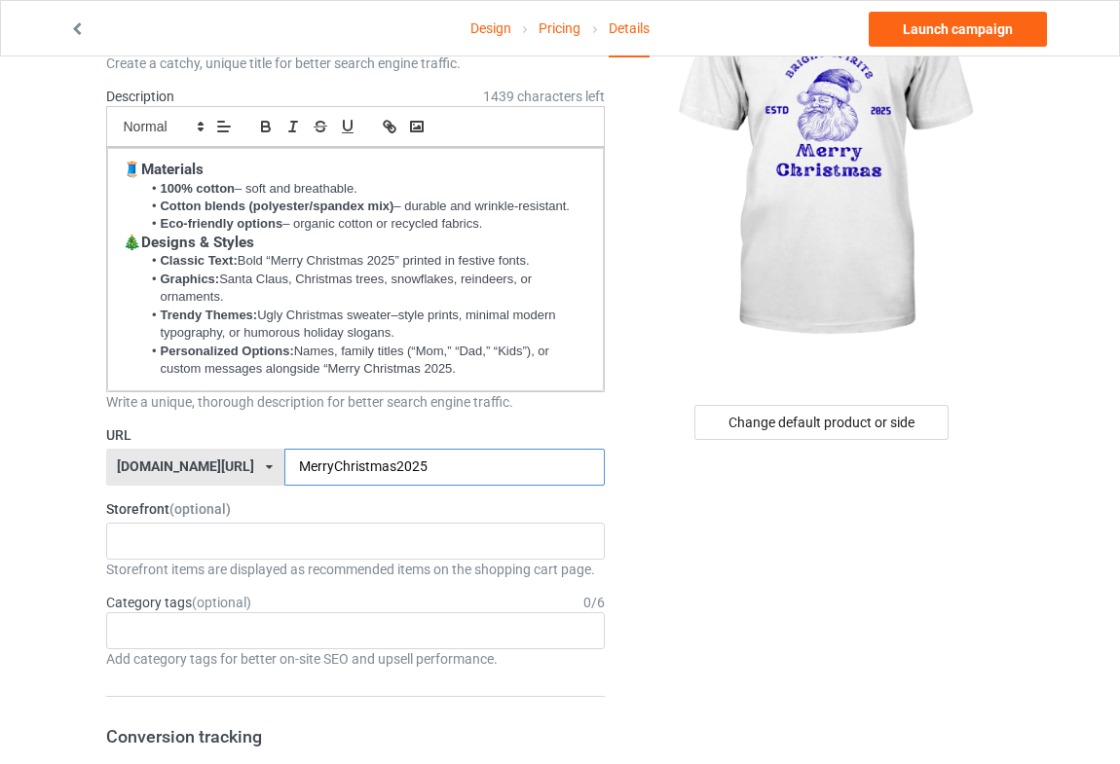
scroll to position [130, 0]
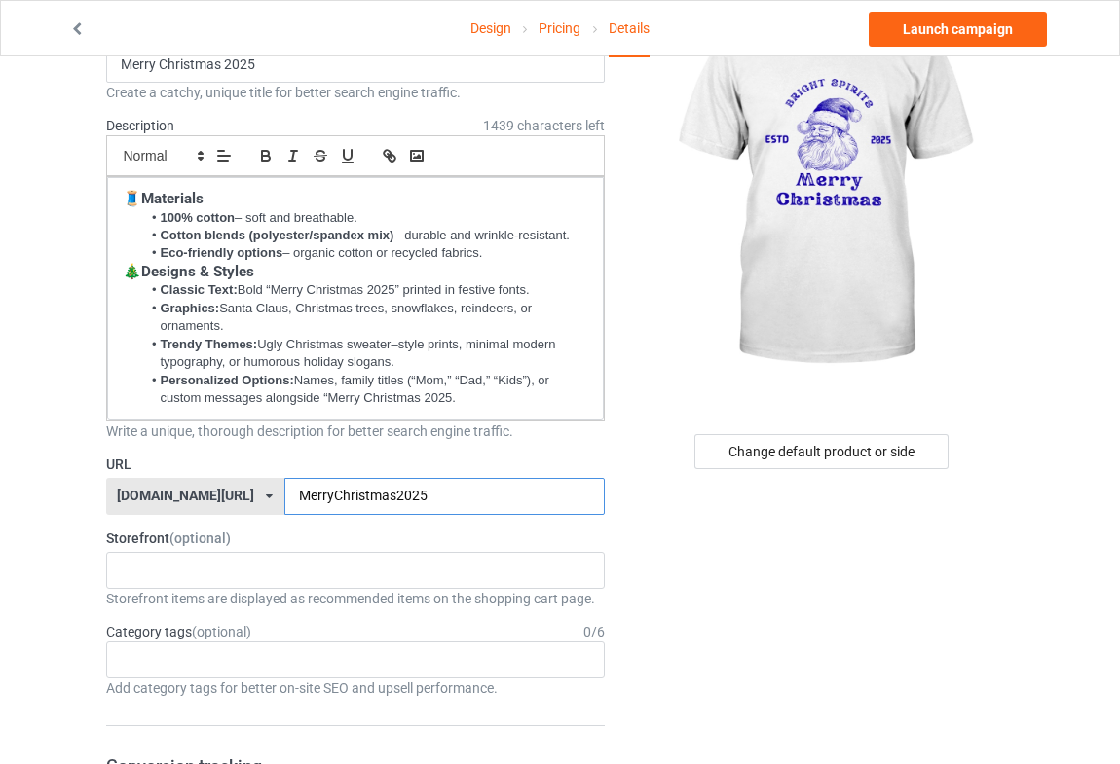
click at [418, 496] on input "MerryChristmas2025" at bounding box center [444, 496] width 320 height 37
drag, startPoint x: 402, startPoint y: 496, endPoint x: 244, endPoint y: 493, distance: 157.8
click at [284, 493] on input "MerryChristmas2025" at bounding box center [444, 496] width 320 height 37
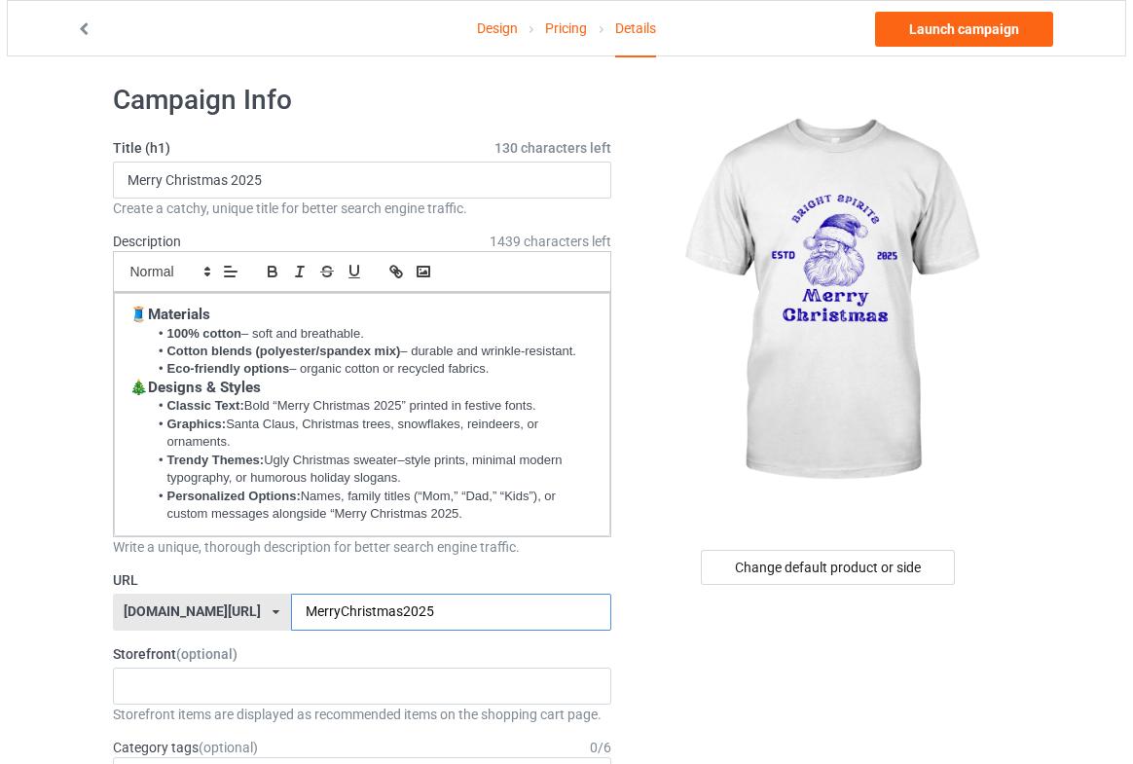
scroll to position [0, 0]
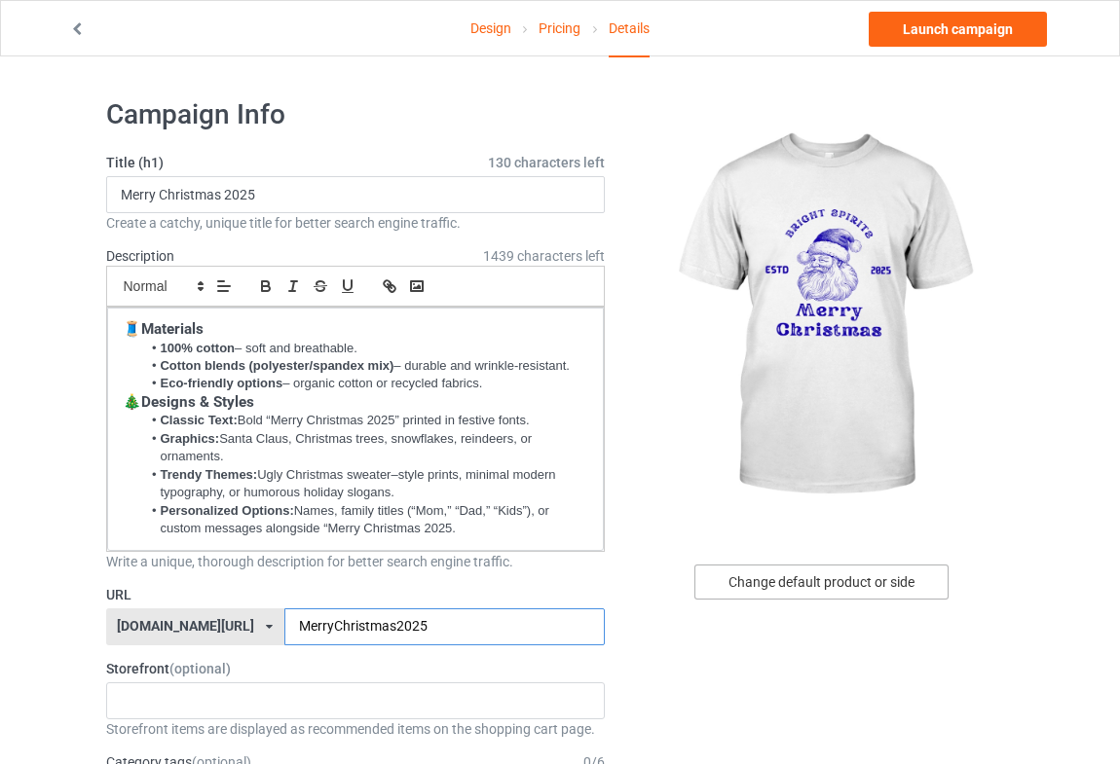
type input "MerryChristmas2025"
click at [853, 584] on div "Change default product or side" at bounding box center [821, 582] width 254 height 35
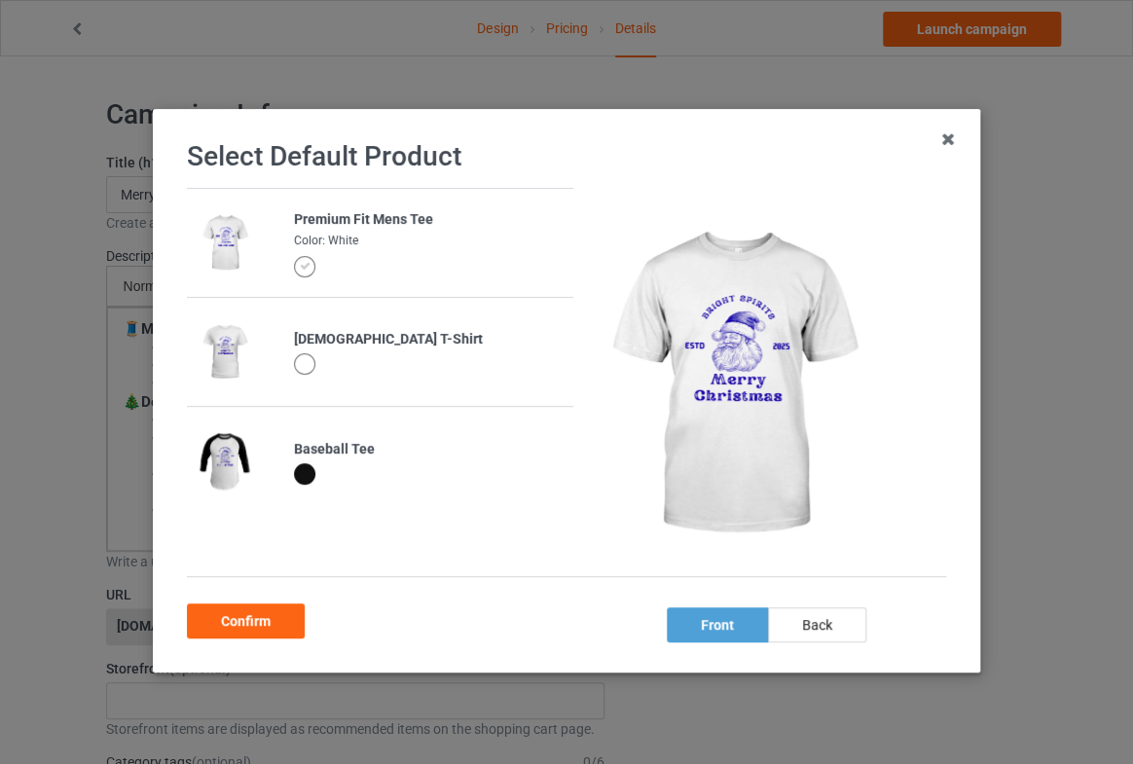
click at [338, 455] on div "Baseball Tee" at bounding box center [428, 449] width 269 height 19
click at [214, 441] on img at bounding box center [225, 461] width 54 height 67
click at [220, 465] on img at bounding box center [225, 461] width 54 height 67
click at [319, 445] on div "Baseball Tee" at bounding box center [428, 449] width 269 height 19
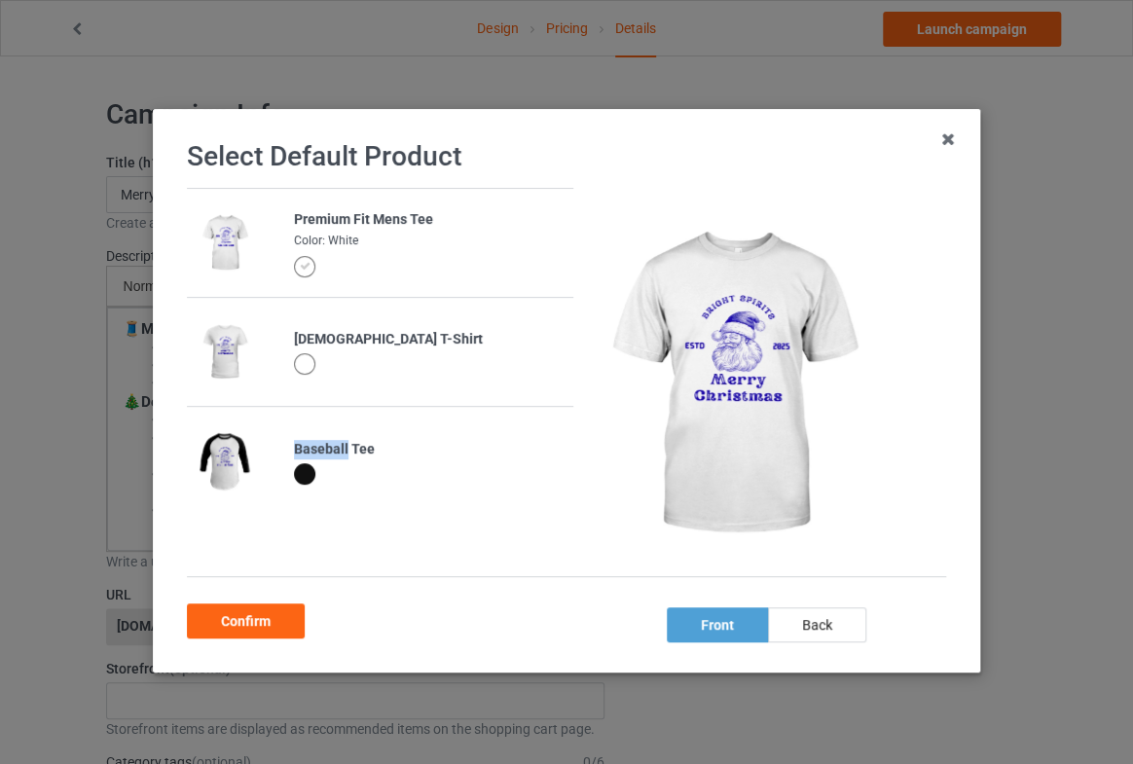
click at [321, 445] on div "Baseball Tee" at bounding box center [428, 449] width 269 height 19
click at [423, 454] on div "Baseball Tee" at bounding box center [428, 449] width 269 height 19
click at [711, 630] on div "front" at bounding box center [717, 625] width 101 height 35
click at [247, 622] on div "Confirm" at bounding box center [246, 621] width 118 height 35
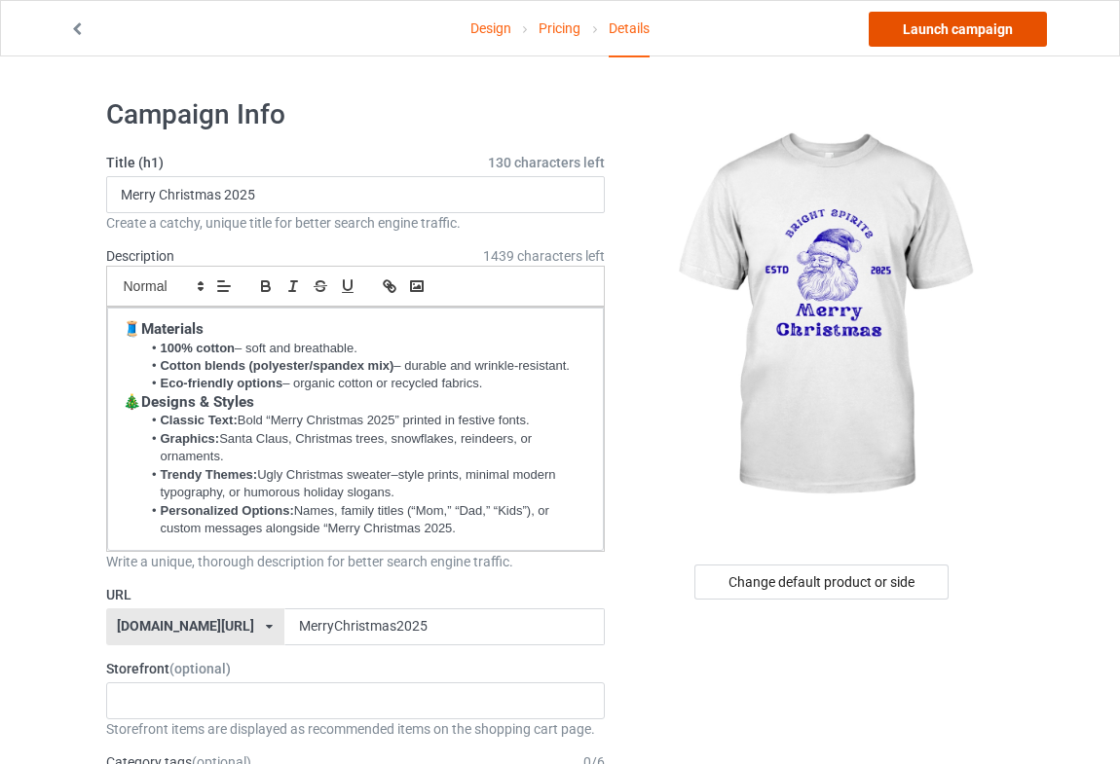
click at [944, 41] on link "Launch campaign" at bounding box center [958, 29] width 178 height 35
